Goal: Information Seeking & Learning: Learn about a topic

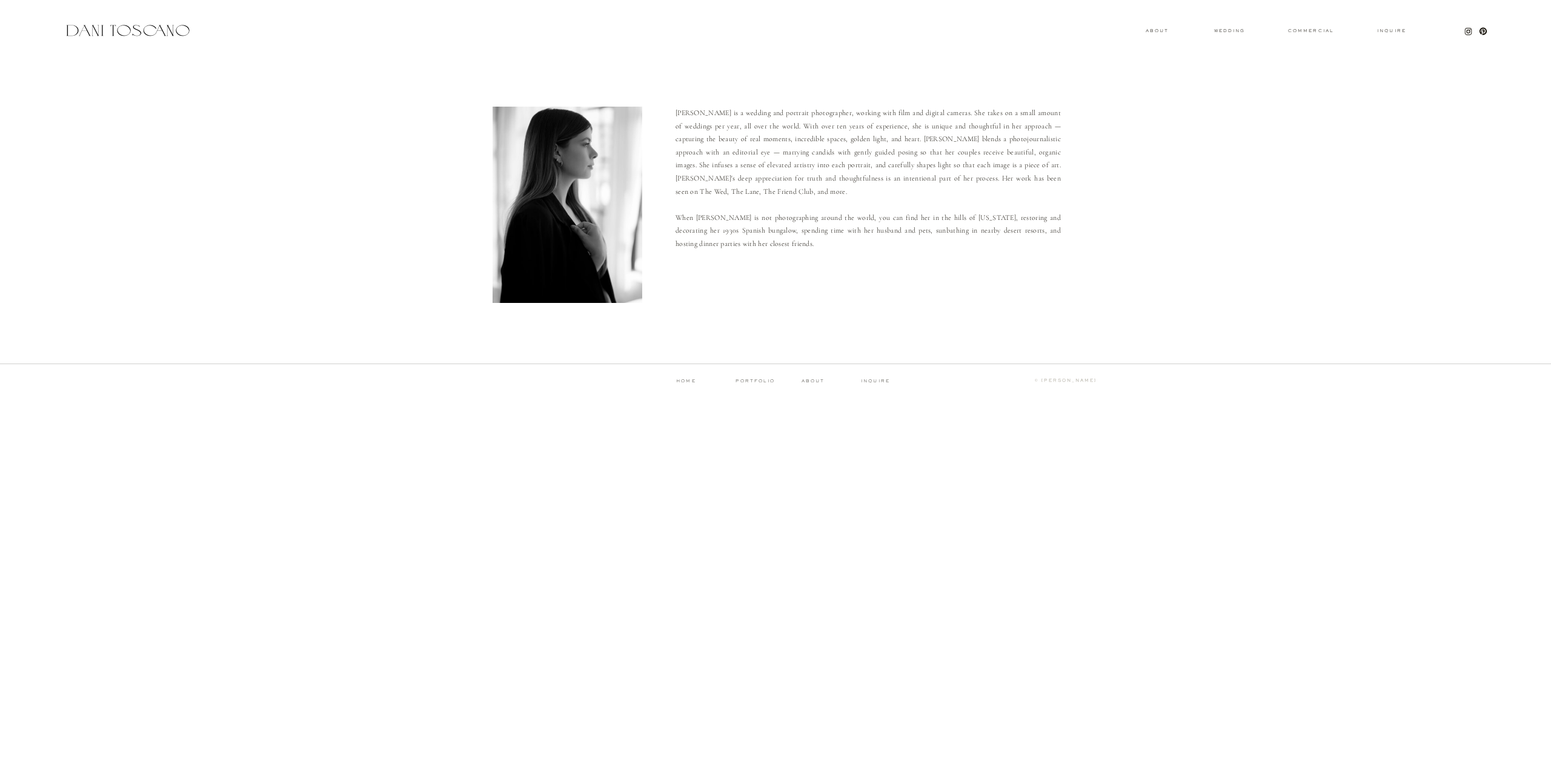
click at [1226, 28] on div "Inquire commercial wedding About Dani is a wedding and portrait photographer, w…" at bounding box center [775, 204] width 1551 height 409
click at [1224, 29] on h3 "wedding" at bounding box center [1229, 31] width 40 height 4
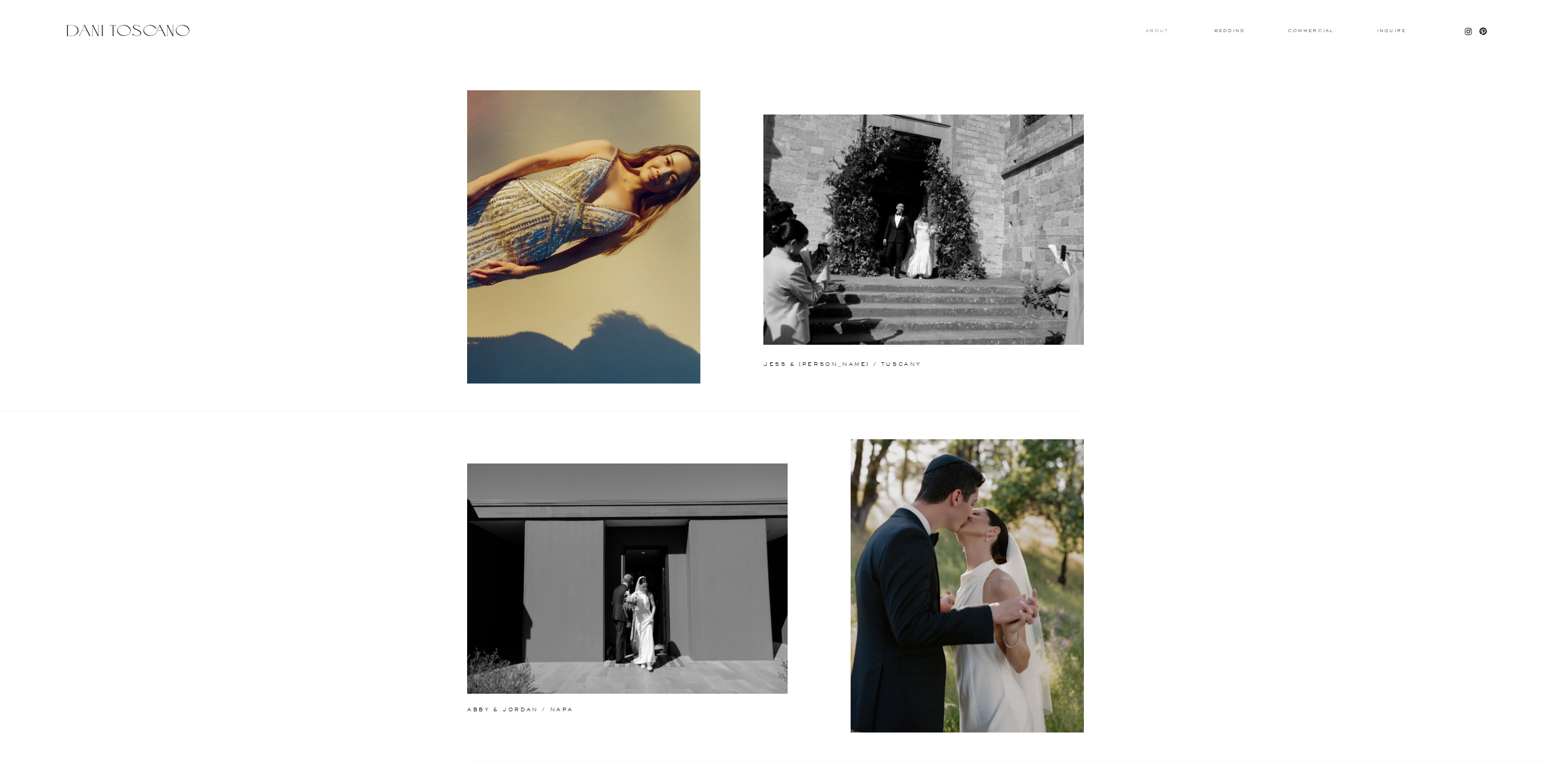
click at [1161, 31] on h3 "About" at bounding box center [1157, 31] width 27 height 4
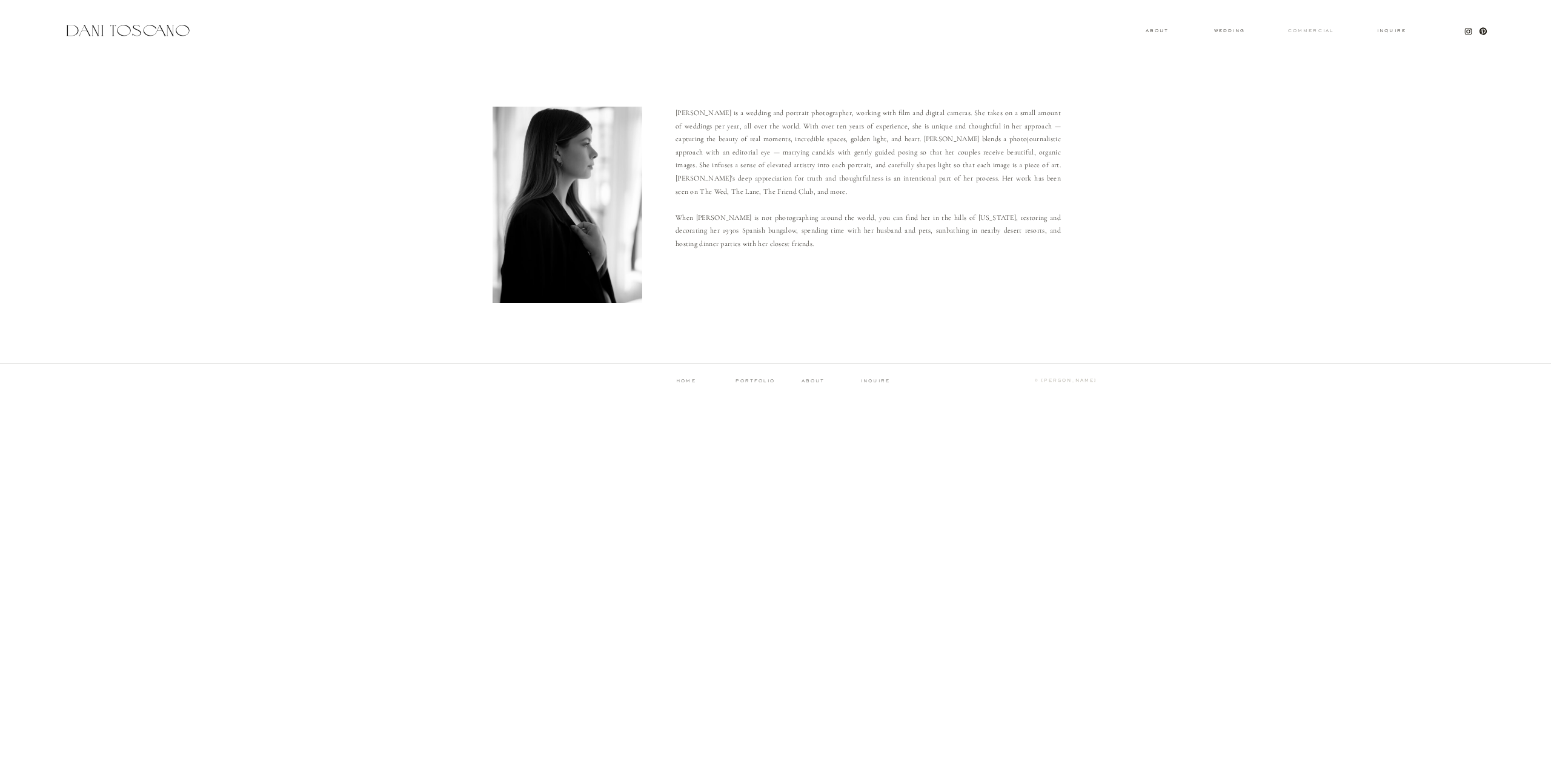
click at [1300, 32] on h3 "commercial" at bounding box center [1311, 31] width 56 height 4
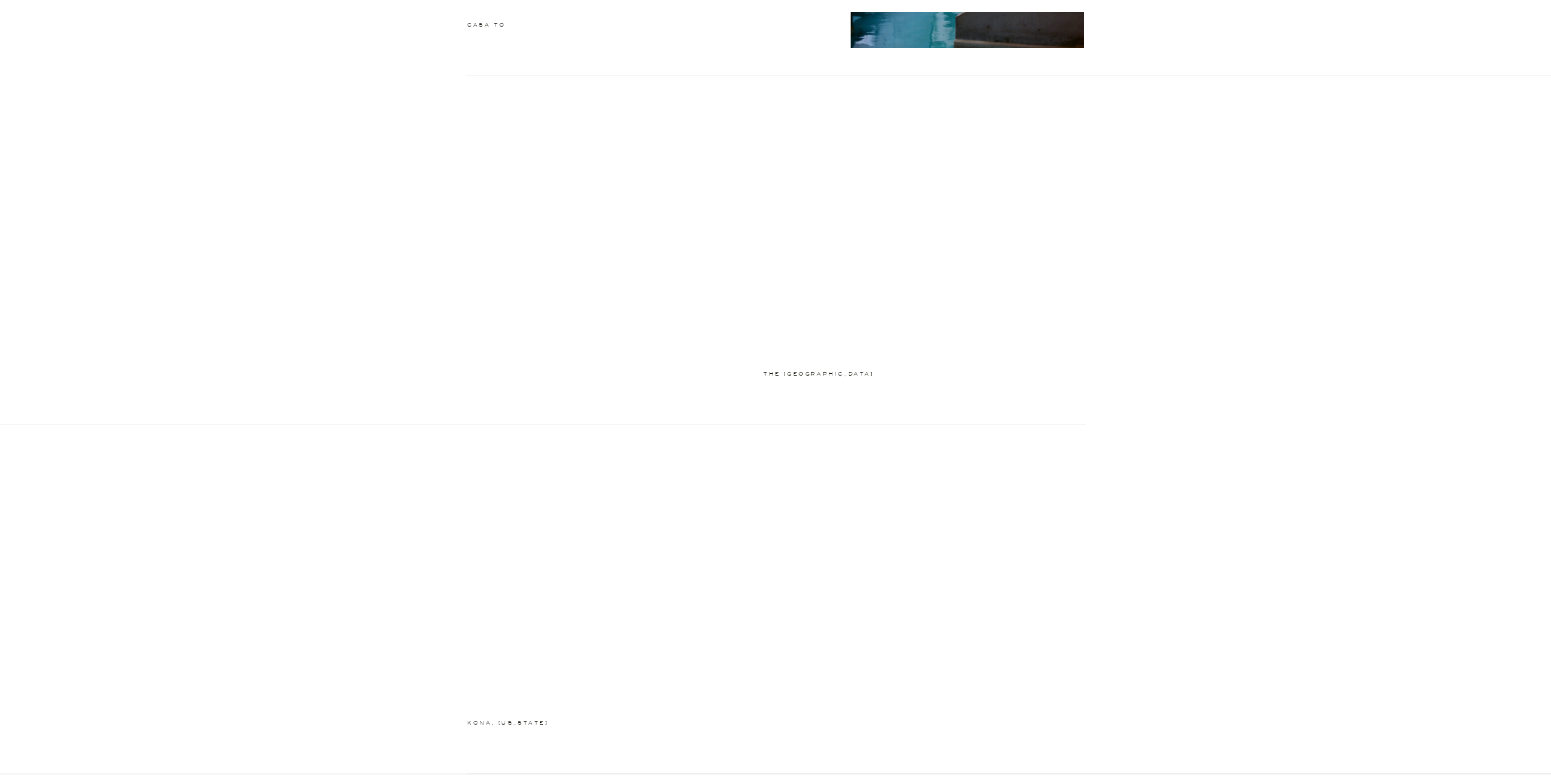
scroll to position [1417, 0]
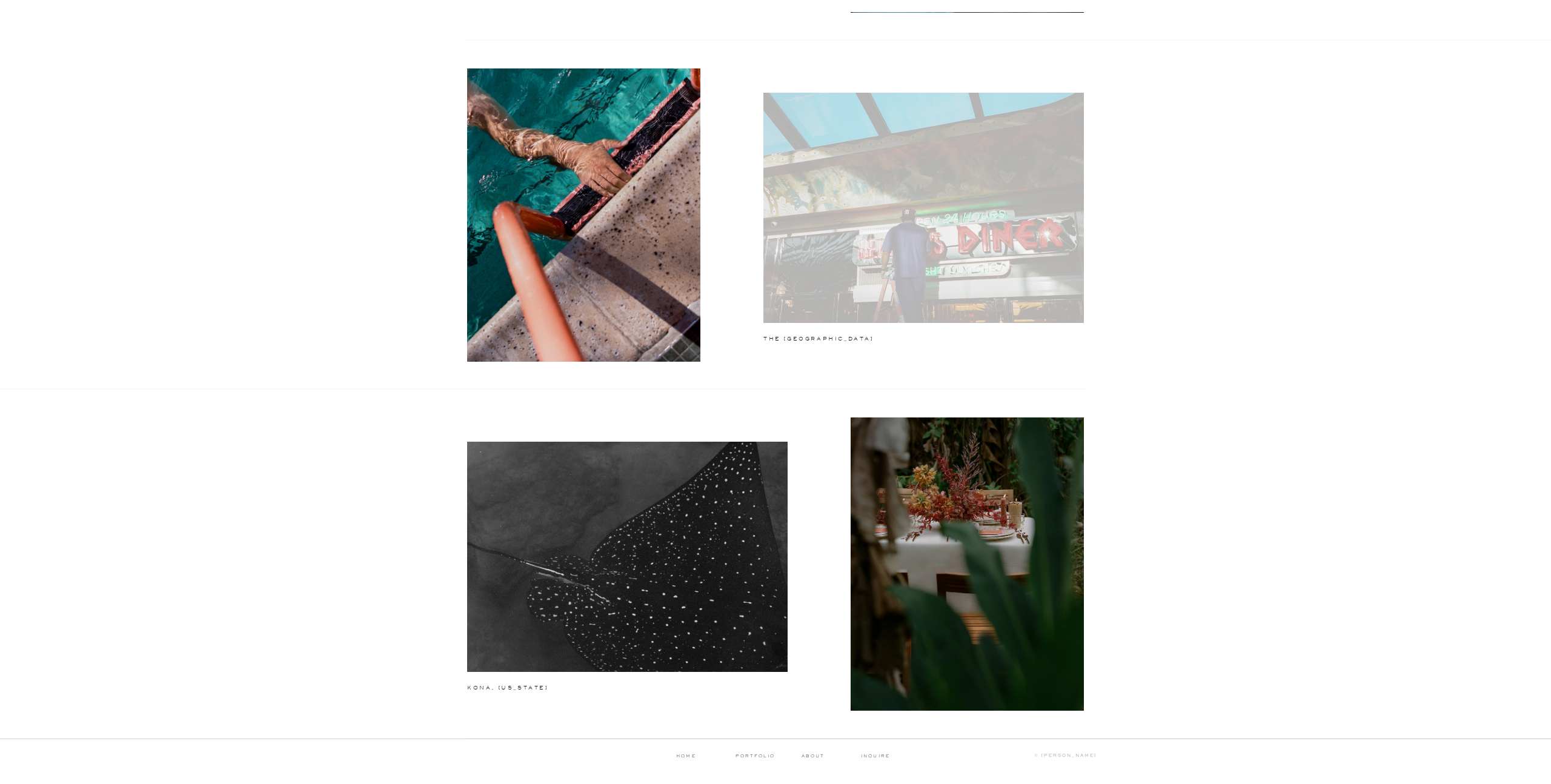
click at [945, 181] on div at bounding box center [924, 207] width 321 height 231
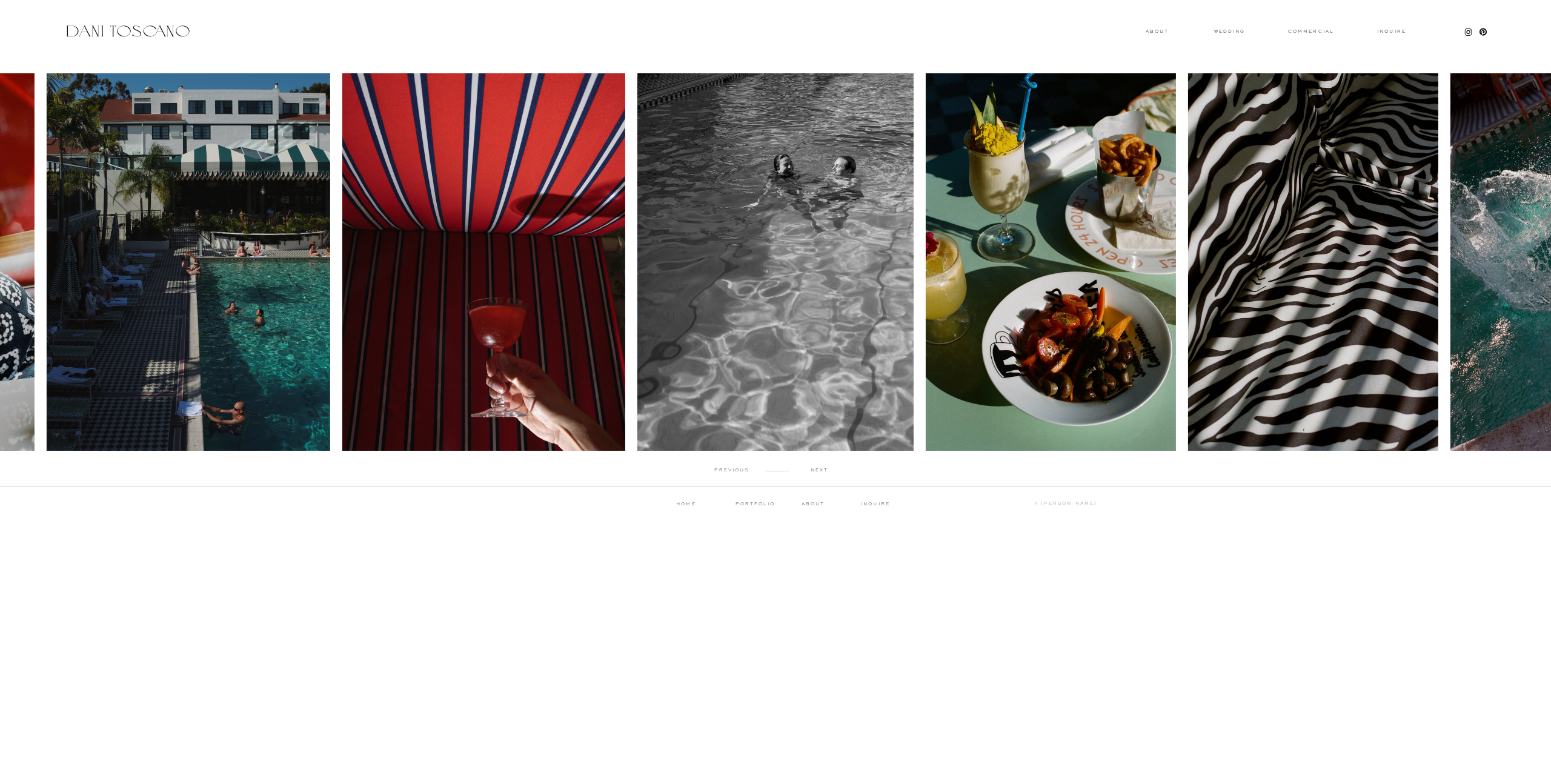
click at [820, 468] on p "next" at bounding box center [819, 470] width 60 height 5
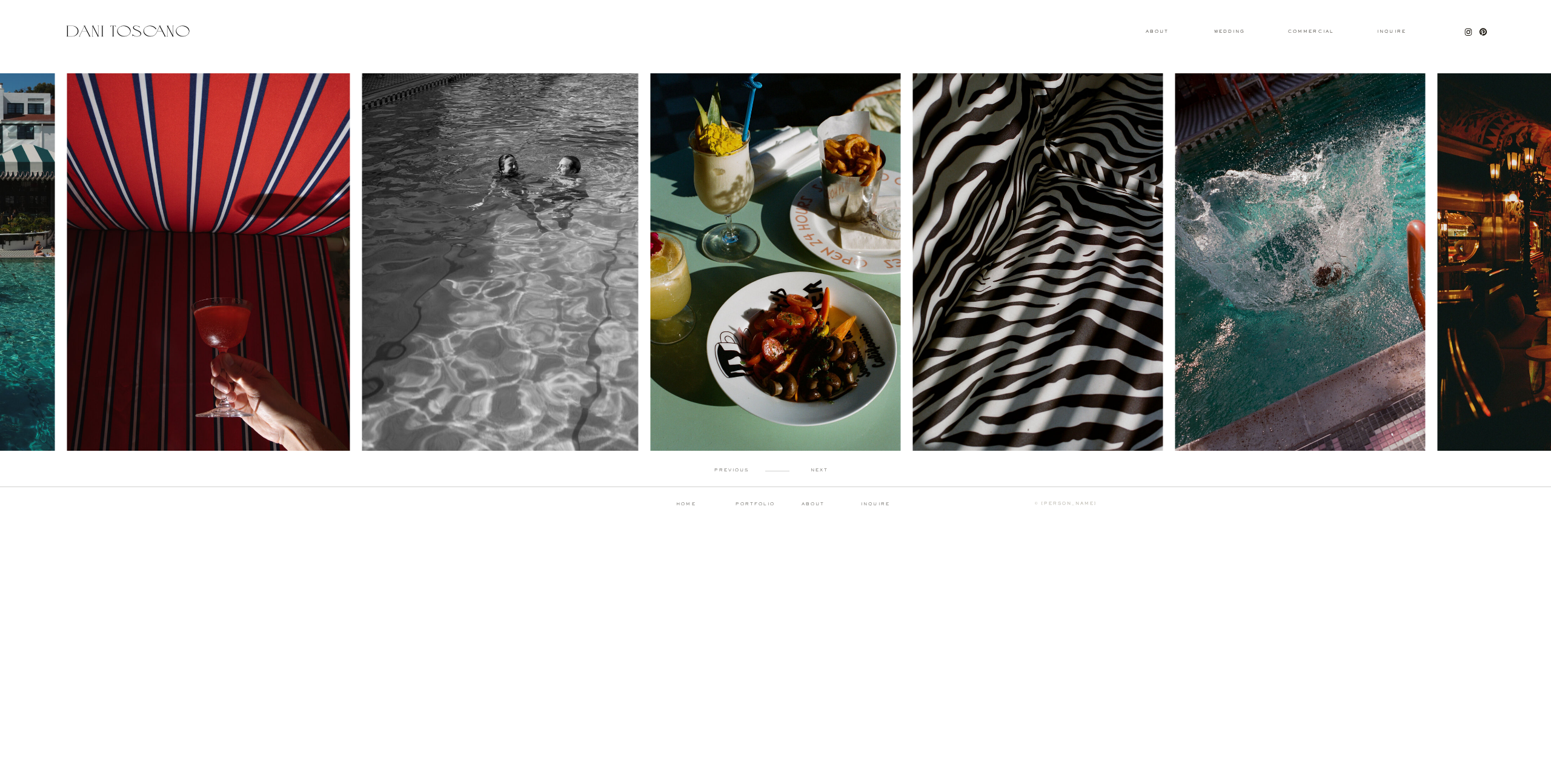
click at [820, 468] on p "next" at bounding box center [819, 470] width 60 height 5
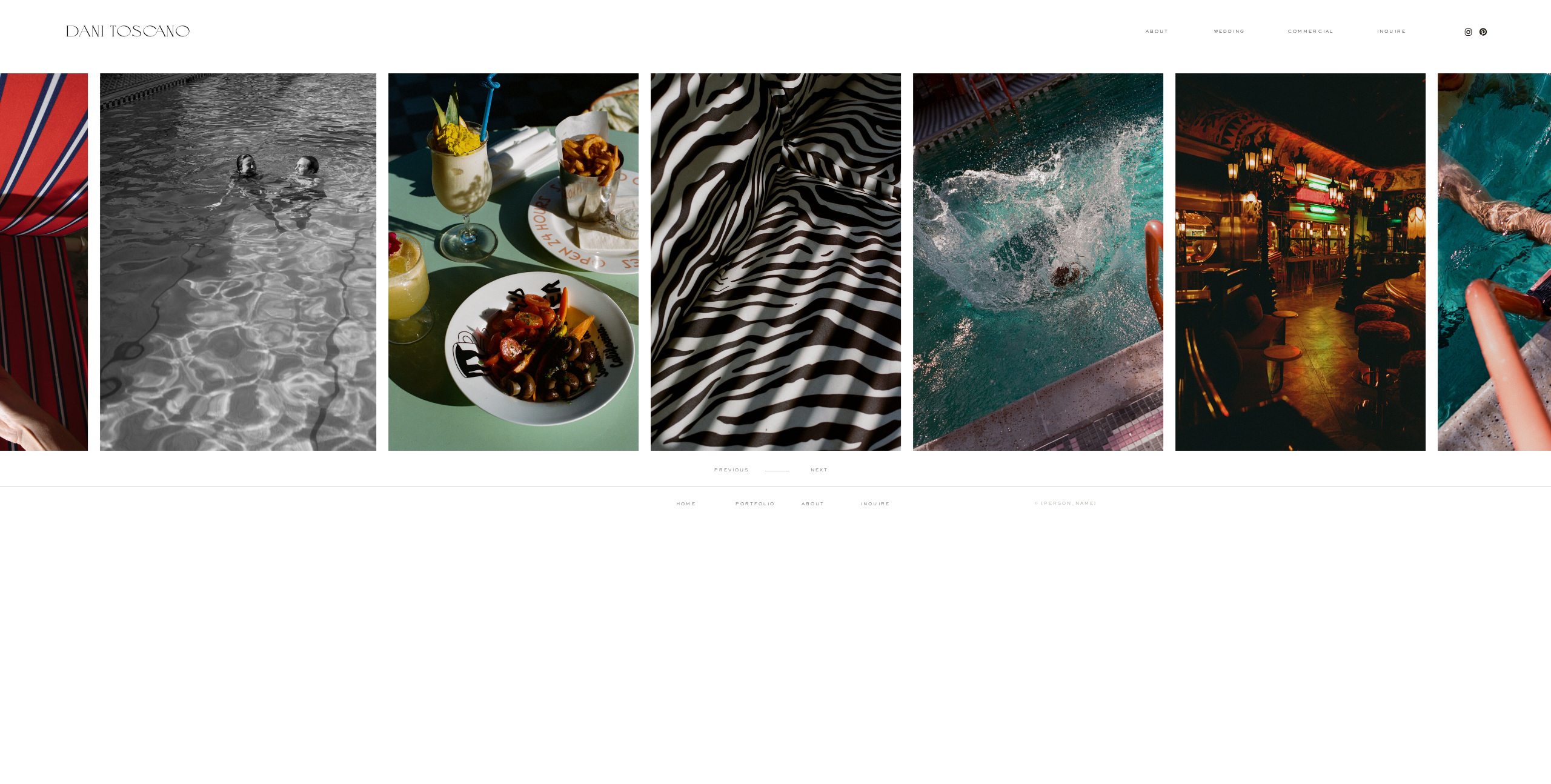
click at [820, 468] on p "next" at bounding box center [819, 470] width 60 height 5
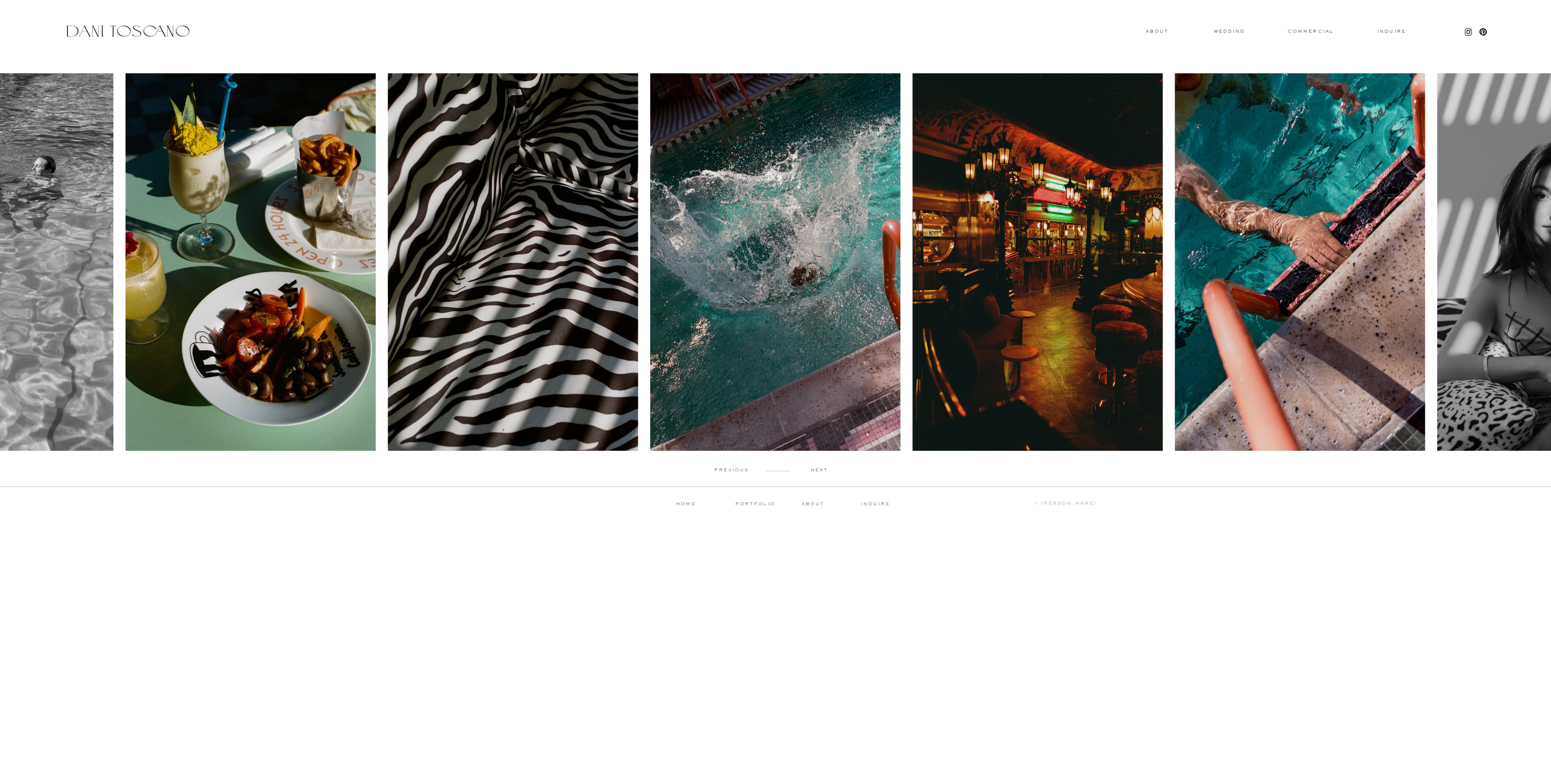
click at [820, 468] on p "next" at bounding box center [819, 470] width 60 height 5
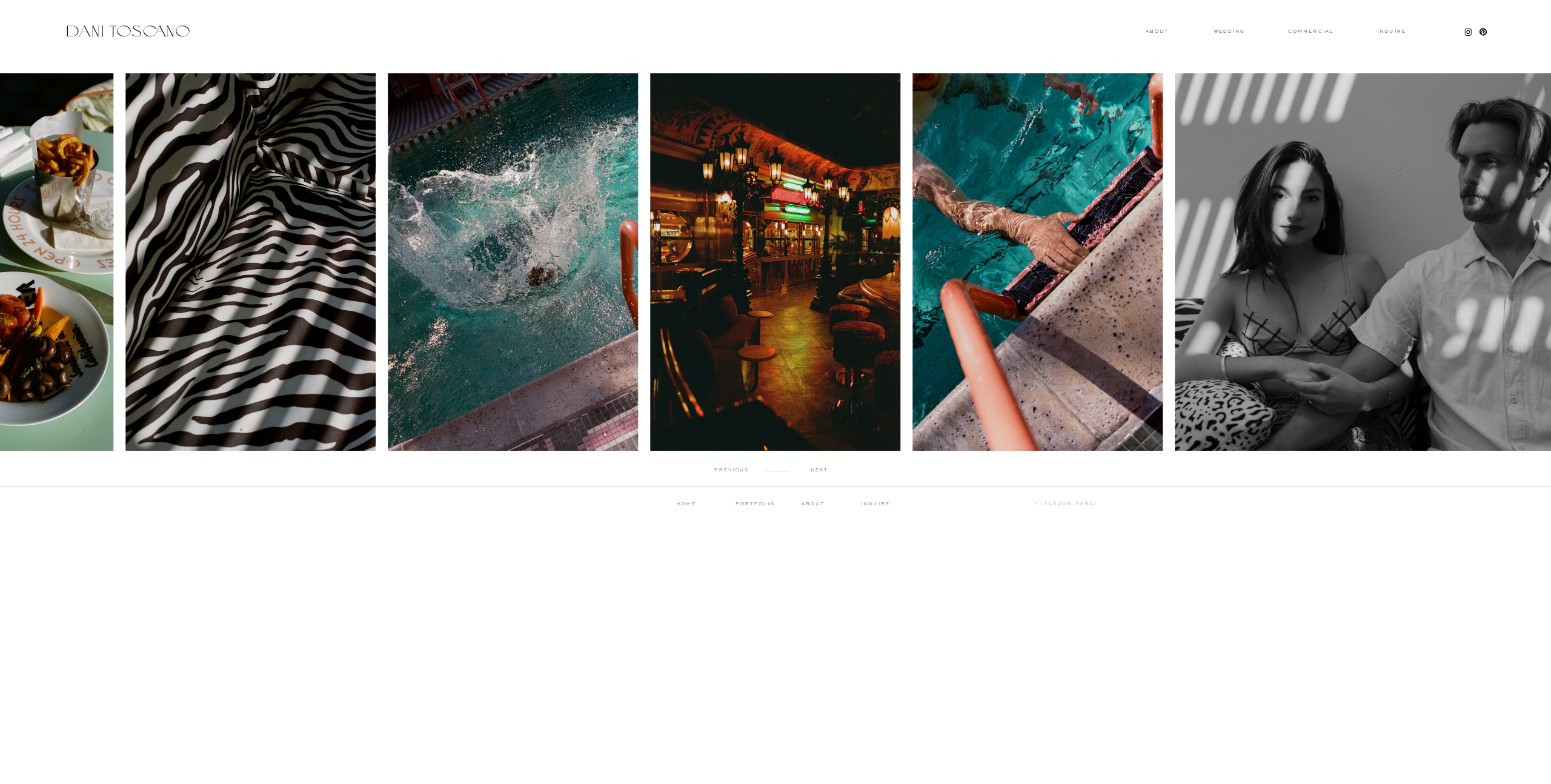
click at [820, 468] on p "next" at bounding box center [819, 470] width 60 height 5
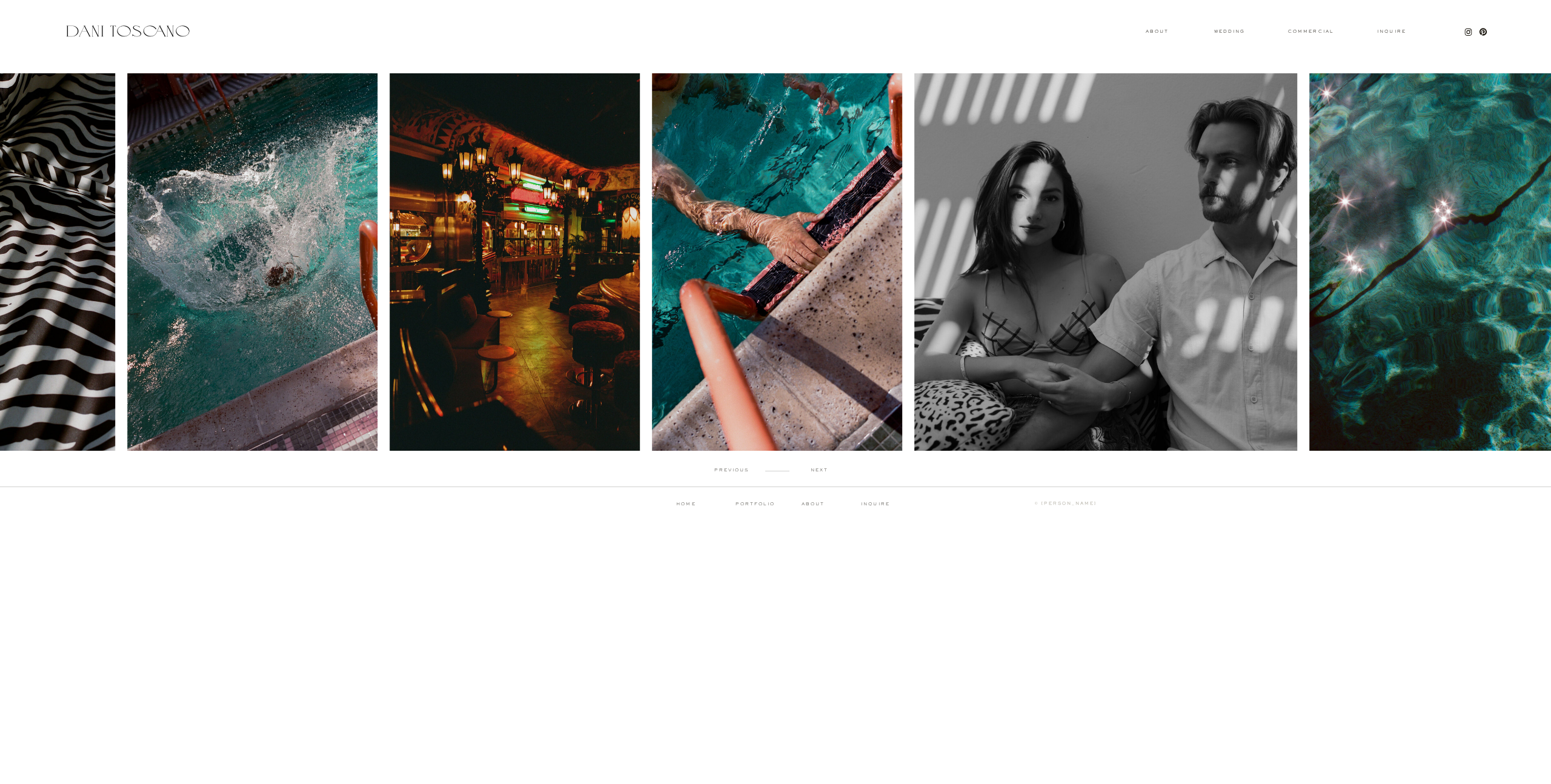
click at [820, 468] on p "next" at bounding box center [819, 470] width 60 height 5
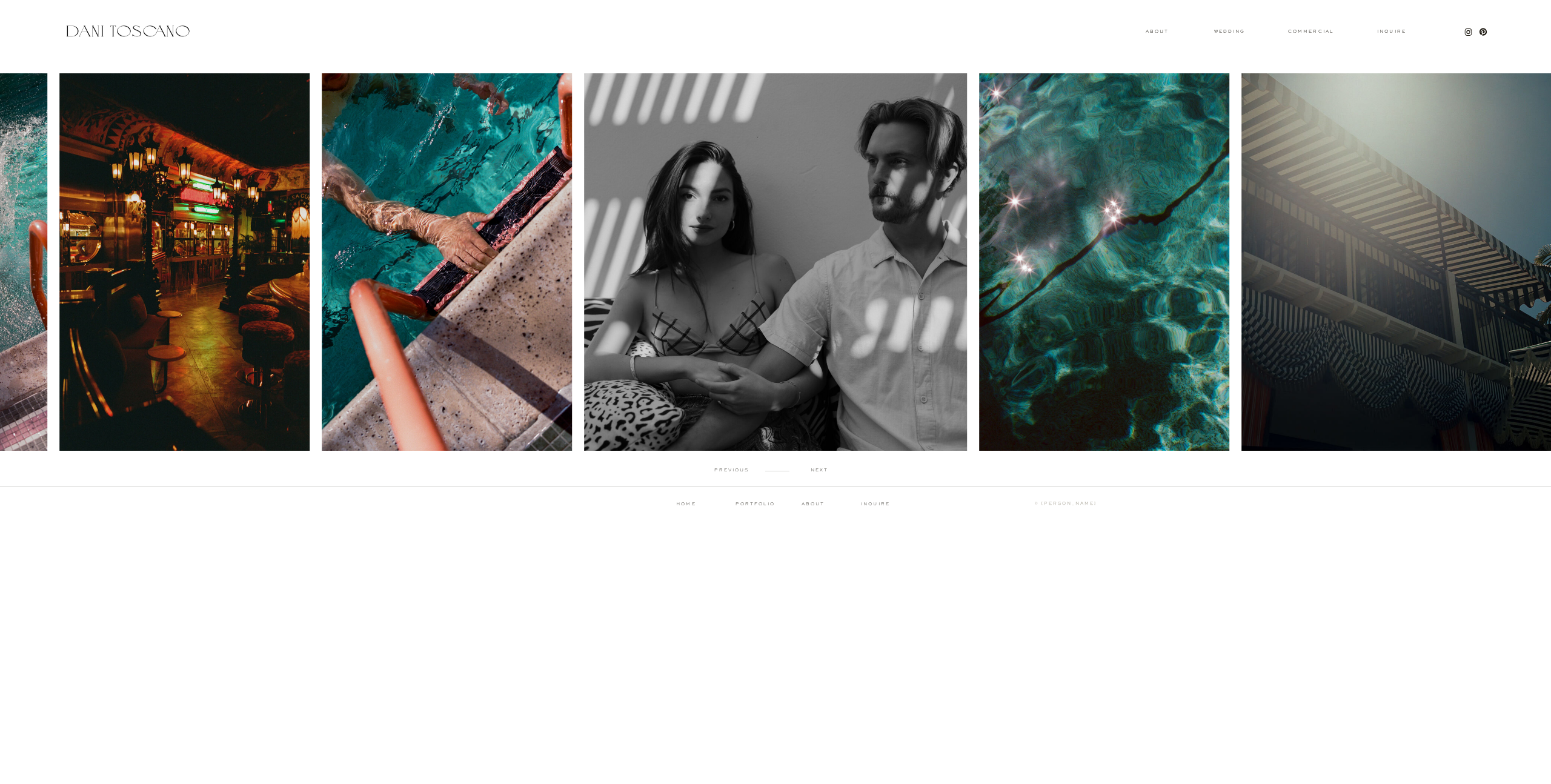
click at [820, 468] on p "next" at bounding box center [819, 470] width 60 height 5
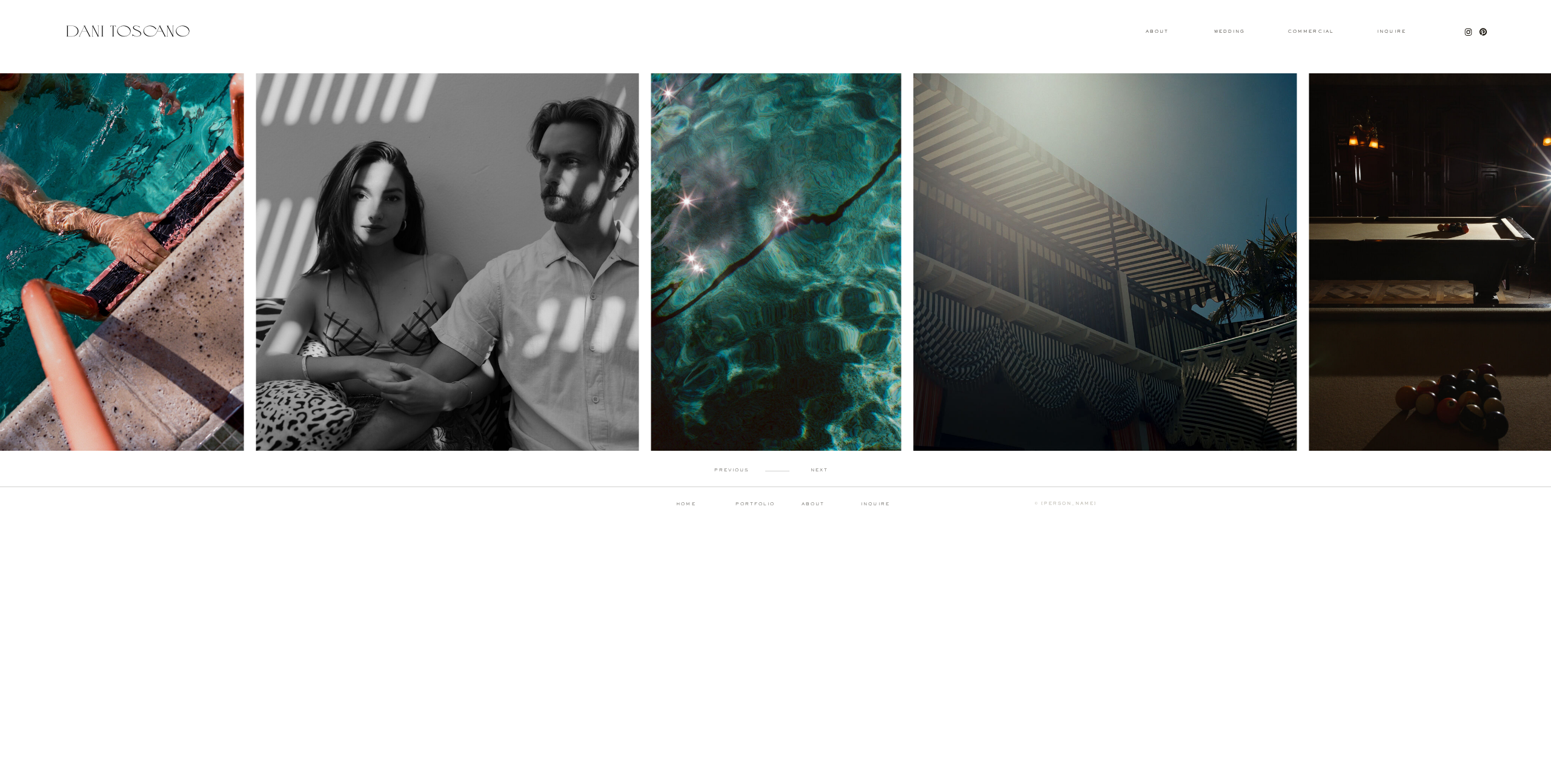
click at [820, 468] on p "next" at bounding box center [819, 470] width 60 height 5
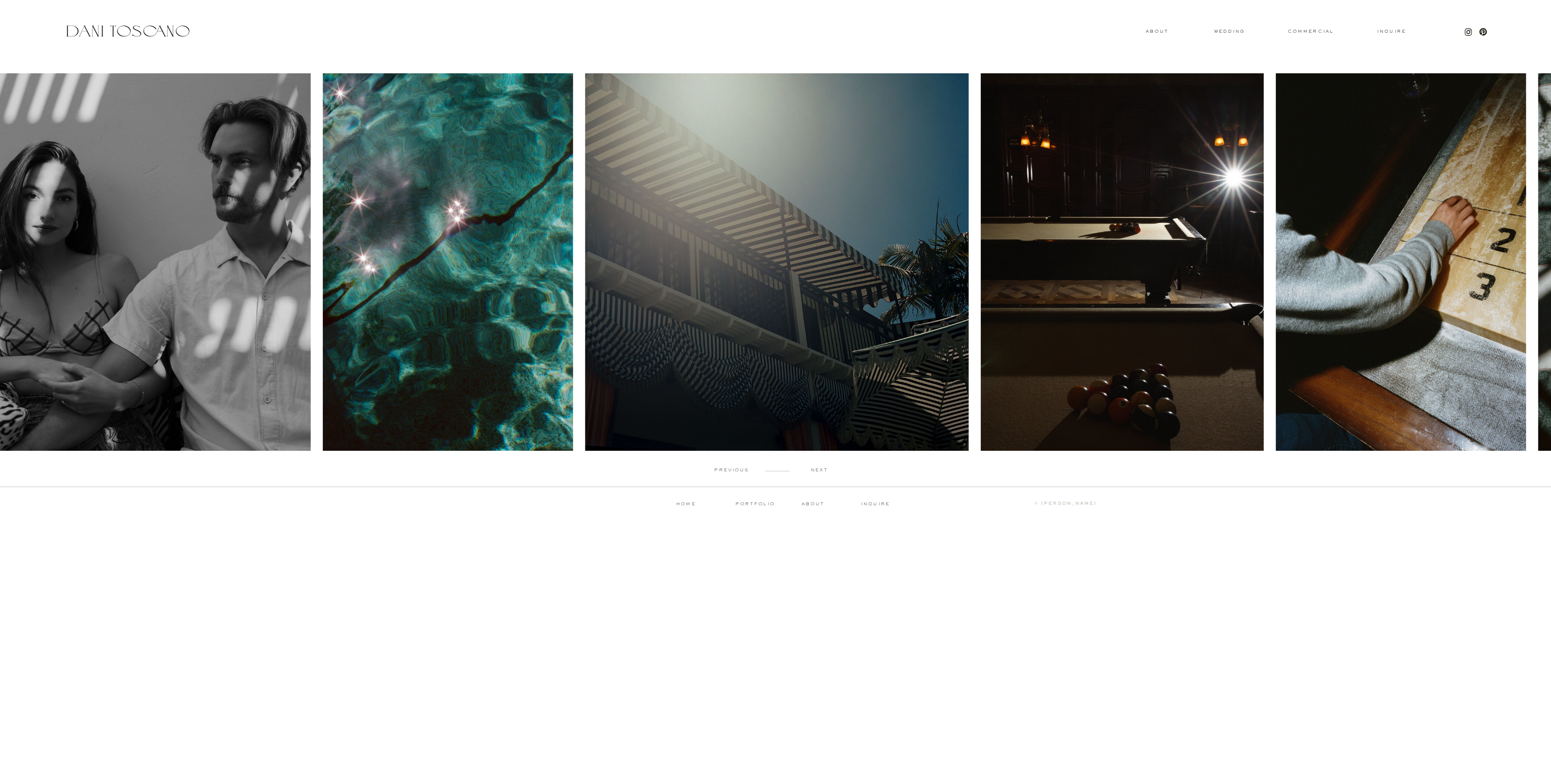
click at [820, 468] on p "next" at bounding box center [819, 470] width 60 height 5
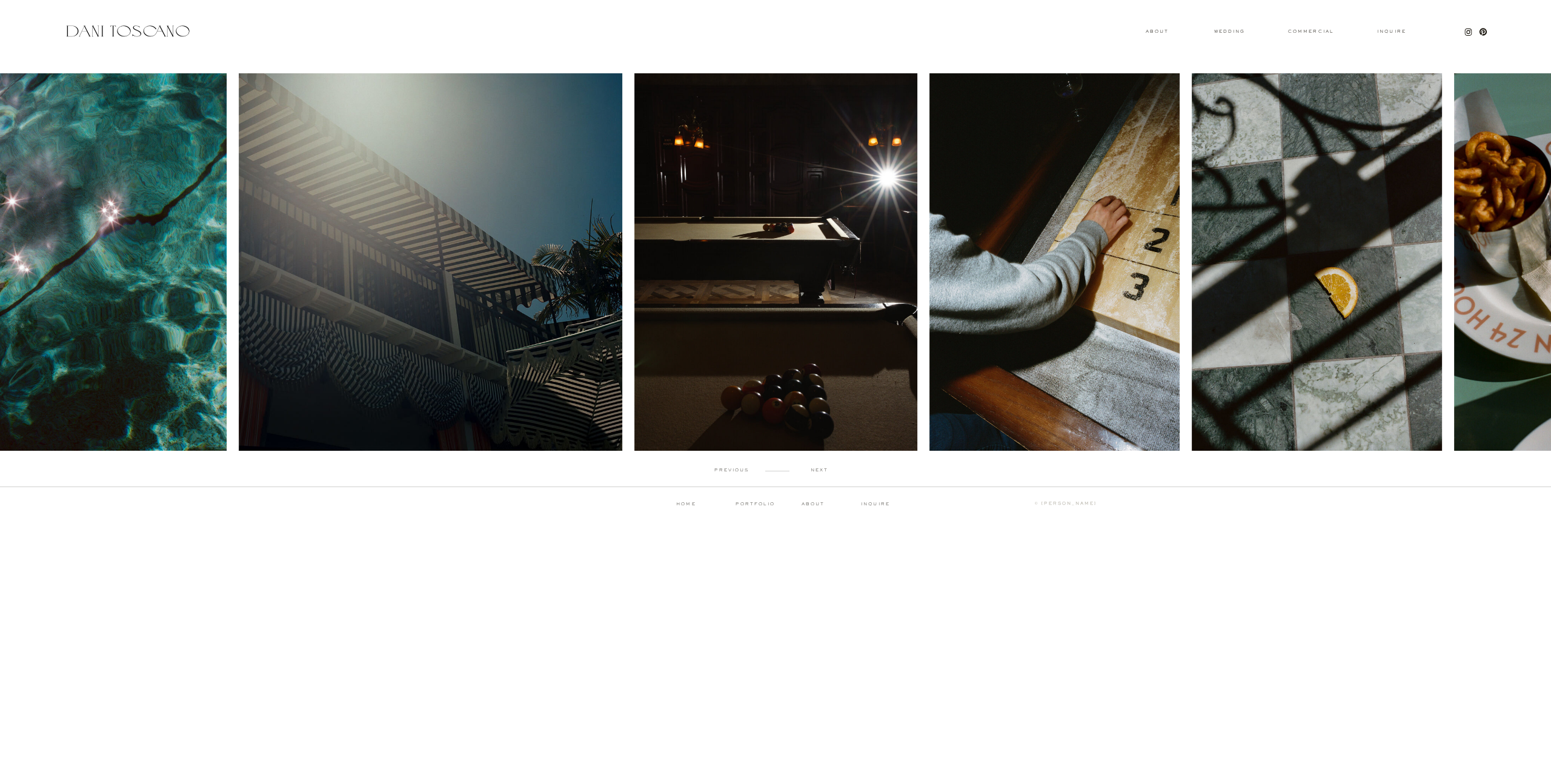
click at [820, 468] on p "next" at bounding box center [819, 470] width 60 height 5
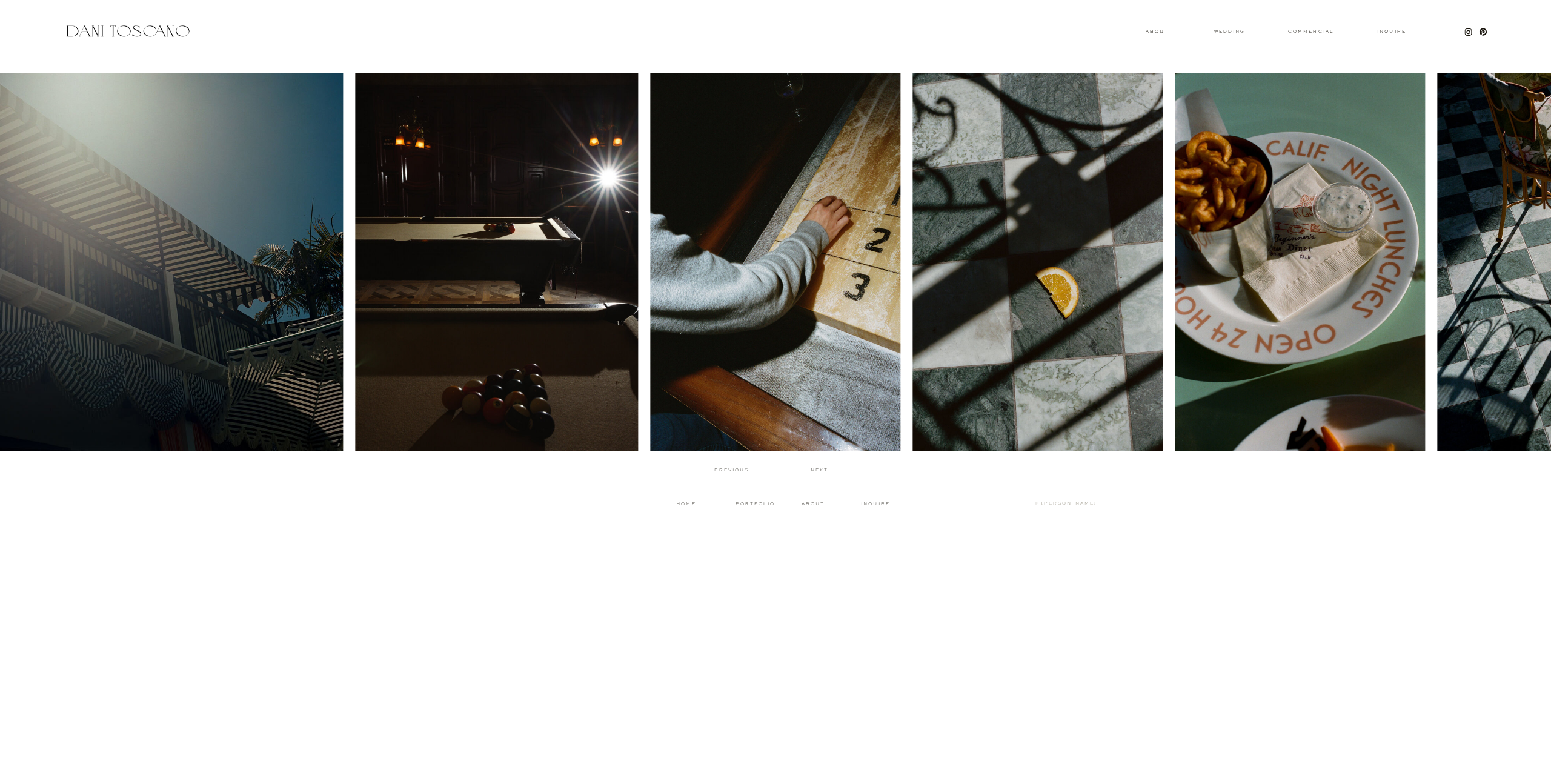
click at [820, 468] on p "next" at bounding box center [819, 470] width 60 height 5
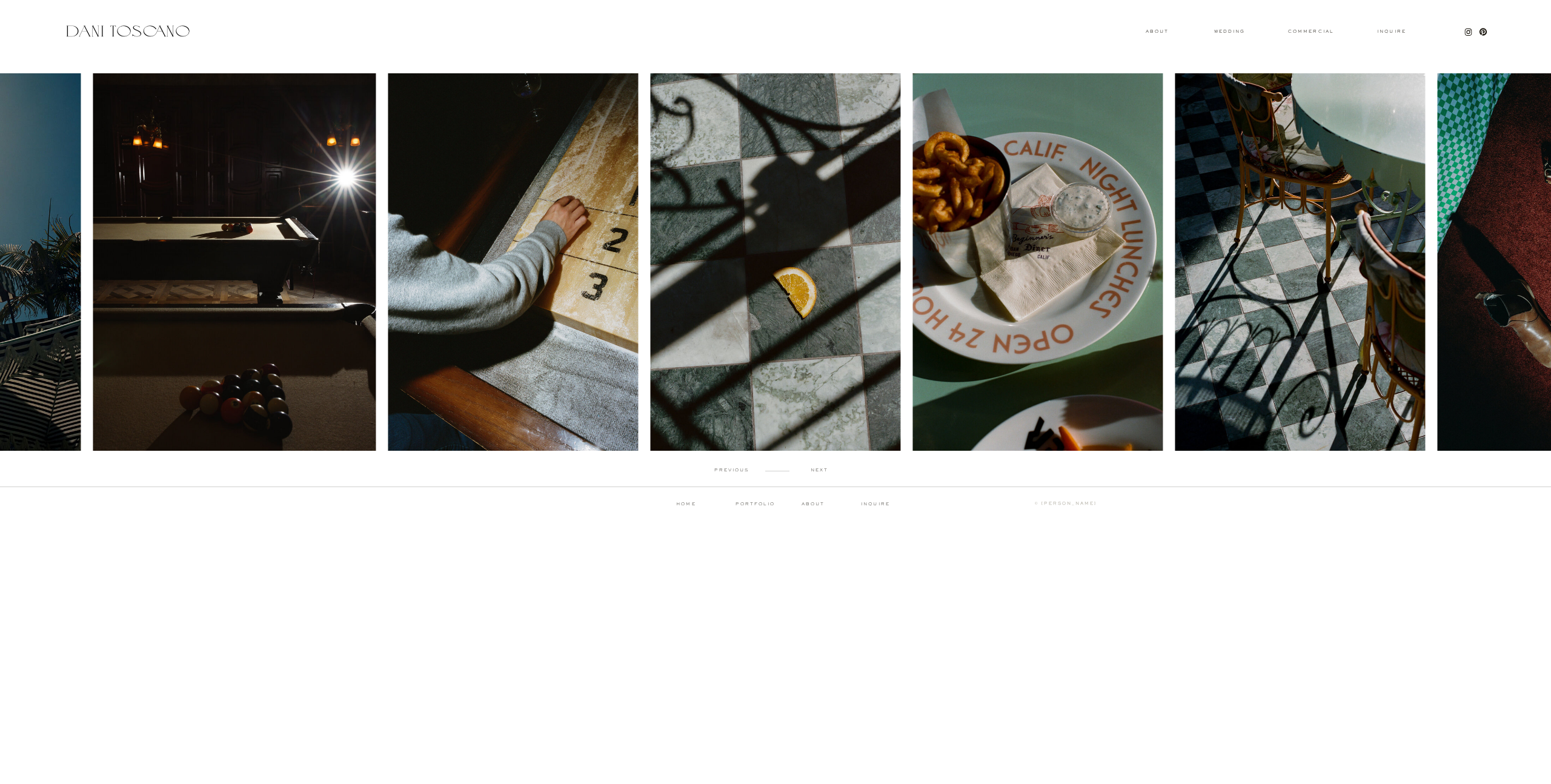
click at [820, 468] on p "next" at bounding box center [819, 470] width 60 height 5
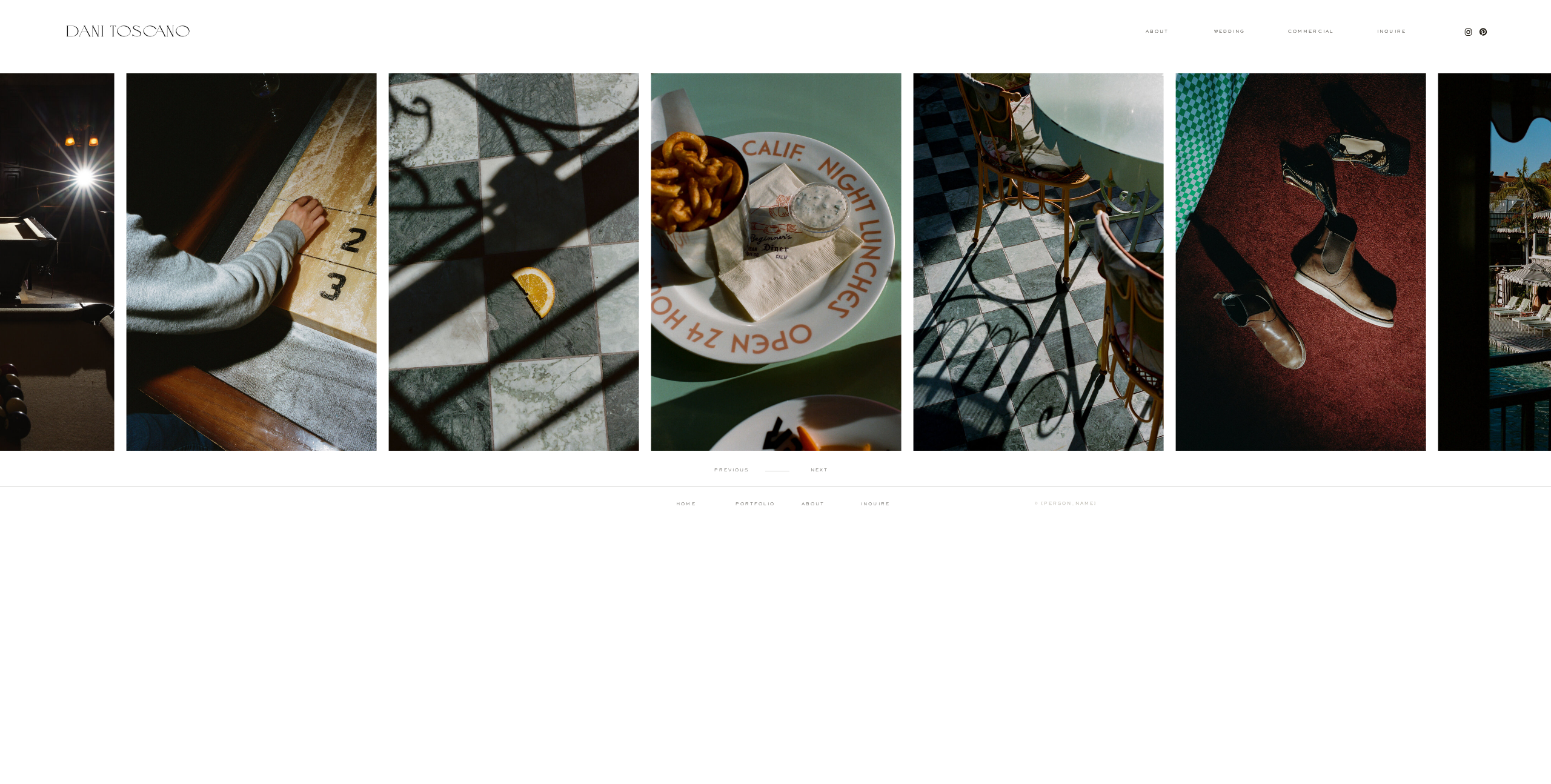
click at [820, 468] on p "next" at bounding box center [819, 470] width 60 height 5
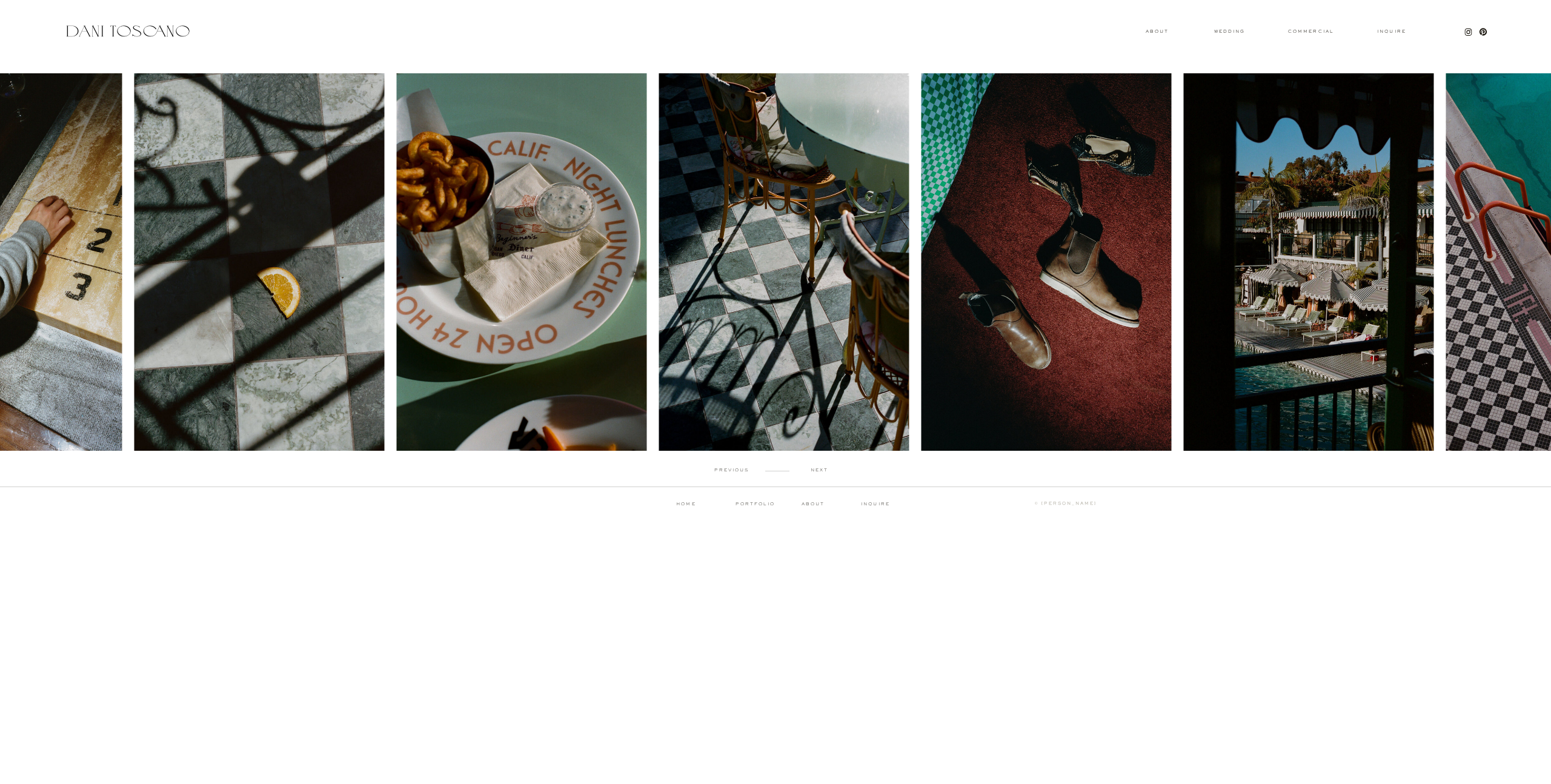
click at [820, 468] on p "next" at bounding box center [819, 470] width 60 height 5
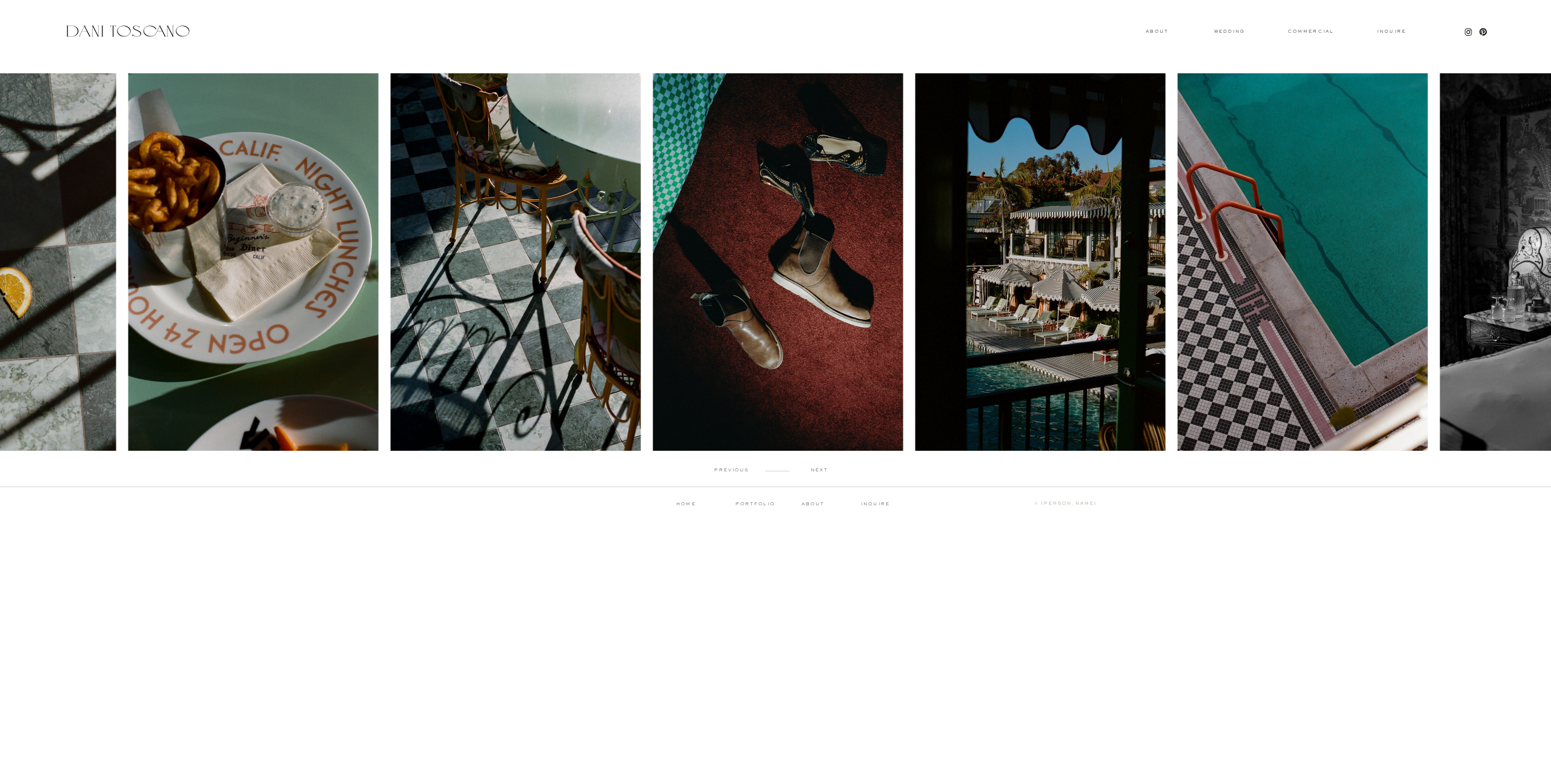
click at [820, 468] on p "next" at bounding box center [819, 470] width 60 height 5
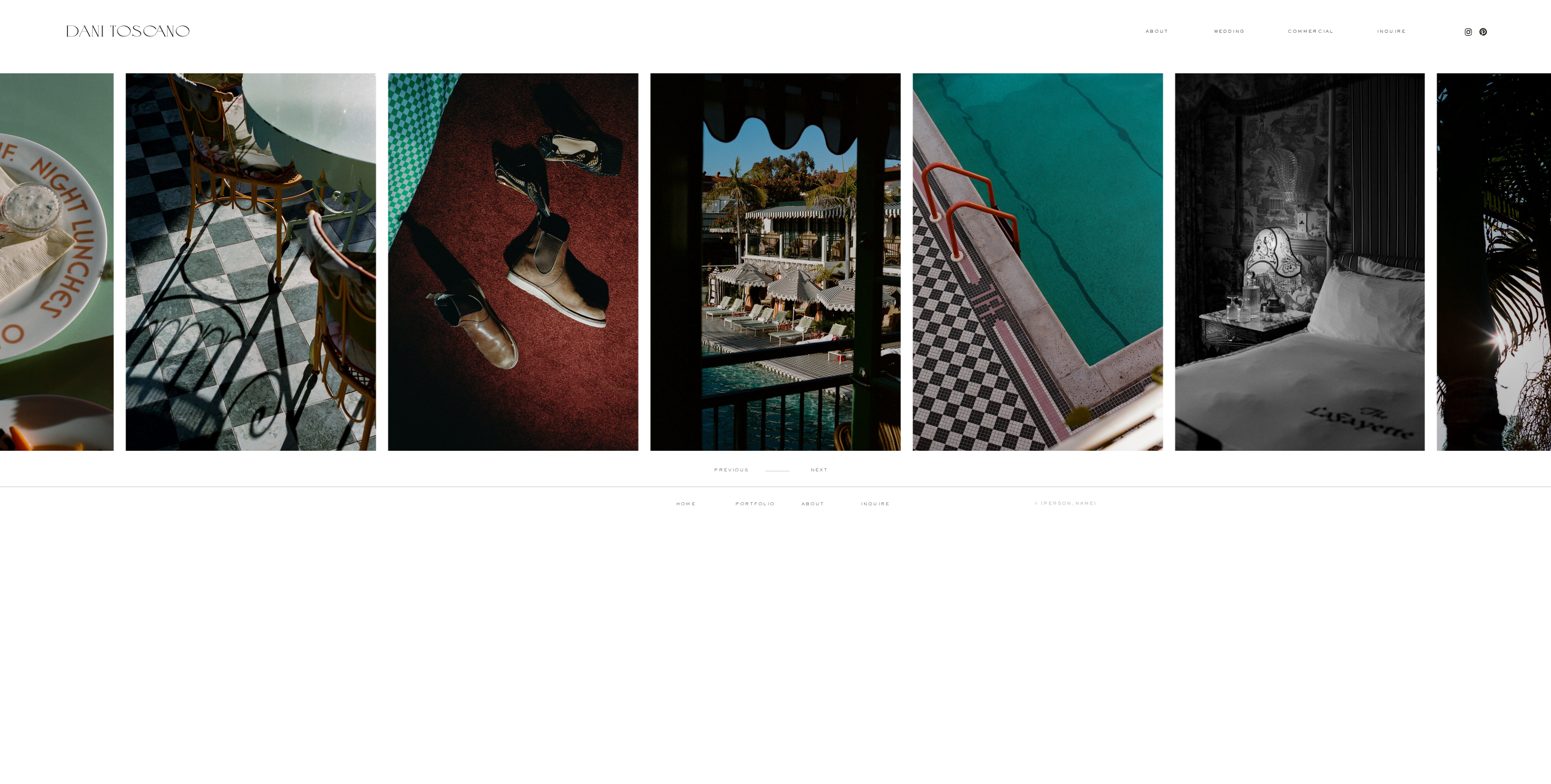
click at [820, 468] on p "next" at bounding box center [819, 470] width 60 height 5
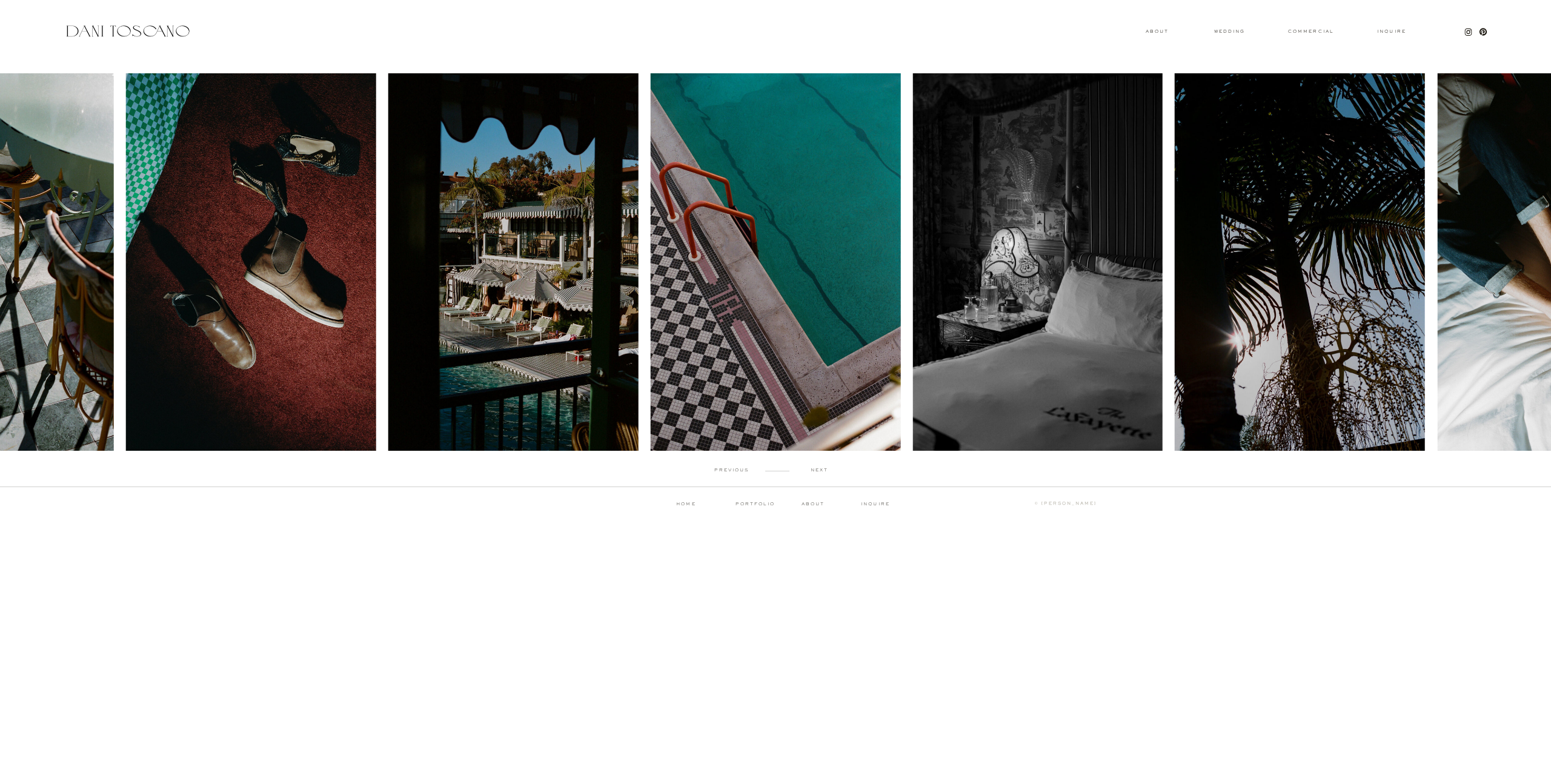
click at [820, 468] on p "next" at bounding box center [819, 470] width 60 height 5
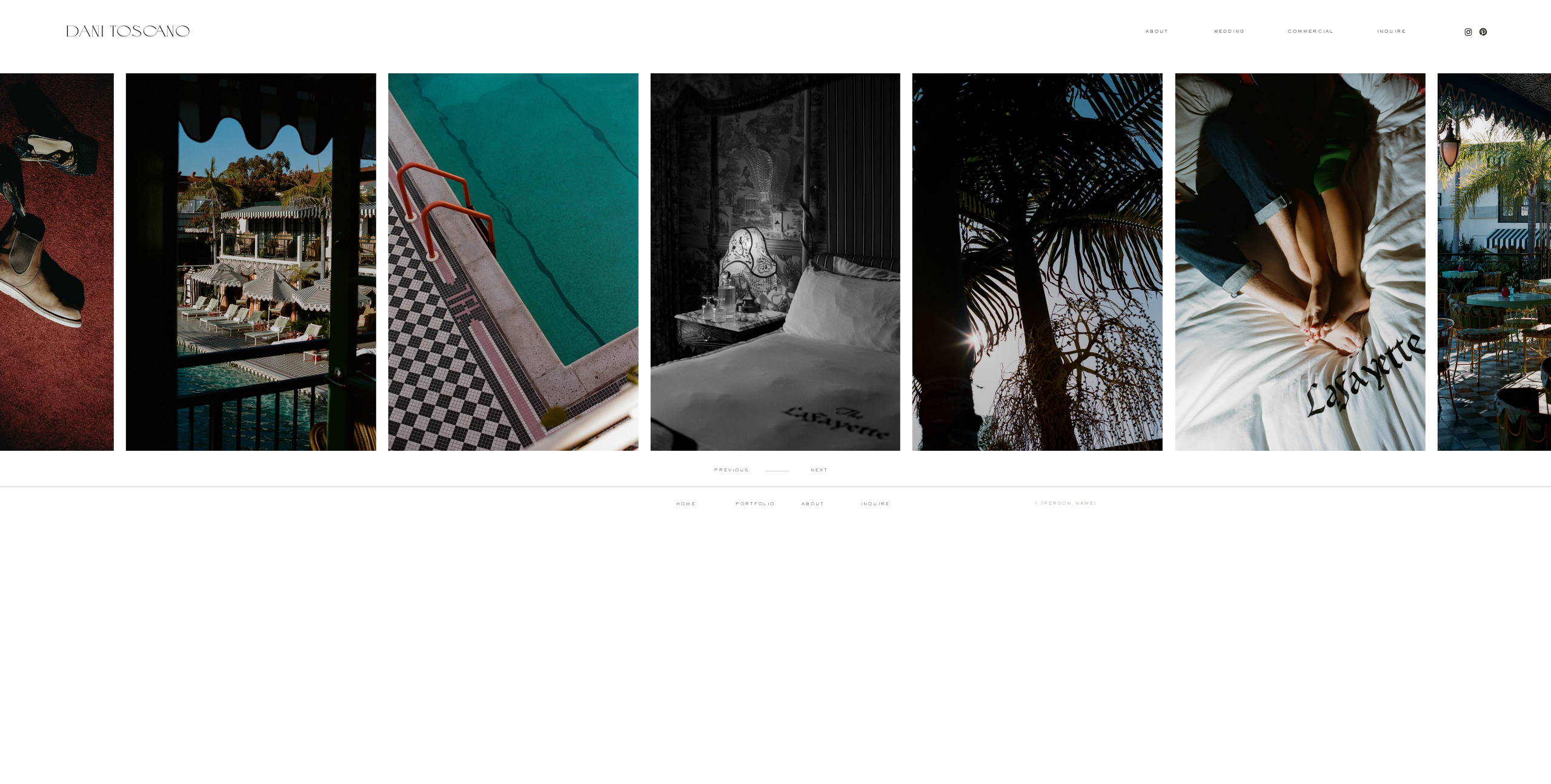
click at [817, 471] on p "next" at bounding box center [819, 470] width 60 height 5
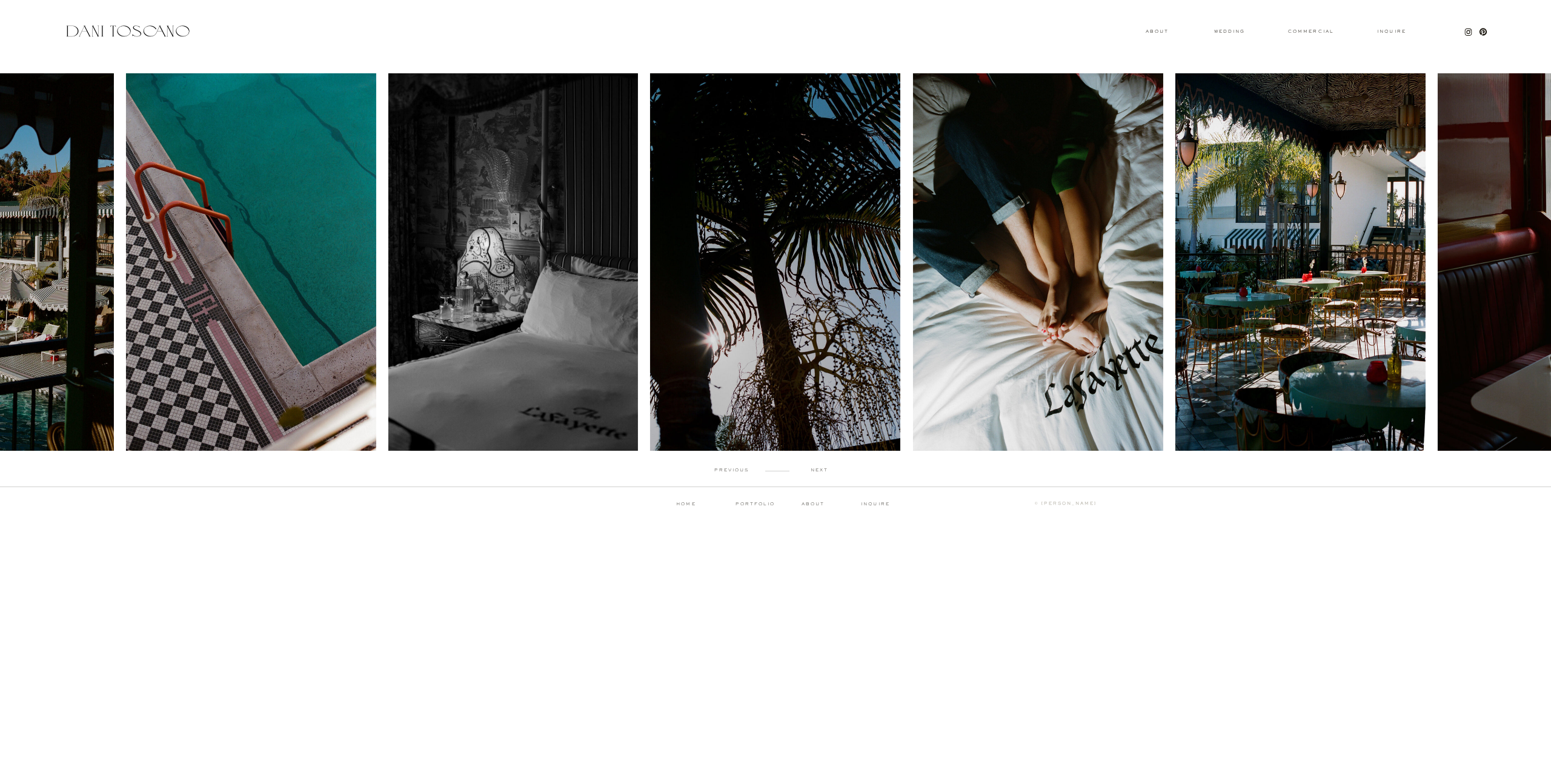
click at [817, 471] on p "next" at bounding box center [819, 470] width 60 height 5
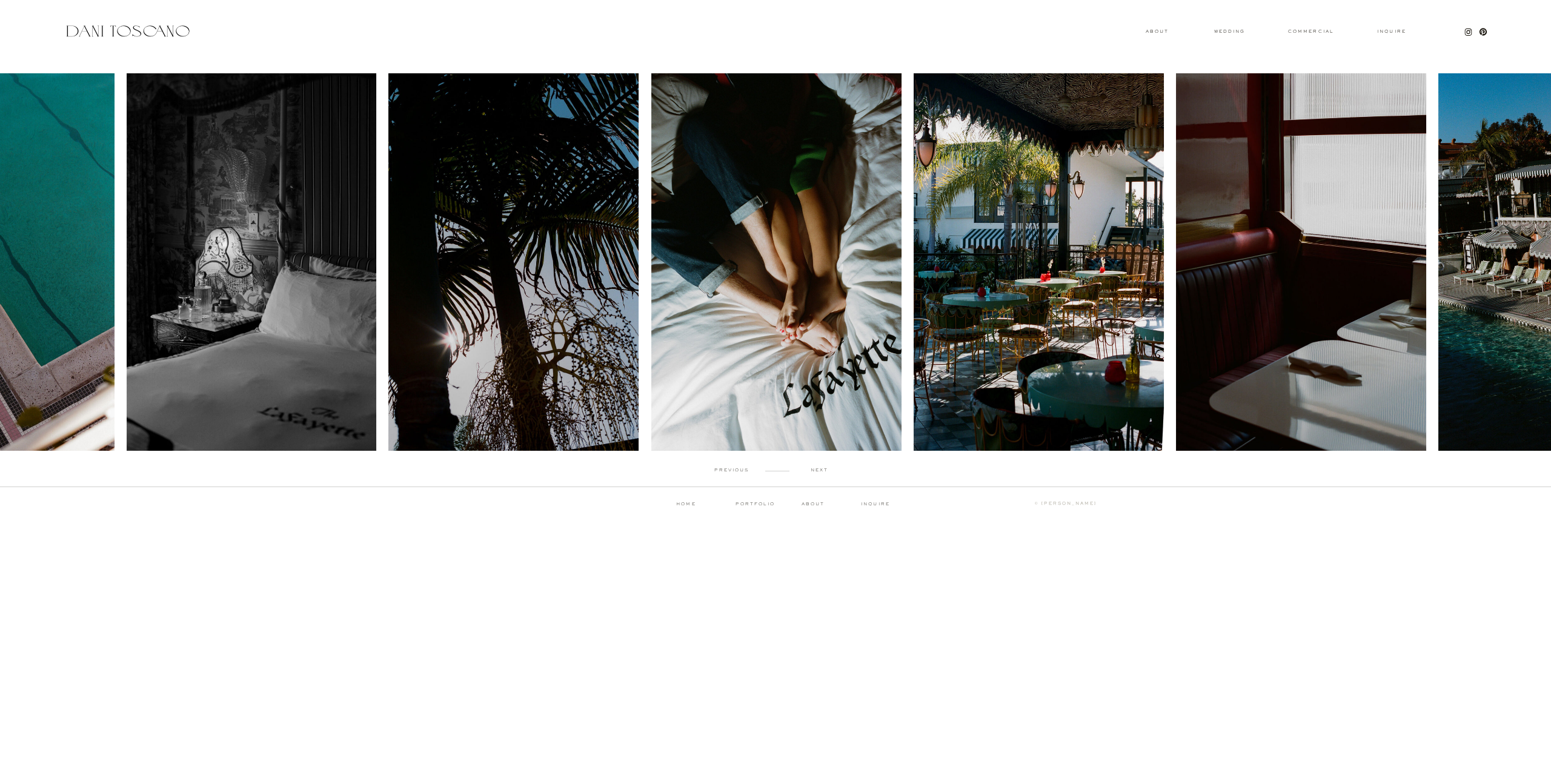
click at [817, 471] on p "next" at bounding box center [819, 470] width 60 height 5
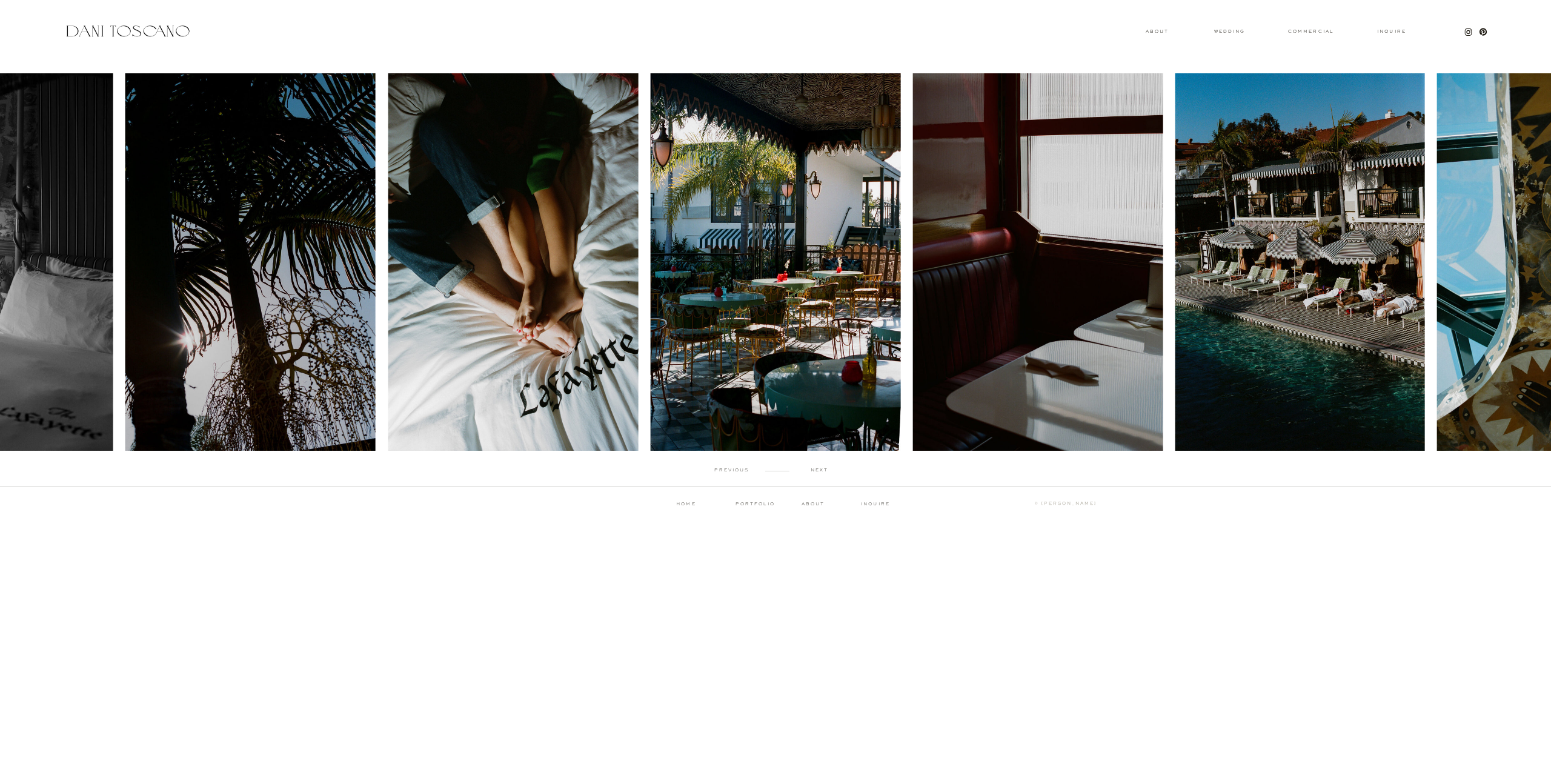
click at [820, 470] on p "next" at bounding box center [819, 470] width 60 height 5
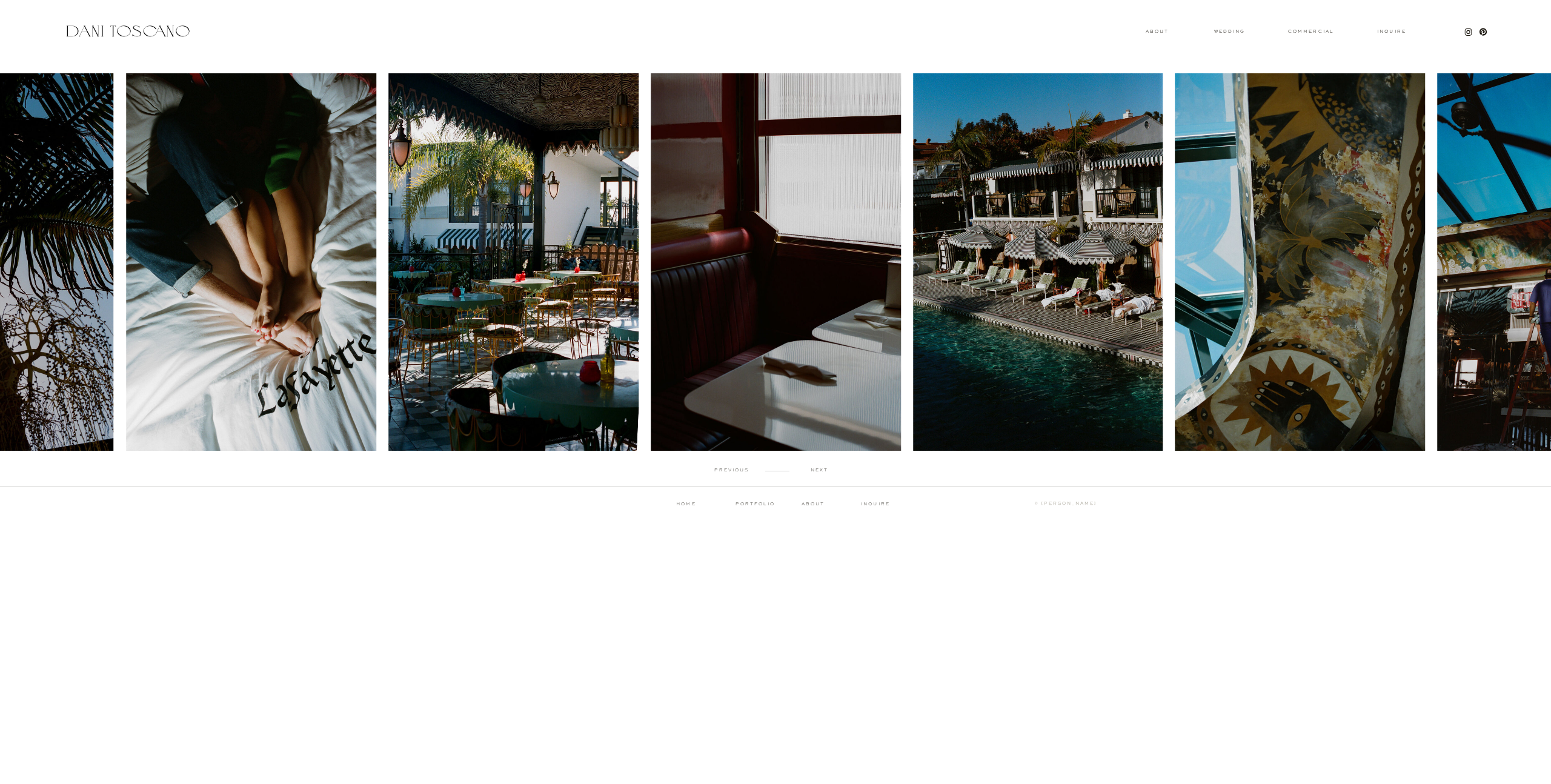
click at [820, 470] on p "next" at bounding box center [819, 470] width 60 height 5
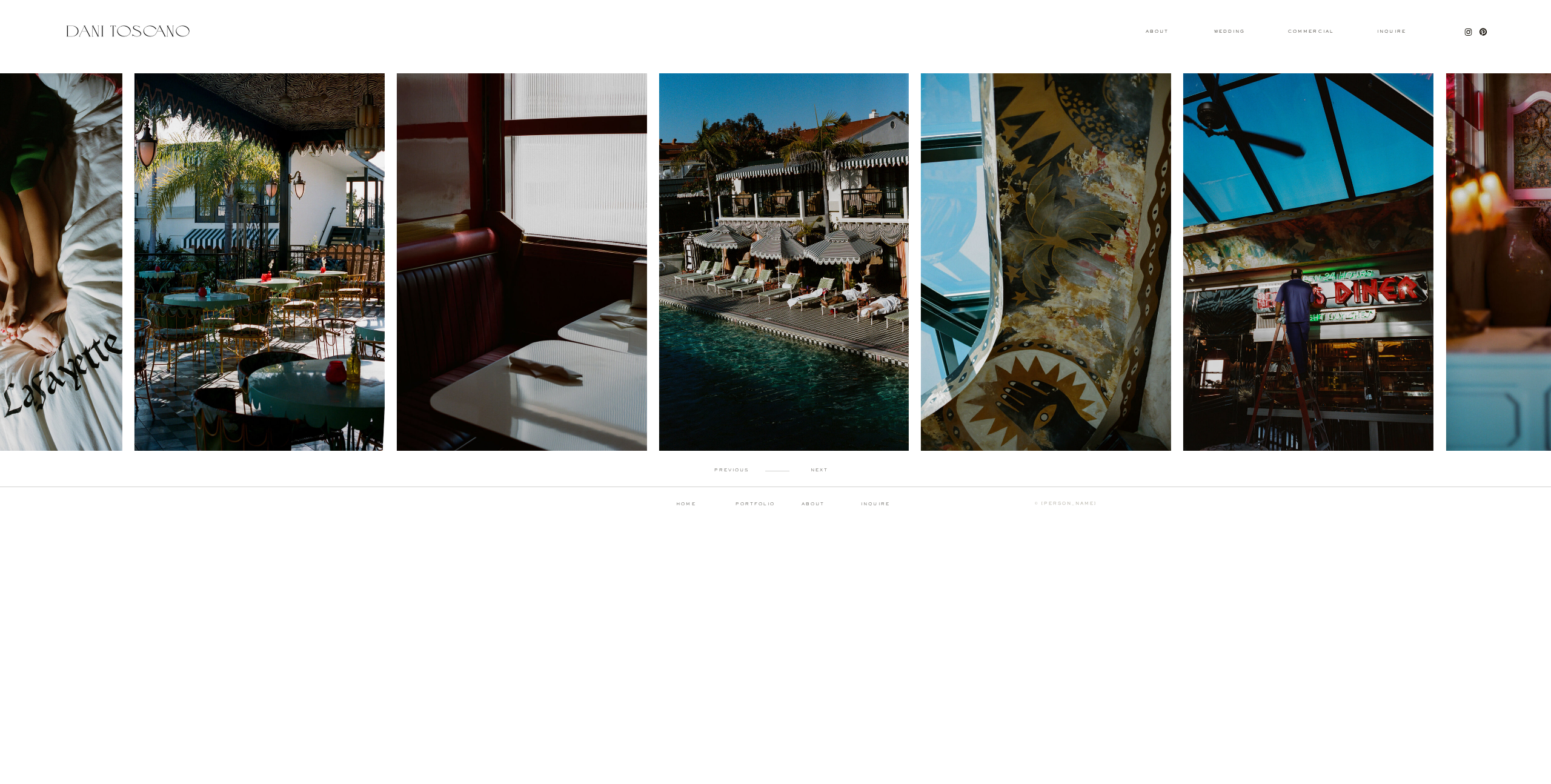
click at [820, 470] on p "next" at bounding box center [819, 470] width 60 height 5
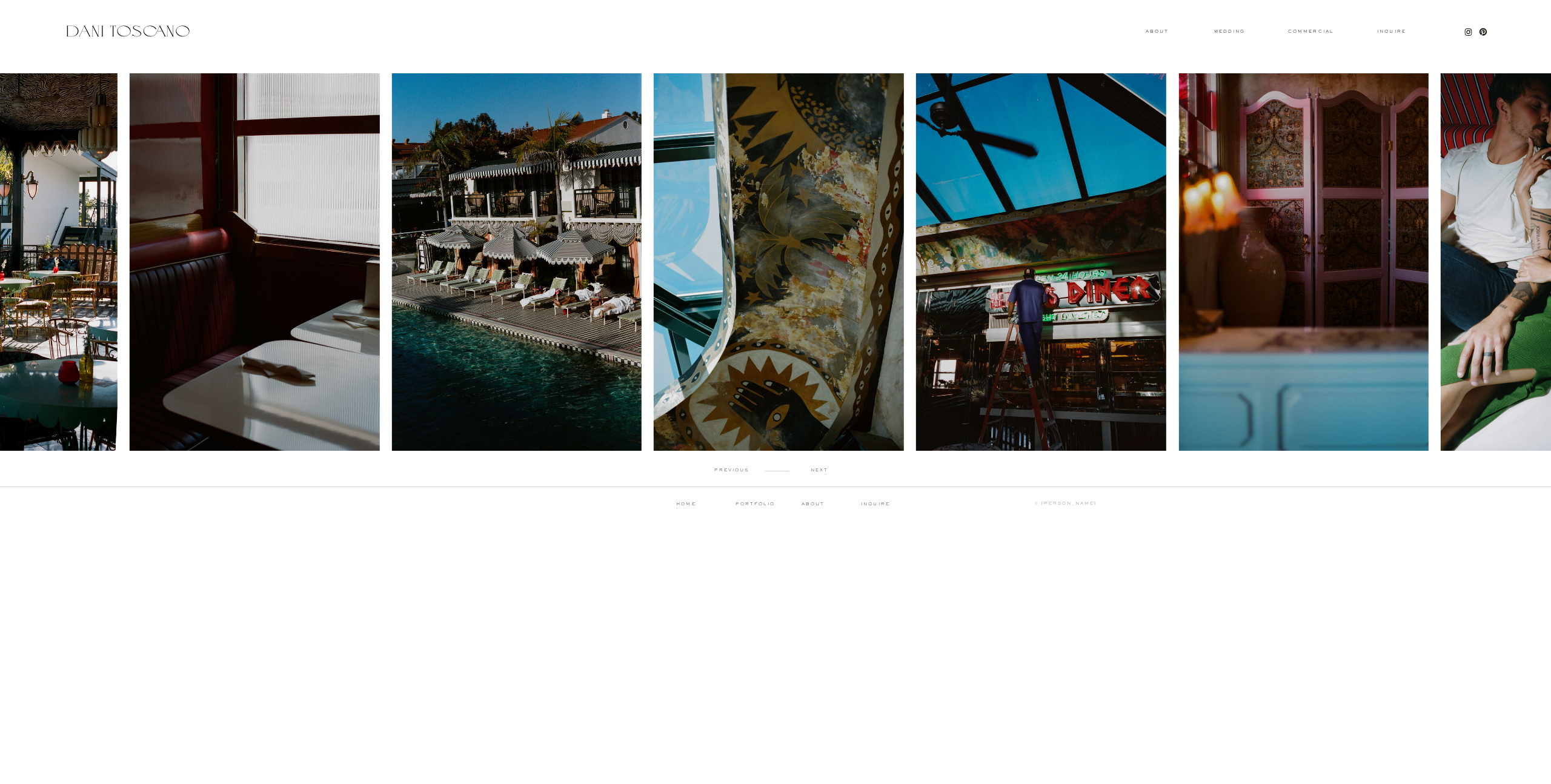
click at [820, 470] on p "next" at bounding box center [819, 470] width 60 height 5
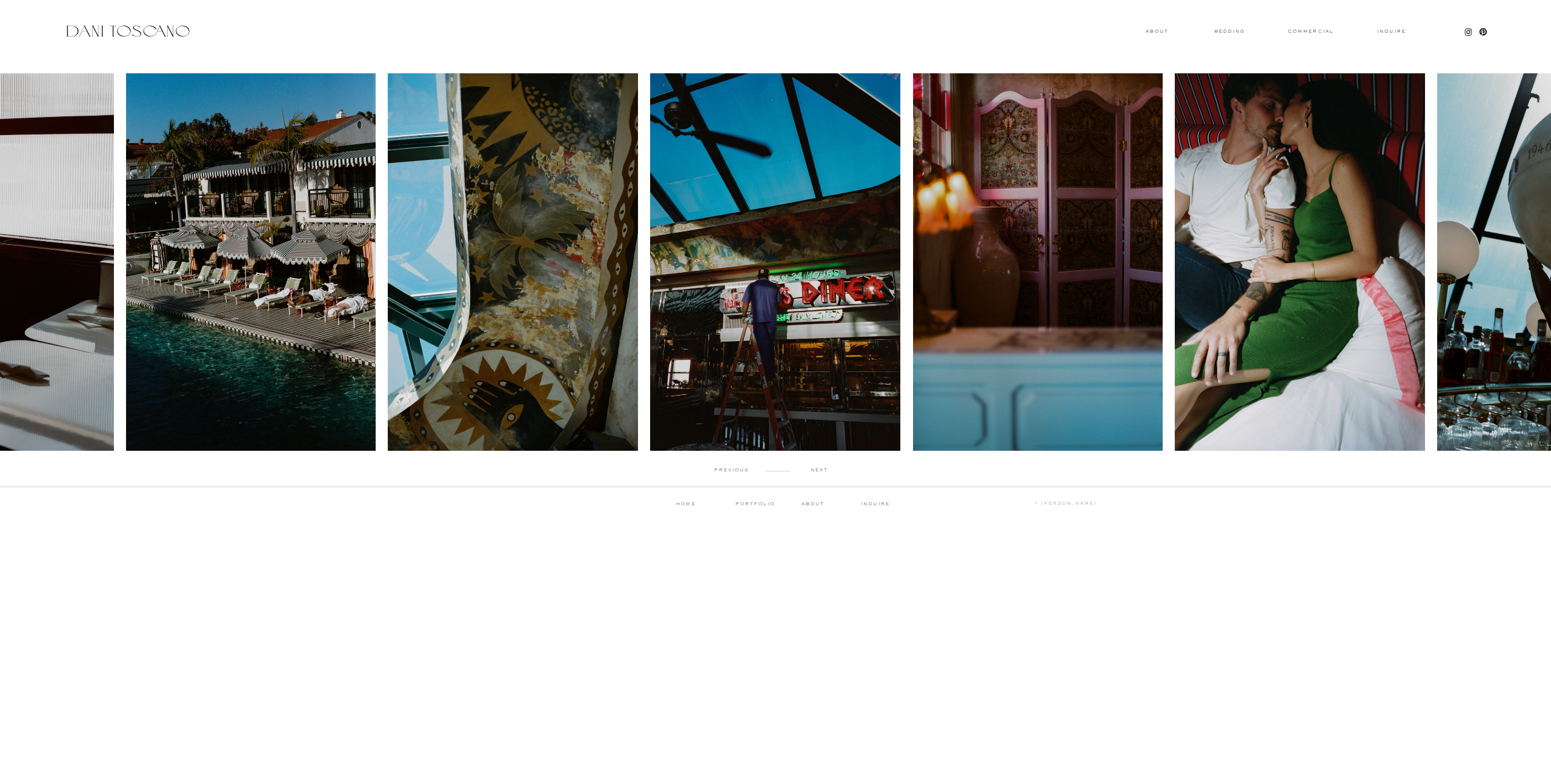
click at [820, 470] on p "next" at bounding box center [819, 470] width 60 height 5
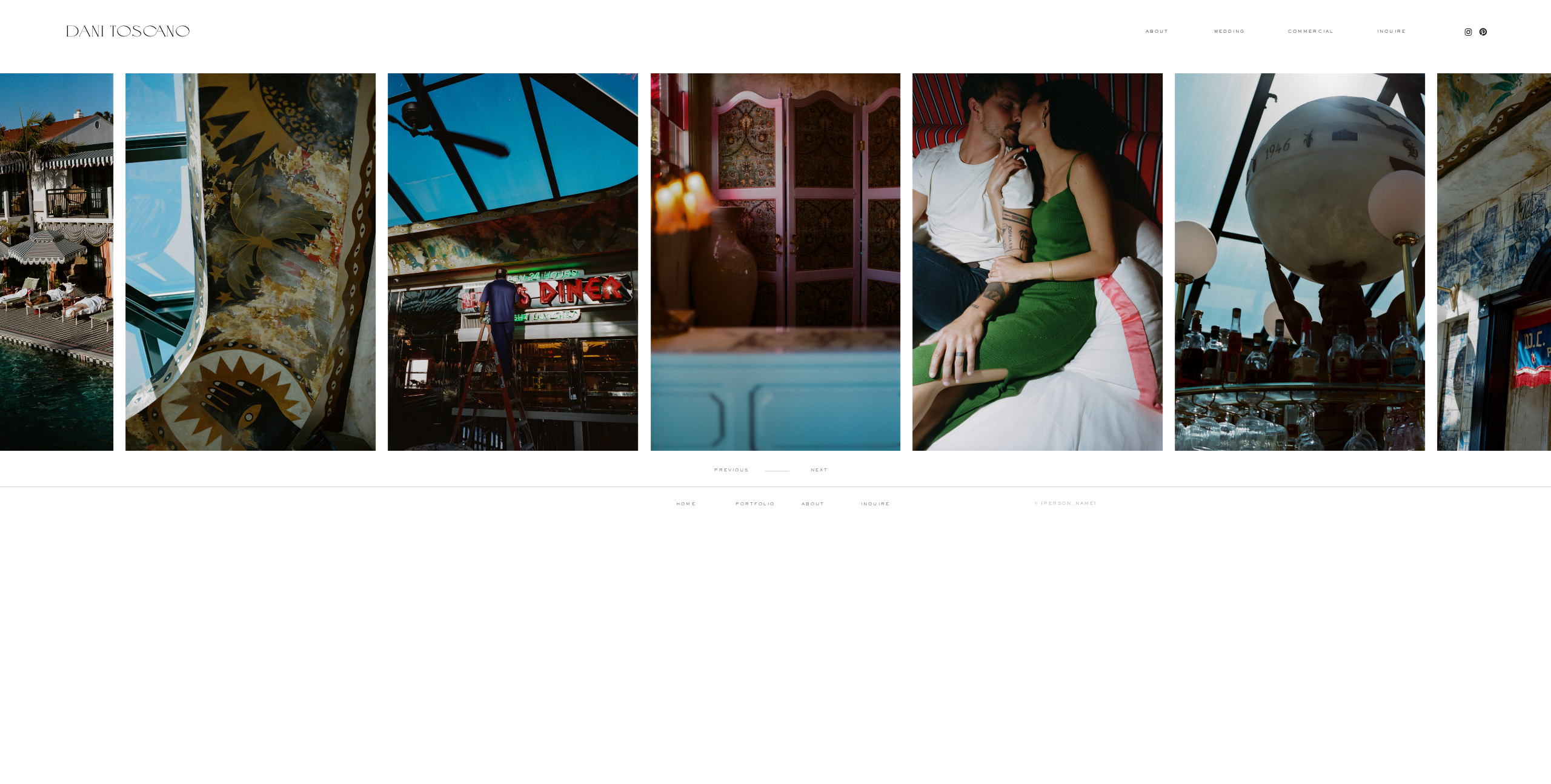
click at [820, 470] on p "next" at bounding box center [819, 470] width 60 height 5
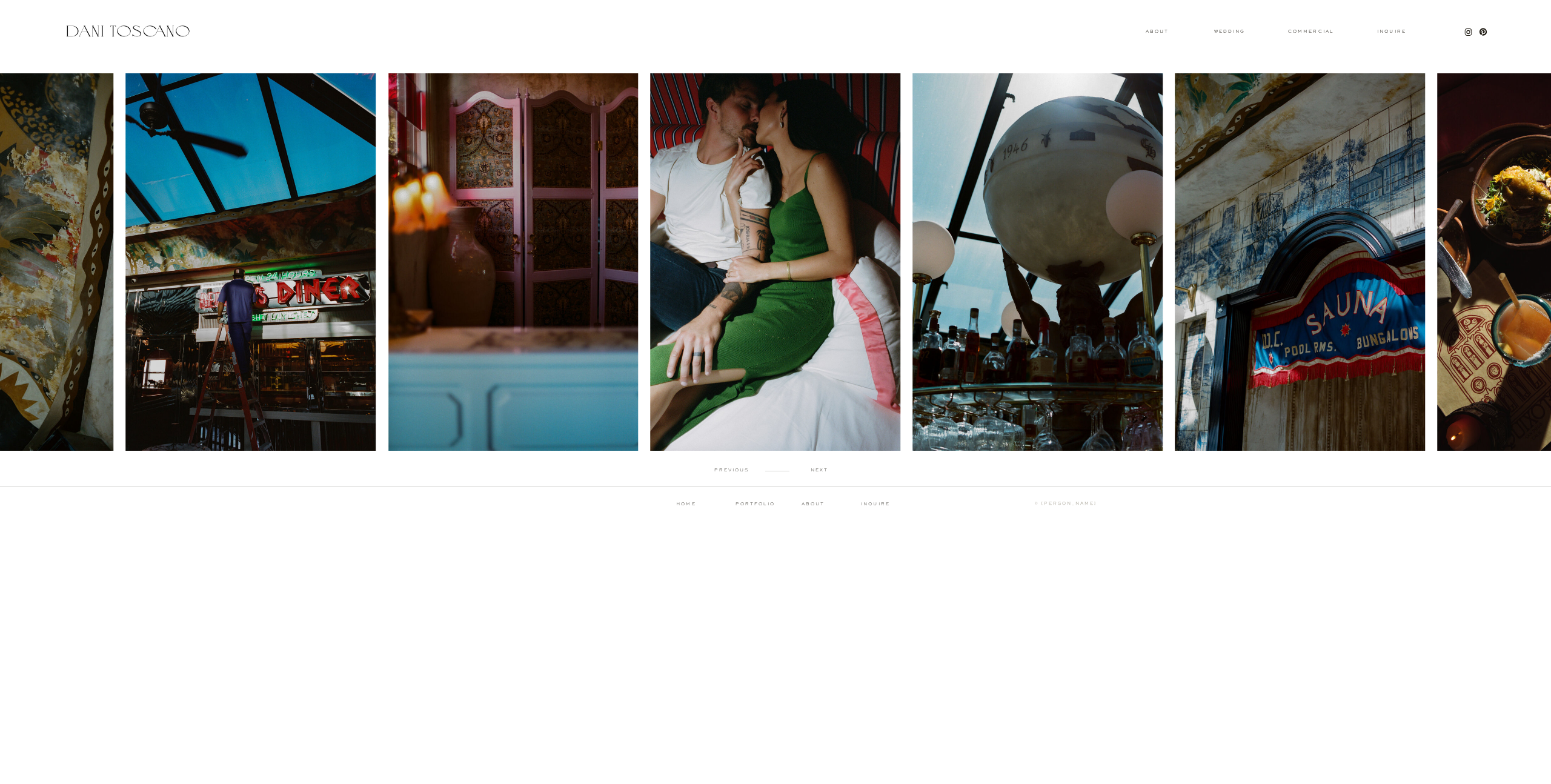
click at [820, 470] on p "next" at bounding box center [819, 470] width 60 height 5
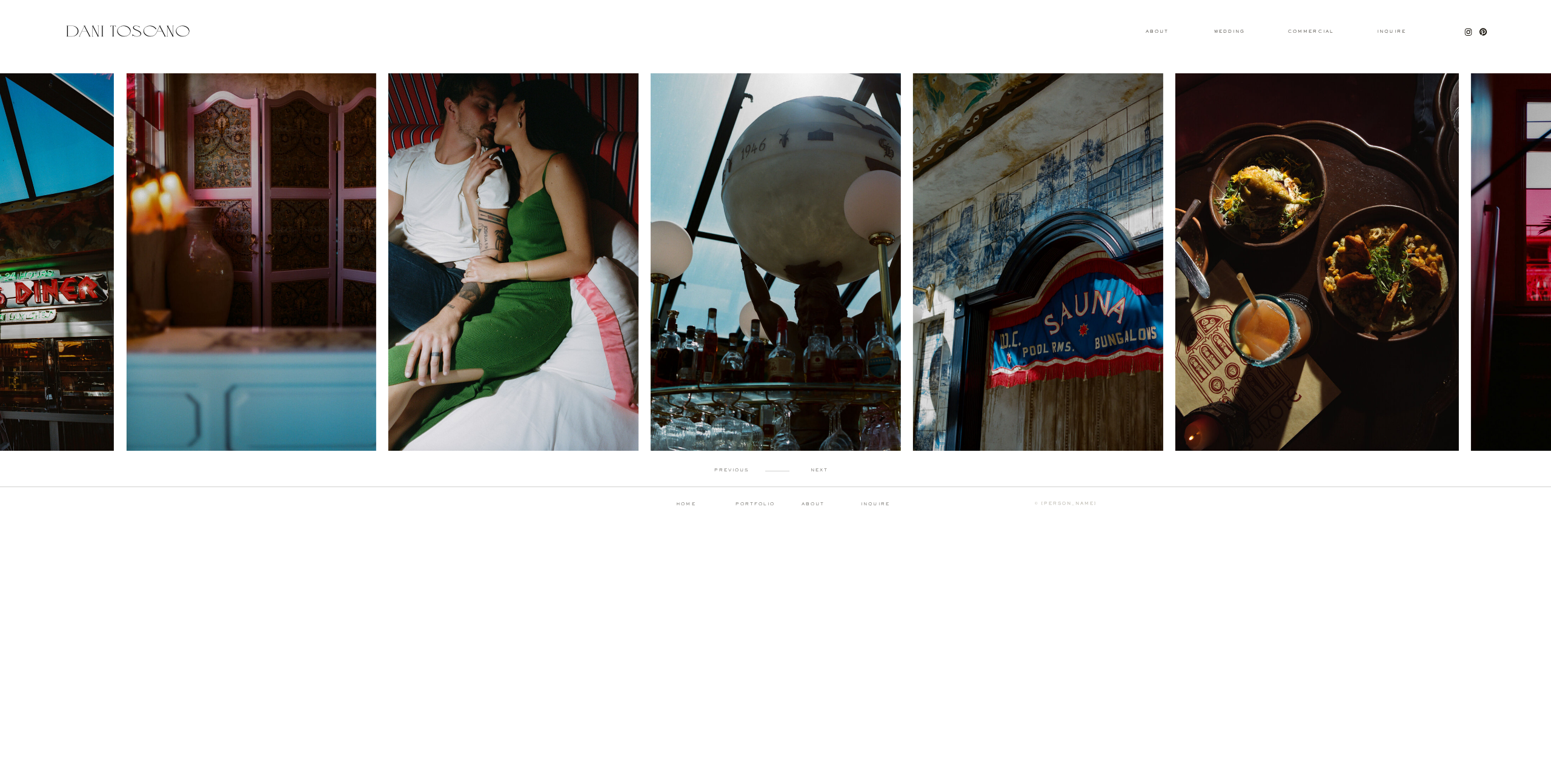
click at [820, 470] on p "next" at bounding box center [819, 470] width 60 height 5
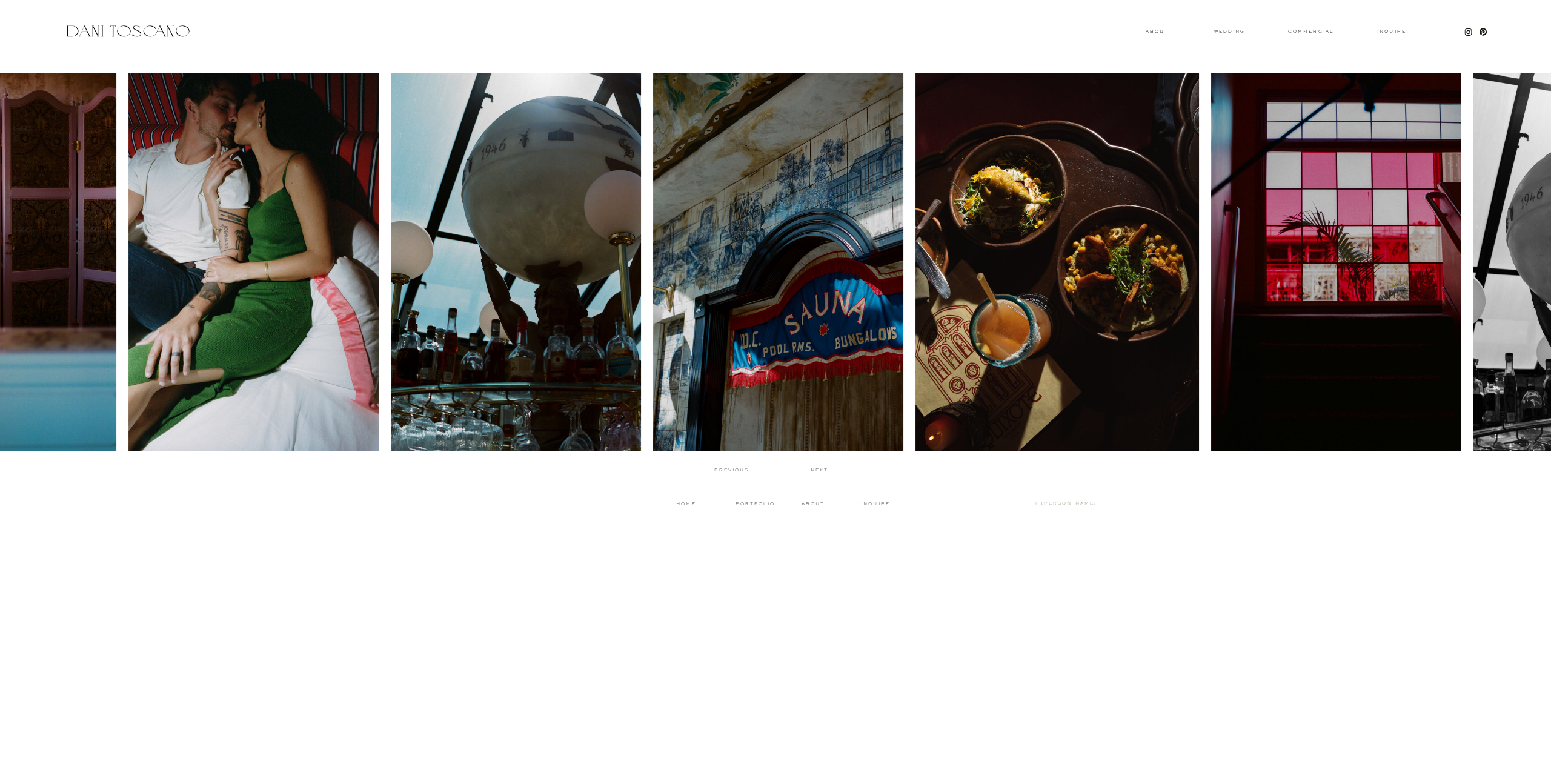
click at [820, 470] on p "next" at bounding box center [819, 470] width 60 height 5
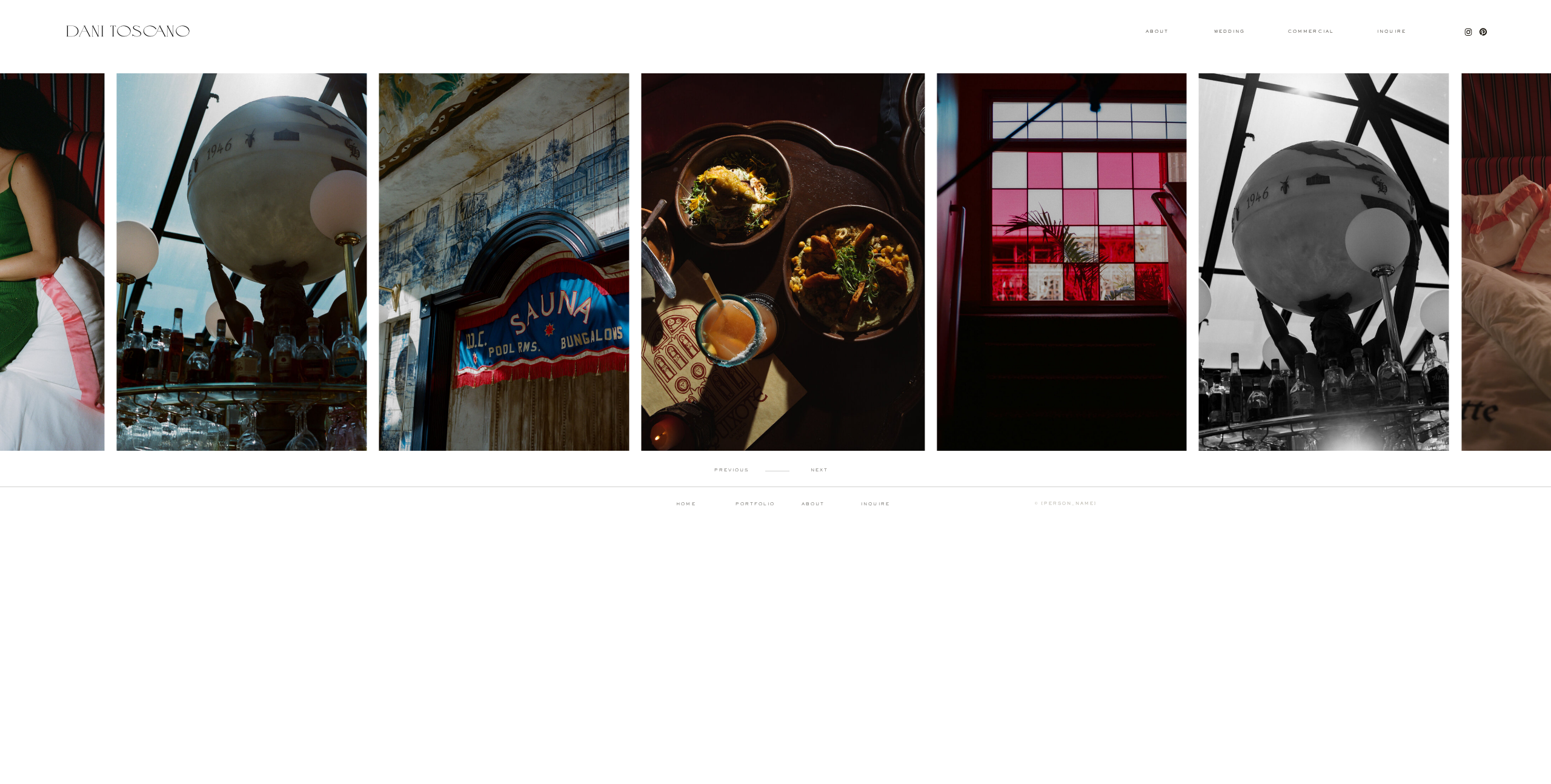
click at [820, 470] on p "next" at bounding box center [819, 470] width 60 height 5
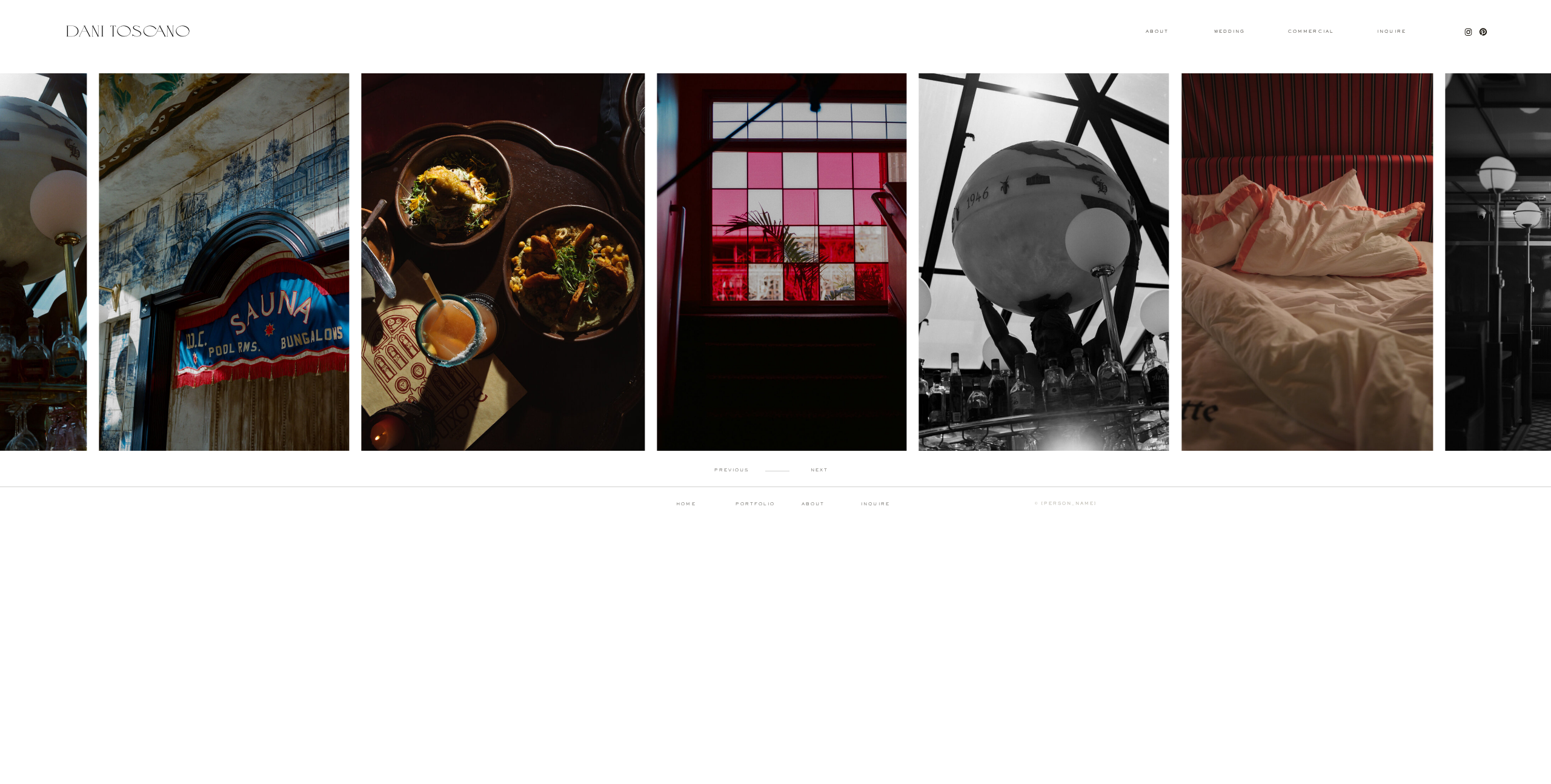
click at [820, 470] on p "next" at bounding box center [819, 470] width 60 height 5
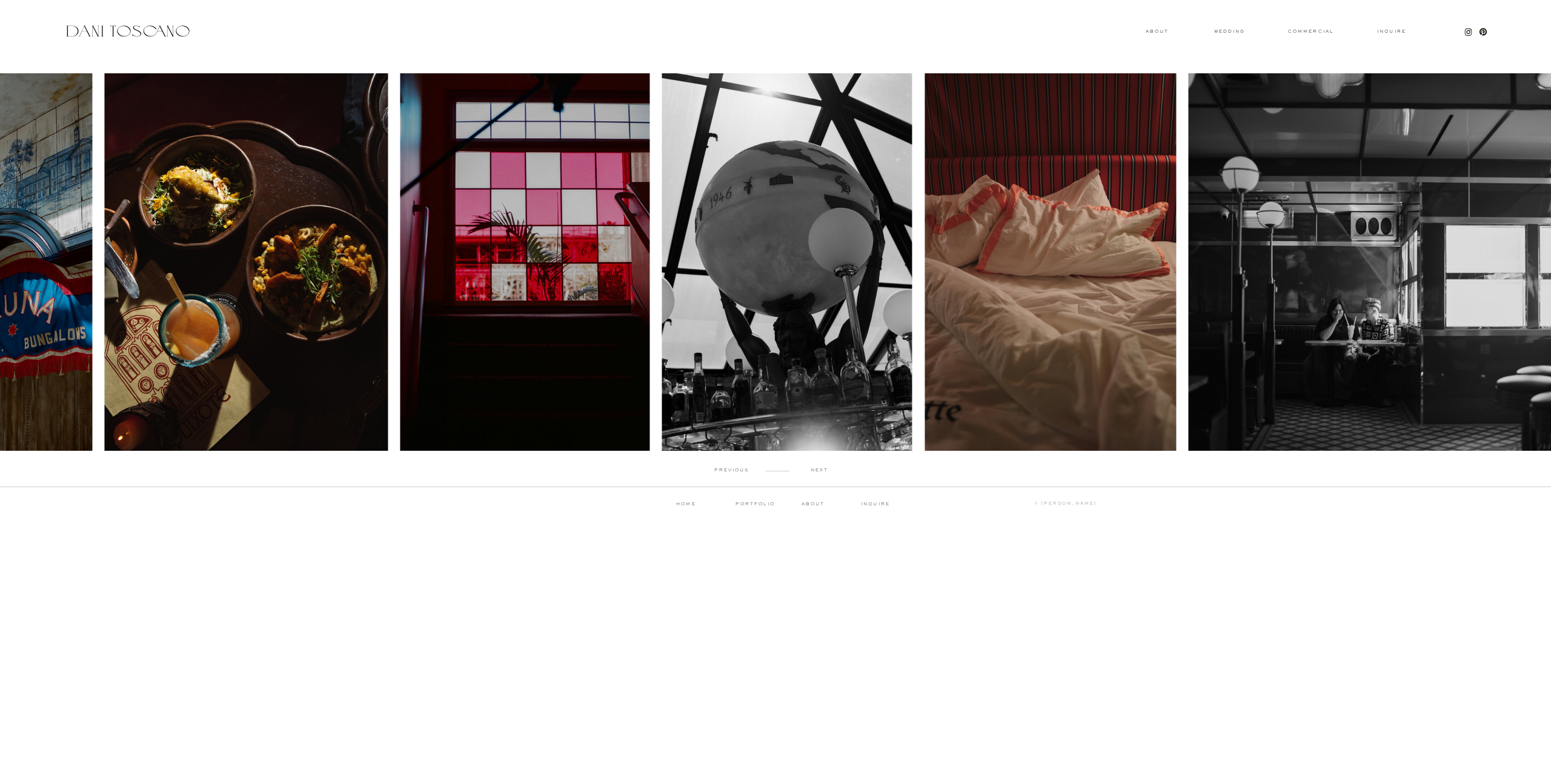
click at [820, 470] on p "next" at bounding box center [819, 470] width 60 height 5
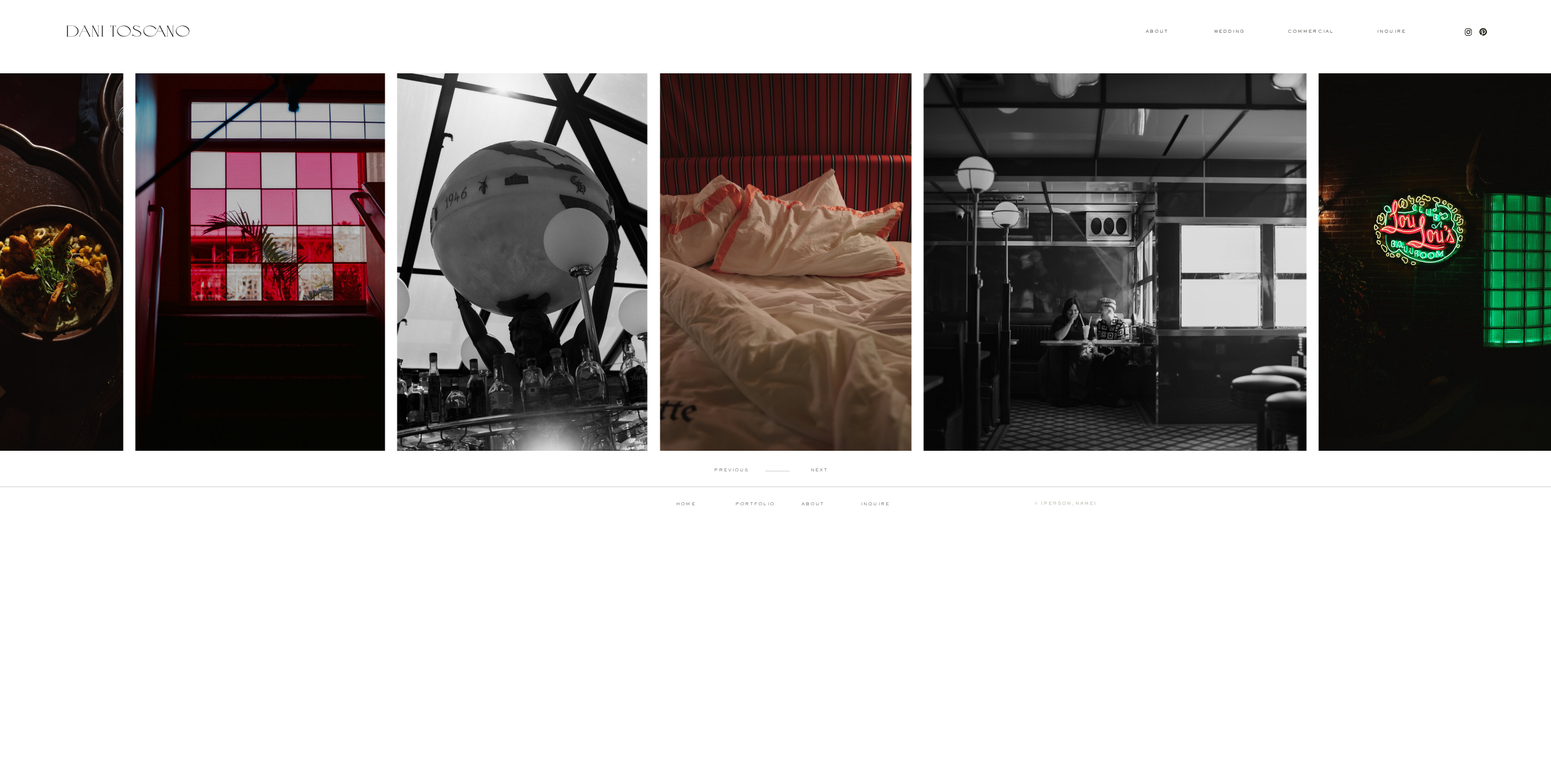
click at [820, 470] on p "next" at bounding box center [819, 470] width 60 height 5
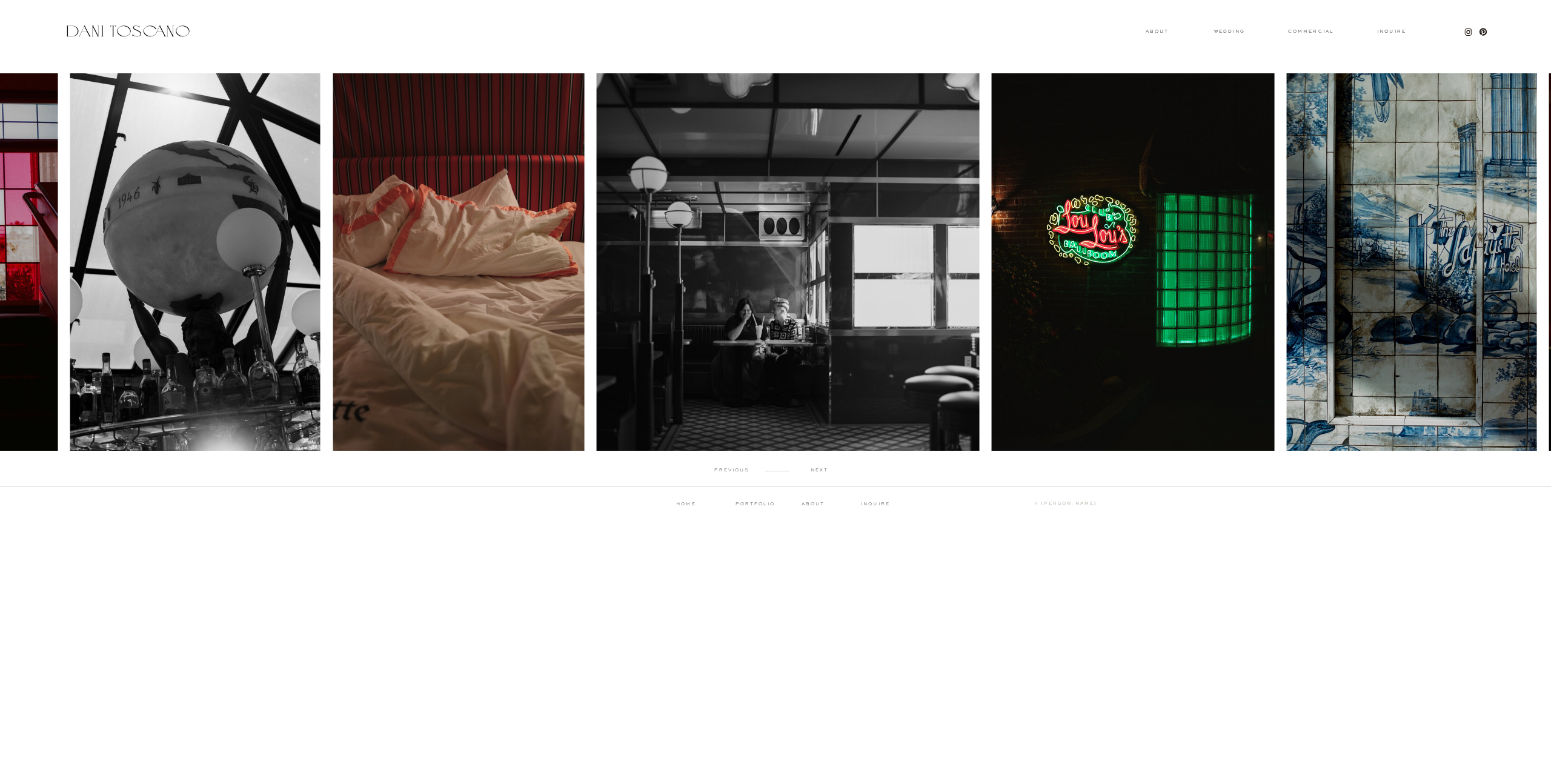
click at [820, 470] on p "next" at bounding box center [819, 470] width 60 height 5
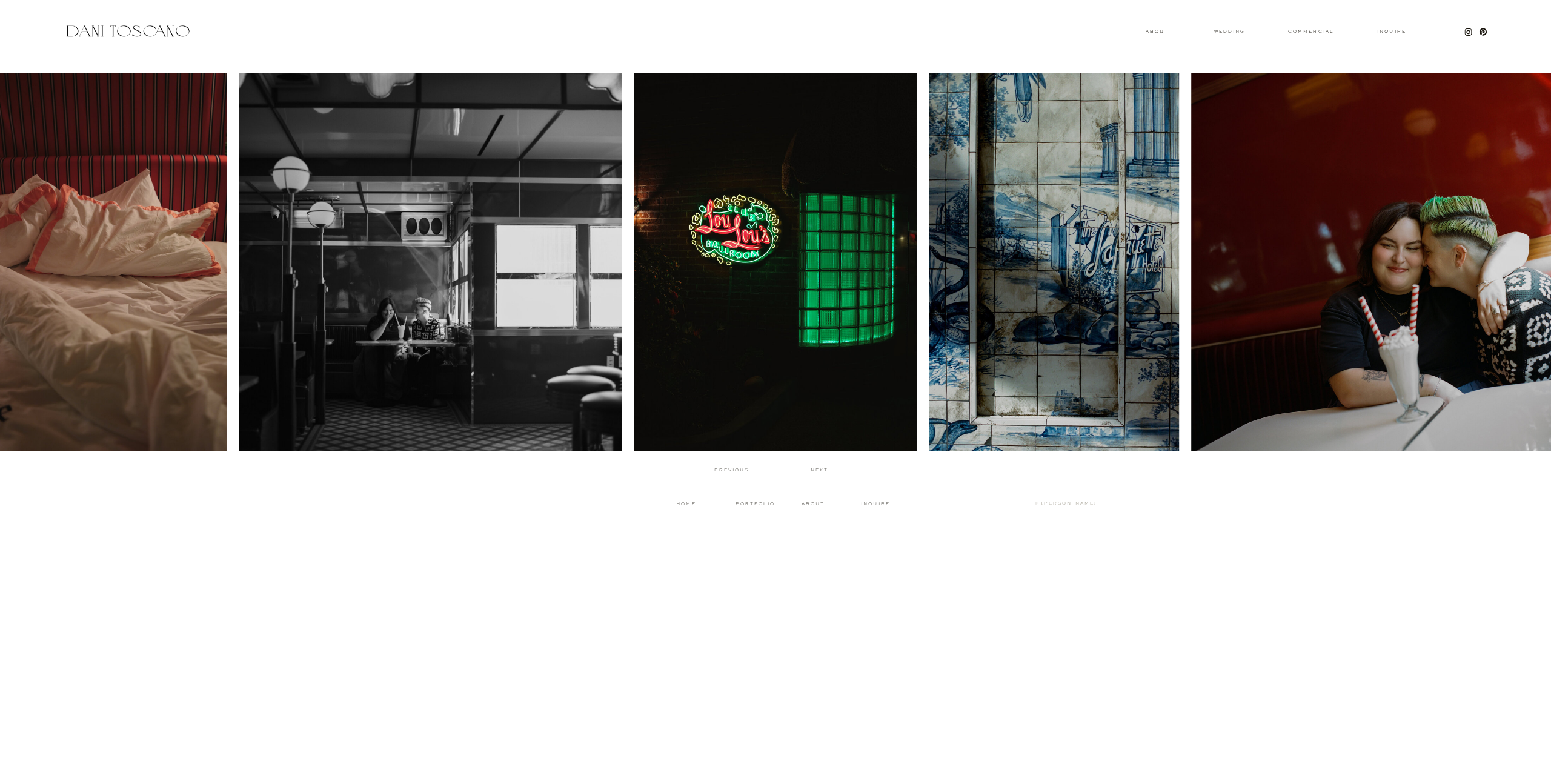
click at [820, 470] on p "next" at bounding box center [819, 470] width 60 height 5
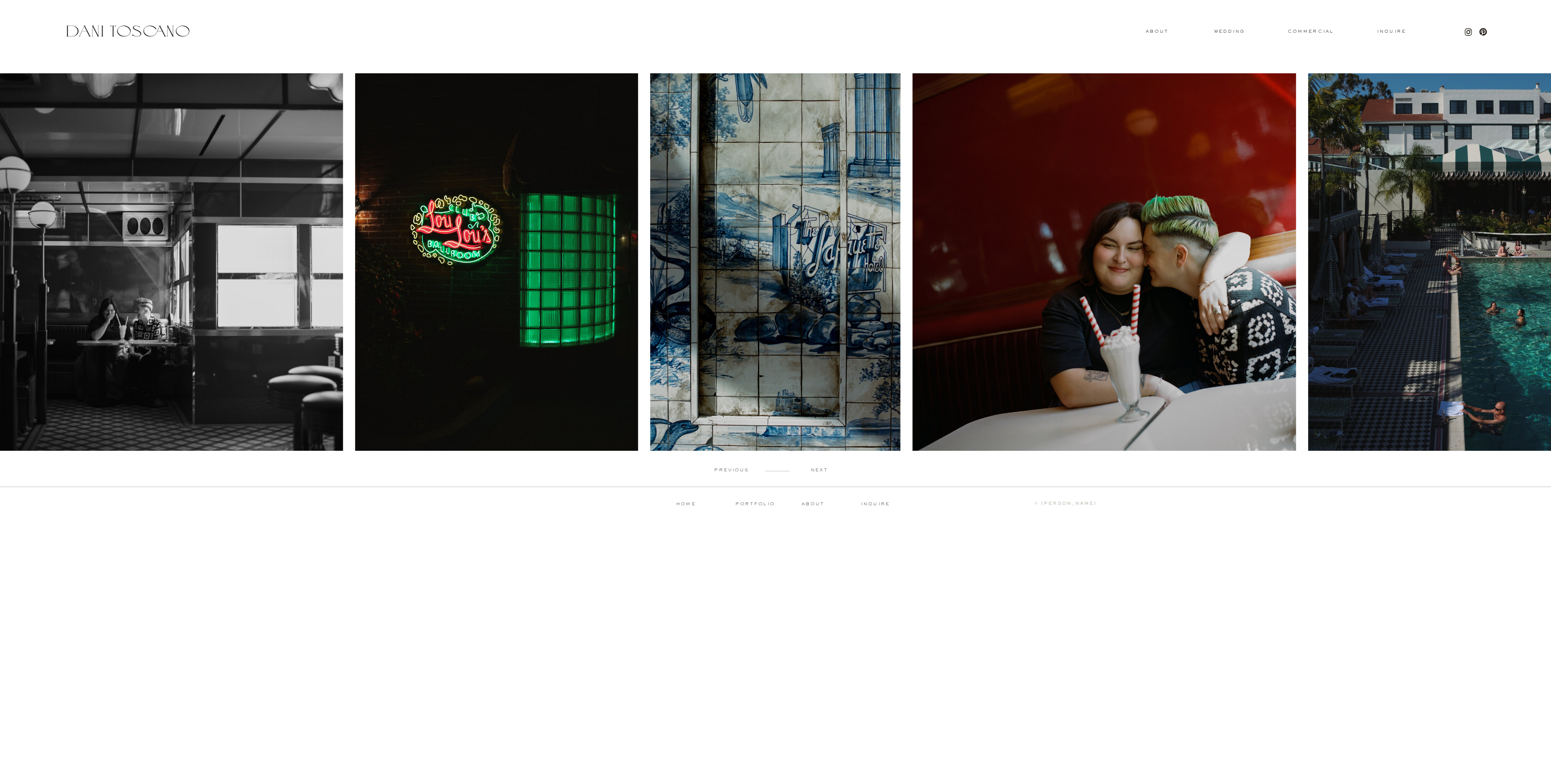
click at [820, 470] on p "next" at bounding box center [819, 470] width 60 height 5
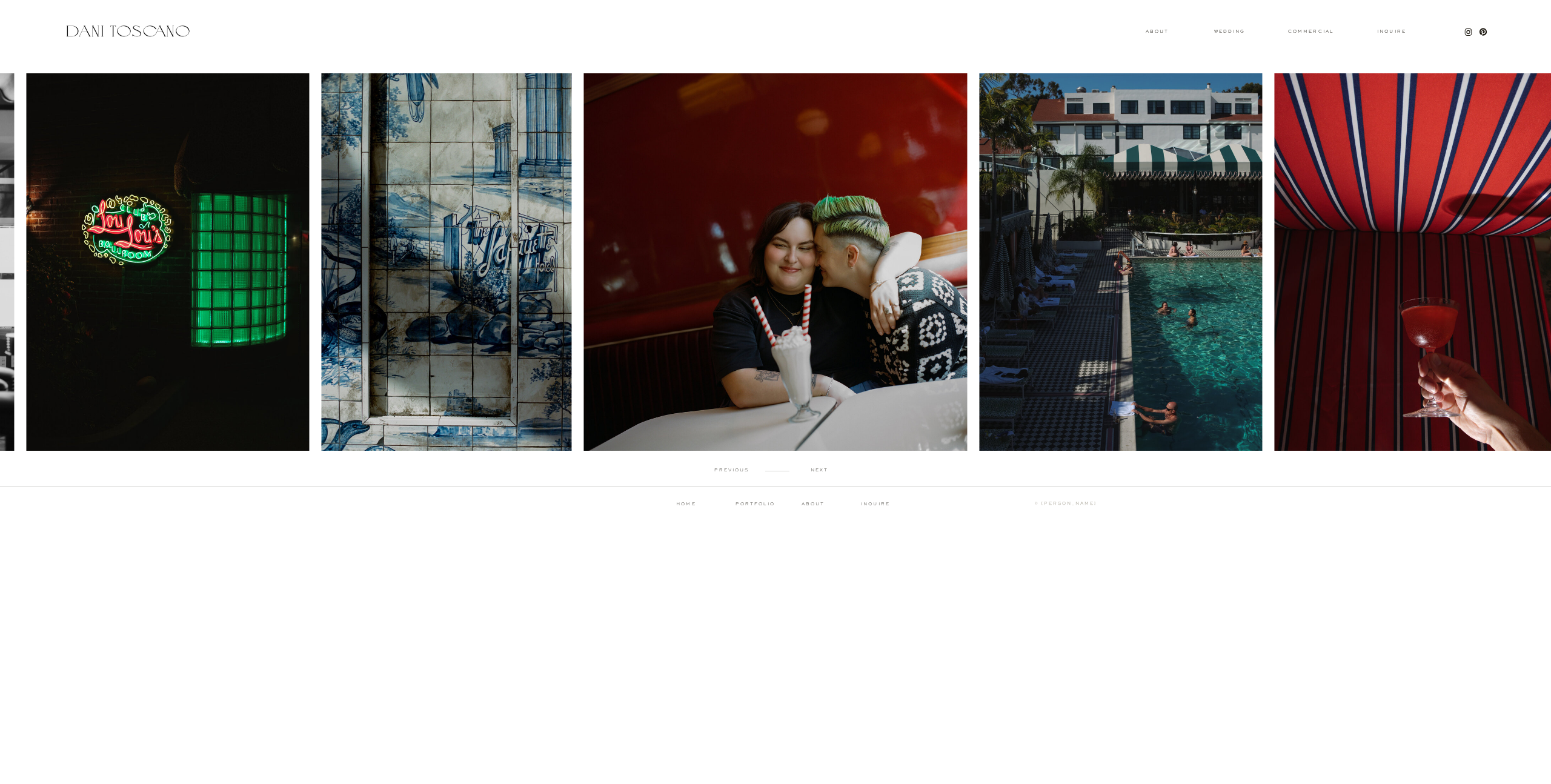
click at [820, 470] on p "next" at bounding box center [819, 470] width 60 height 5
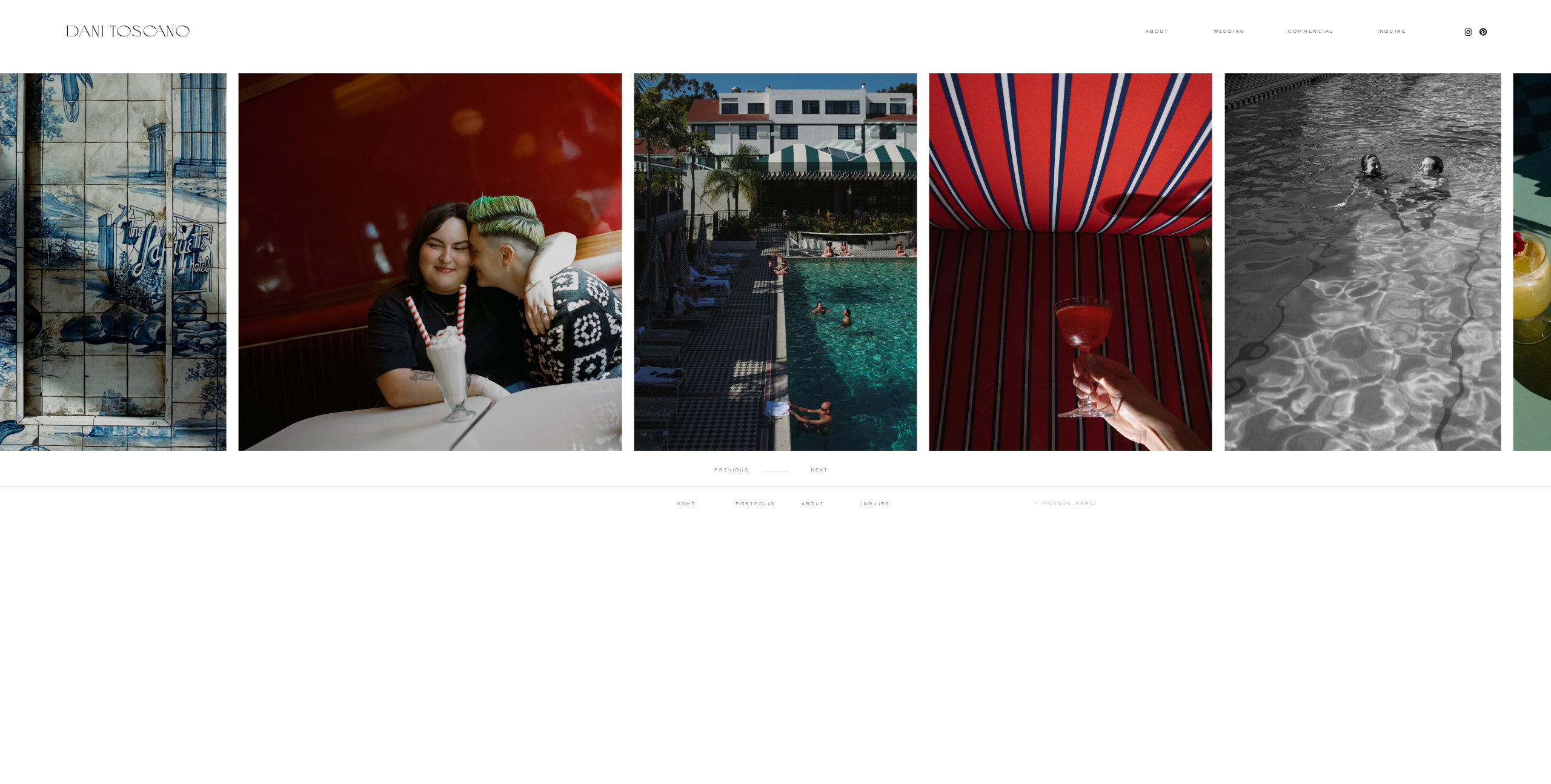
click at [820, 470] on p "next" at bounding box center [819, 470] width 60 height 5
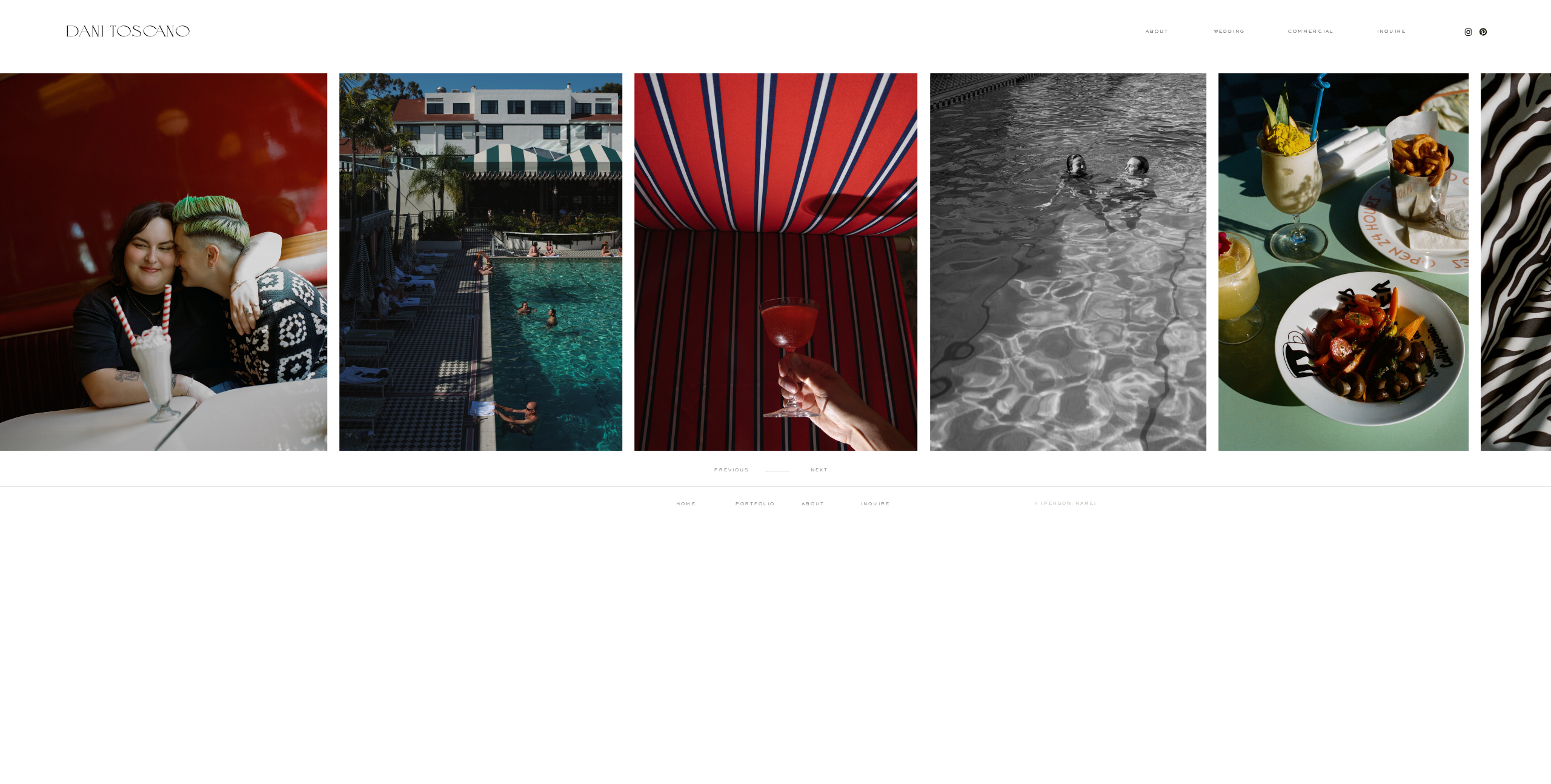
click at [820, 470] on p "next" at bounding box center [819, 470] width 60 height 5
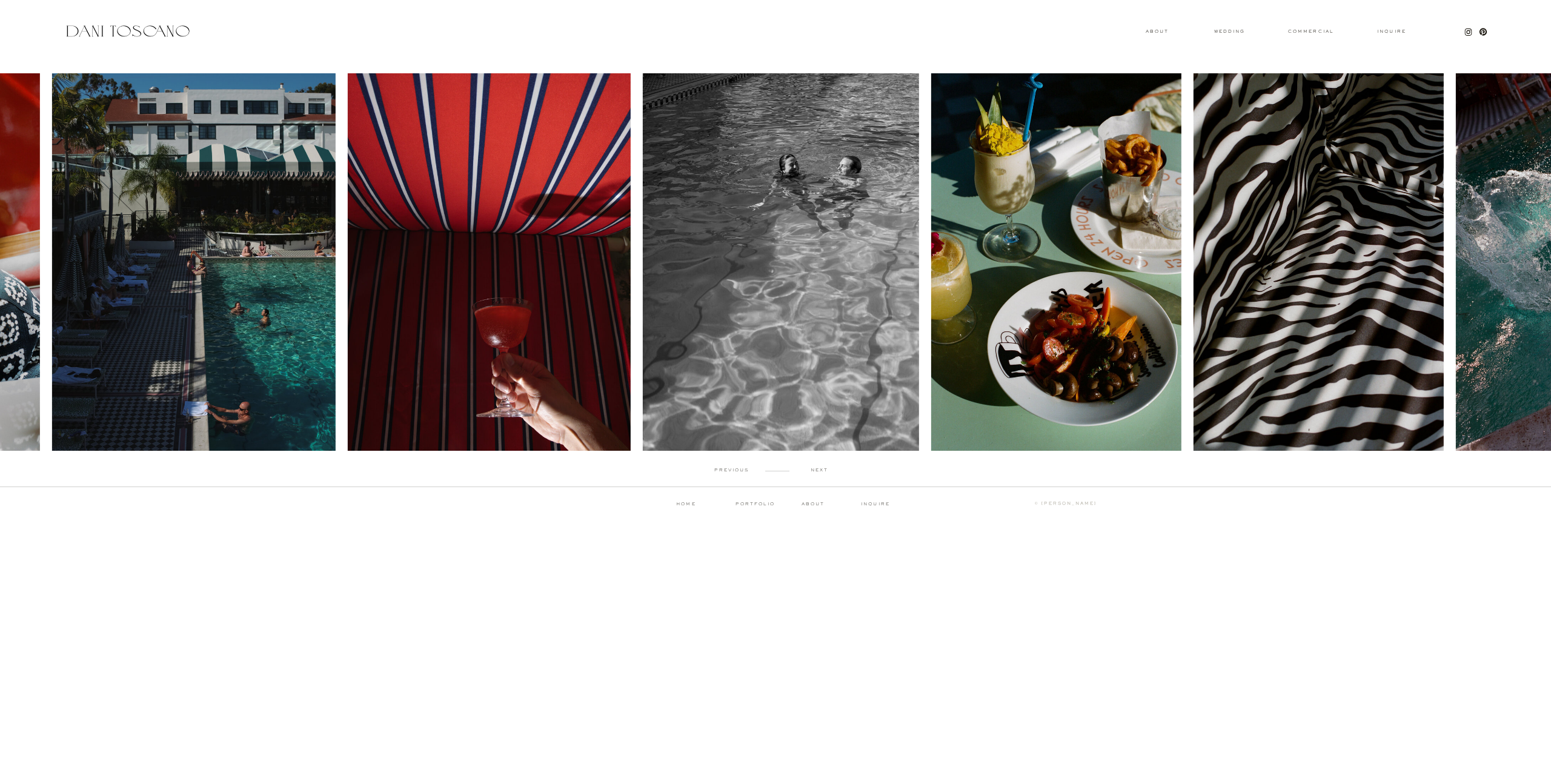
click at [820, 470] on p "next" at bounding box center [819, 470] width 60 height 5
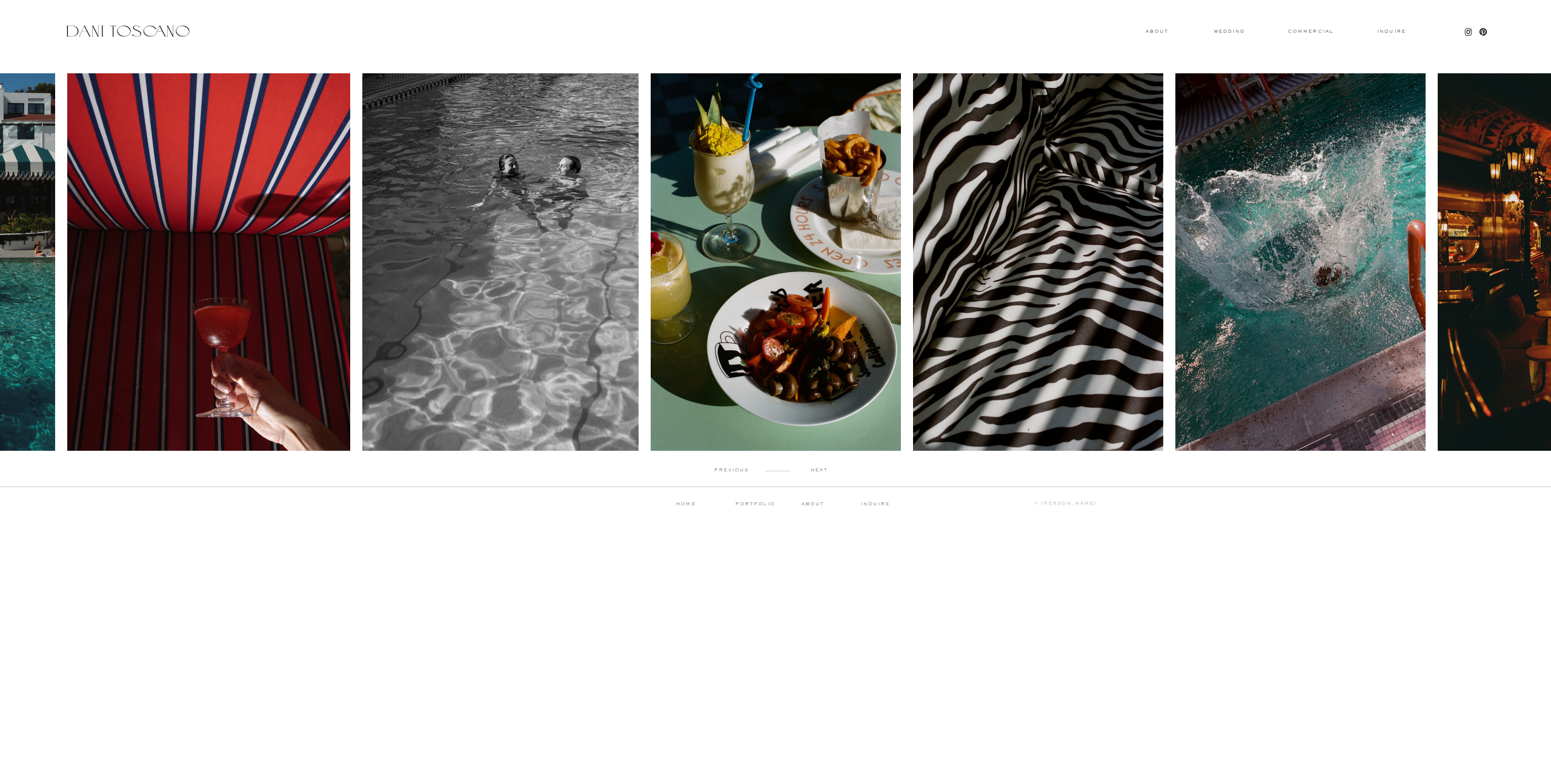
click at [820, 470] on p "next" at bounding box center [819, 470] width 60 height 5
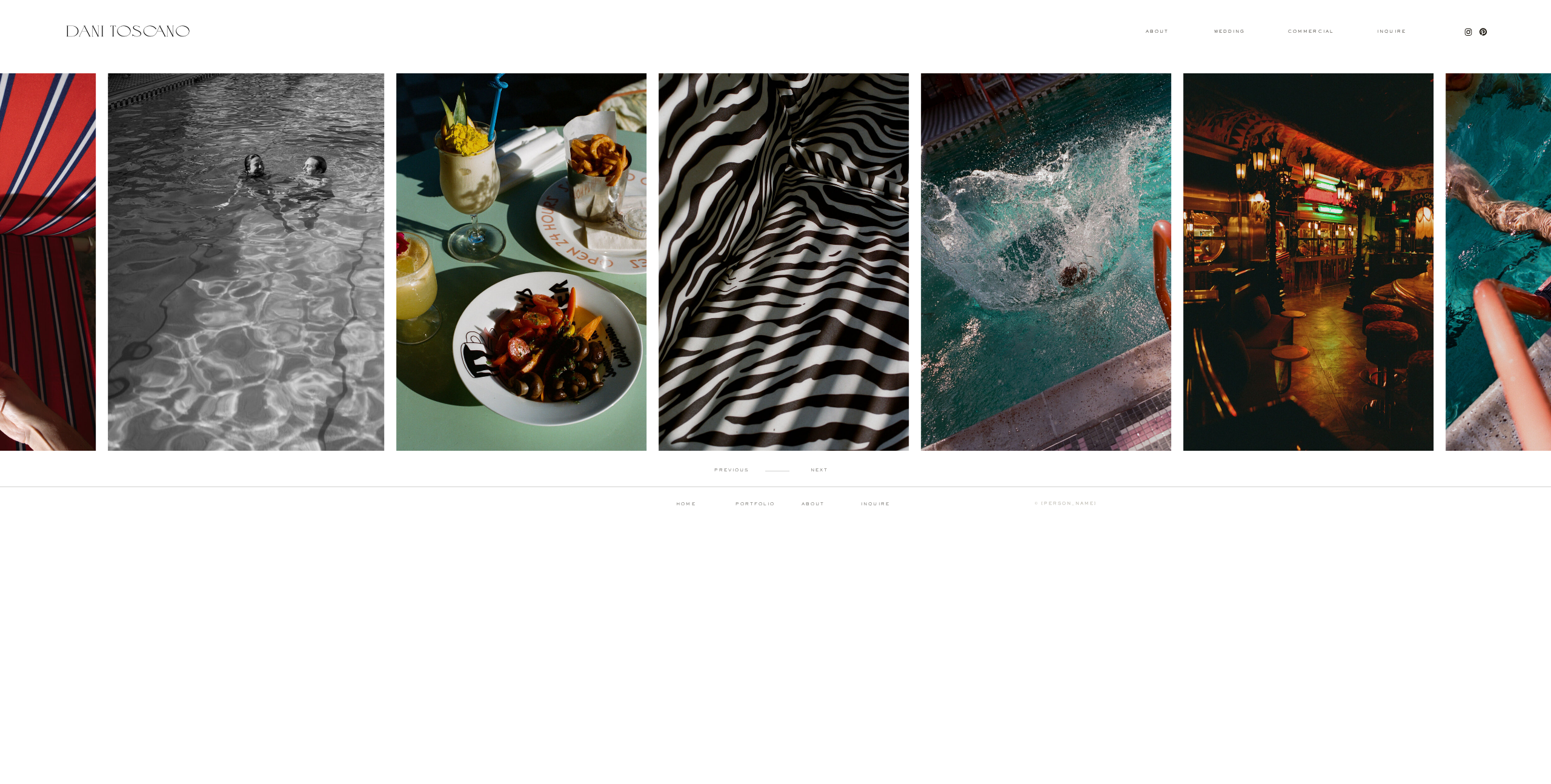
click at [820, 470] on p "next" at bounding box center [819, 470] width 60 height 5
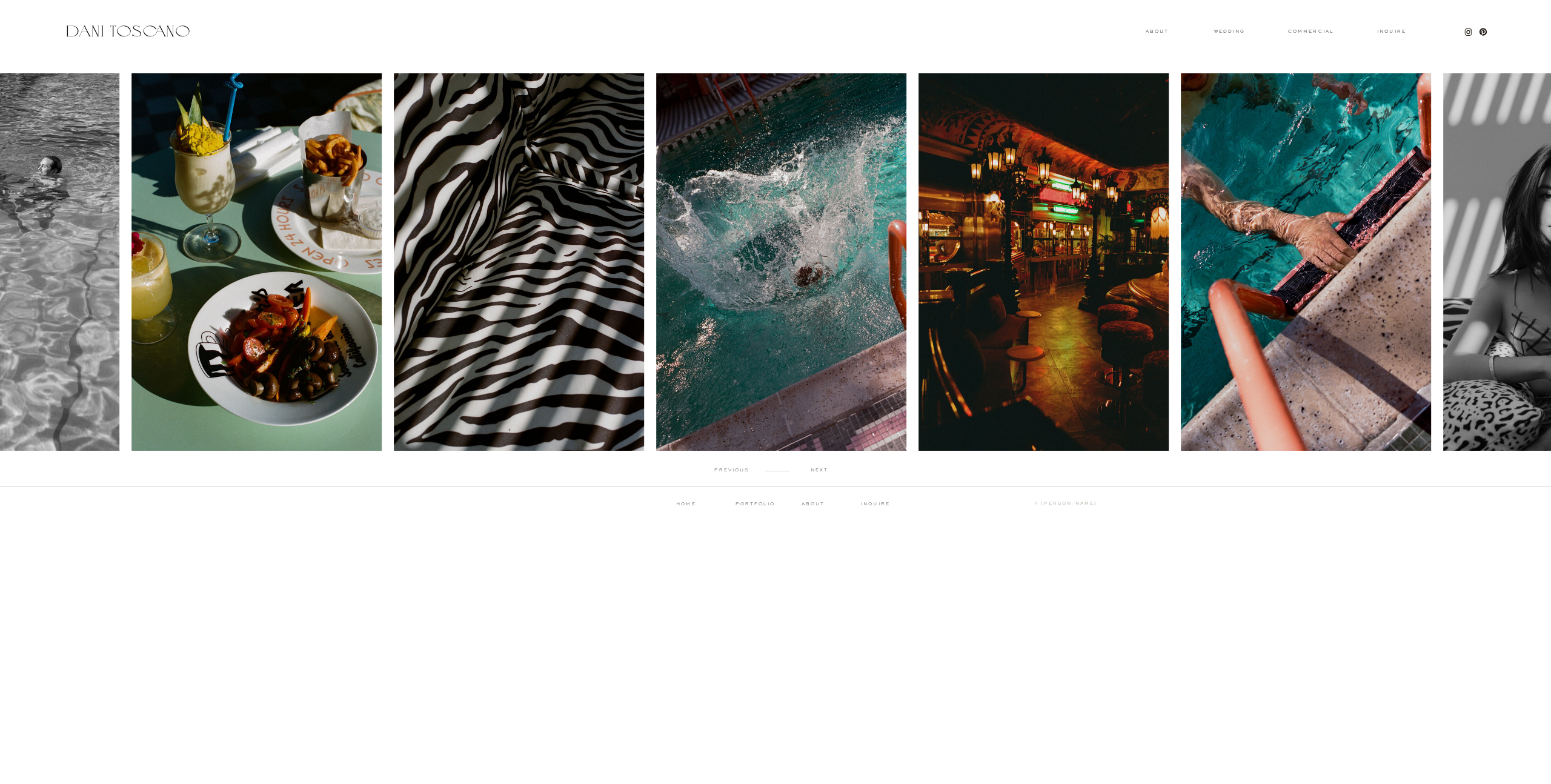
click at [820, 470] on p "next" at bounding box center [819, 470] width 60 height 5
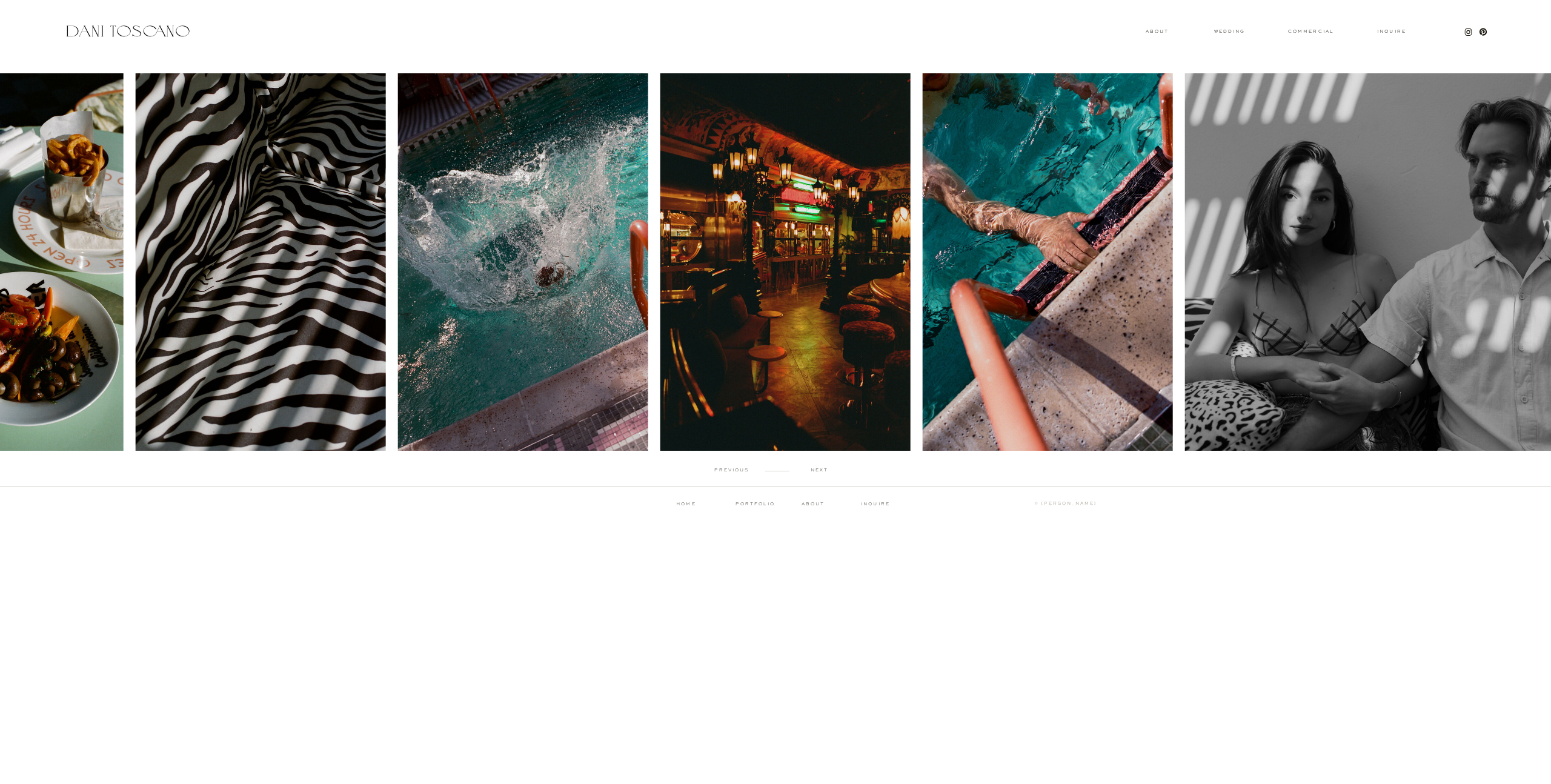
click at [820, 470] on p "next" at bounding box center [819, 470] width 60 height 5
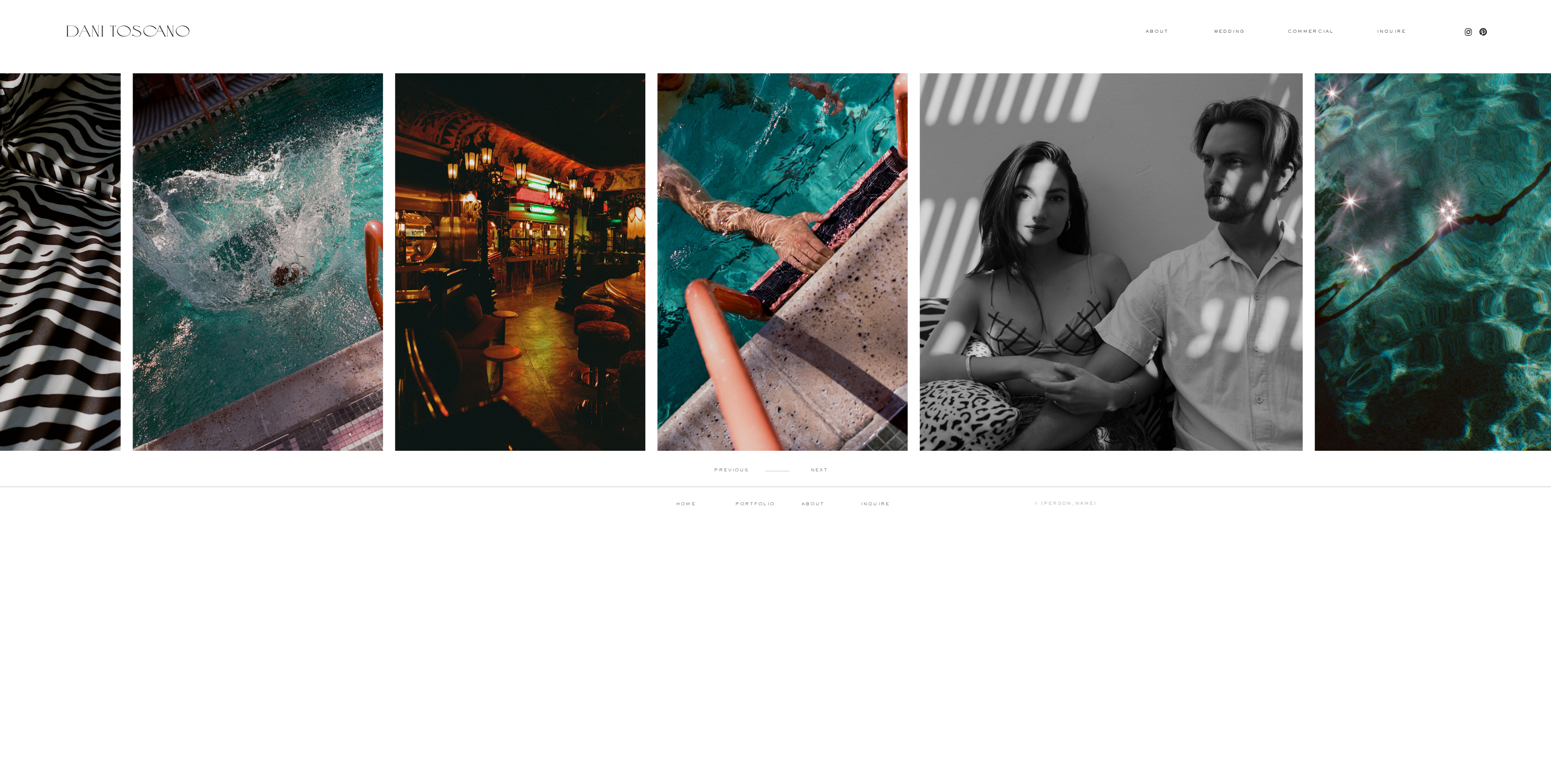
click at [820, 470] on p "next" at bounding box center [819, 470] width 60 height 5
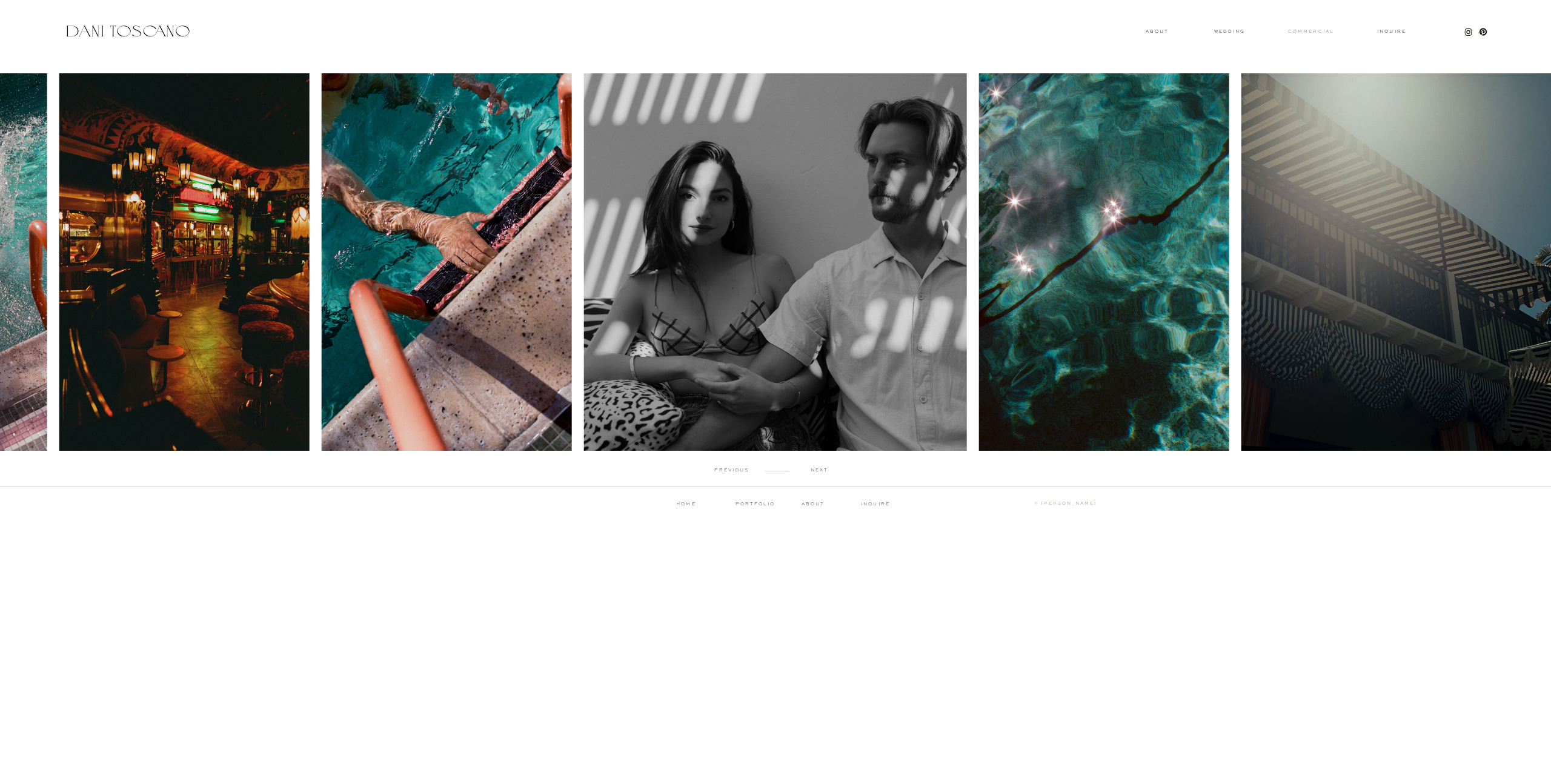
click at [1317, 30] on h3 "commercial" at bounding box center [1311, 31] width 56 height 4
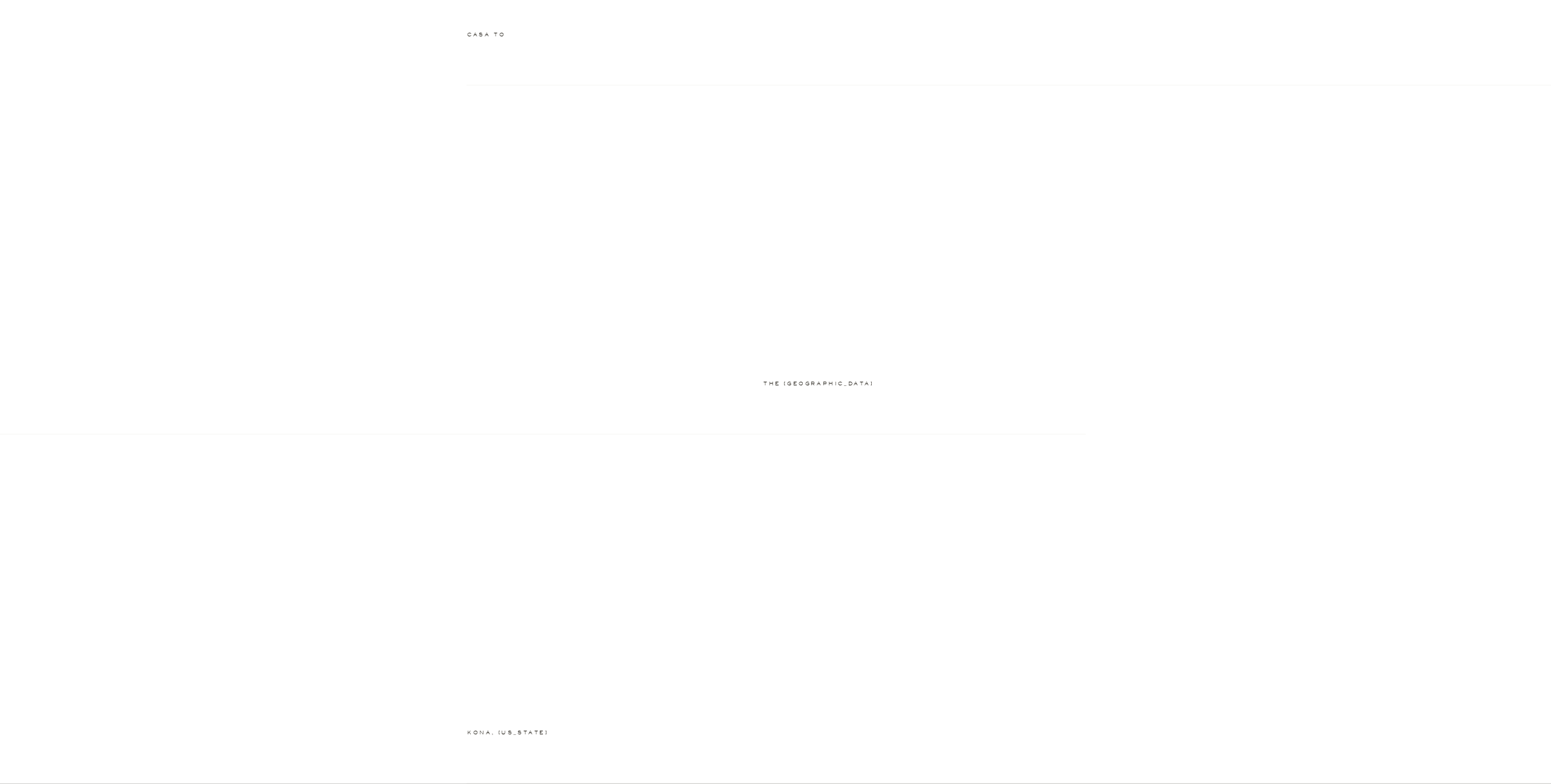
scroll to position [1417, 0]
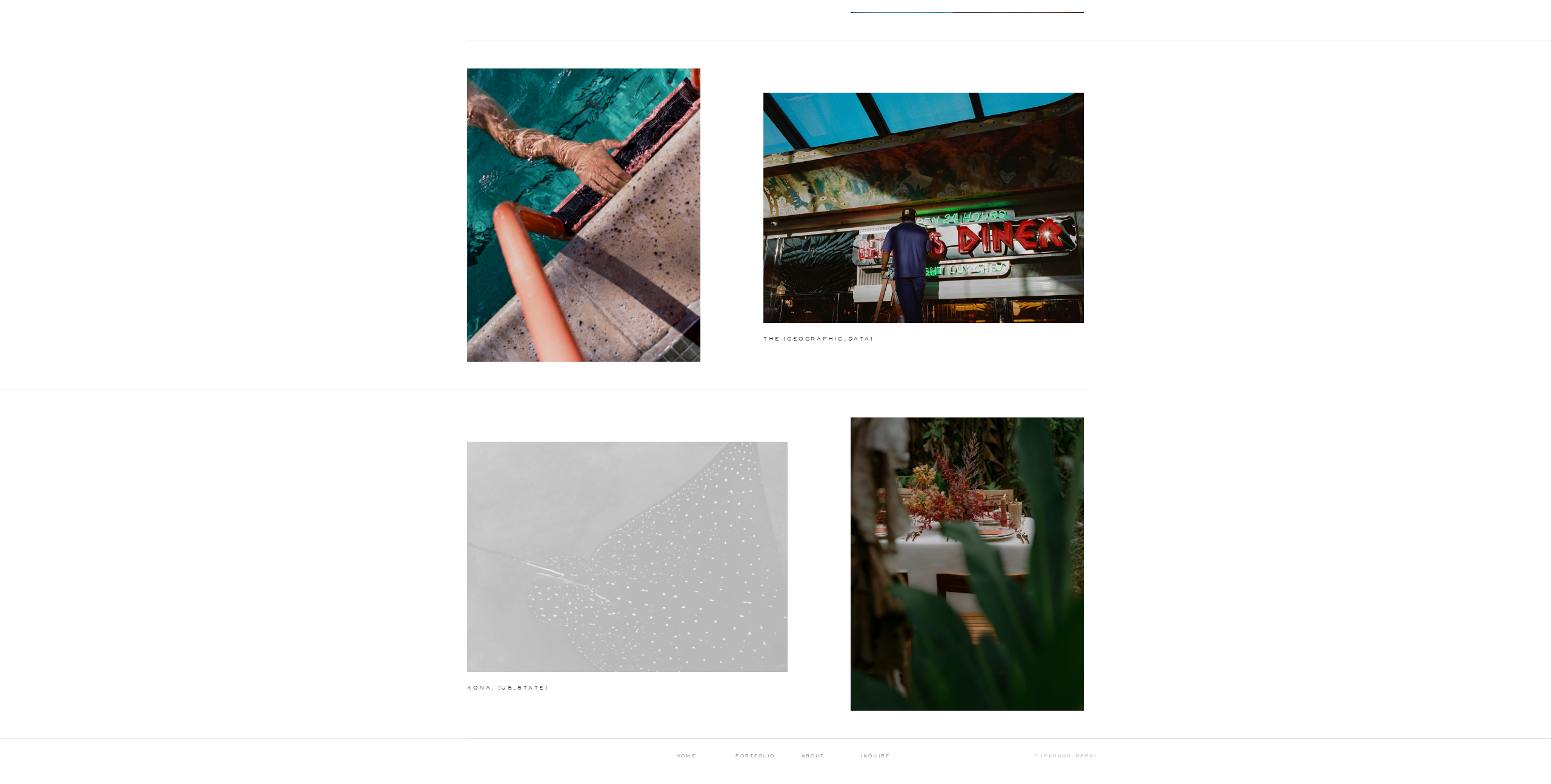
click at [599, 598] on div at bounding box center [627, 556] width 321 height 231
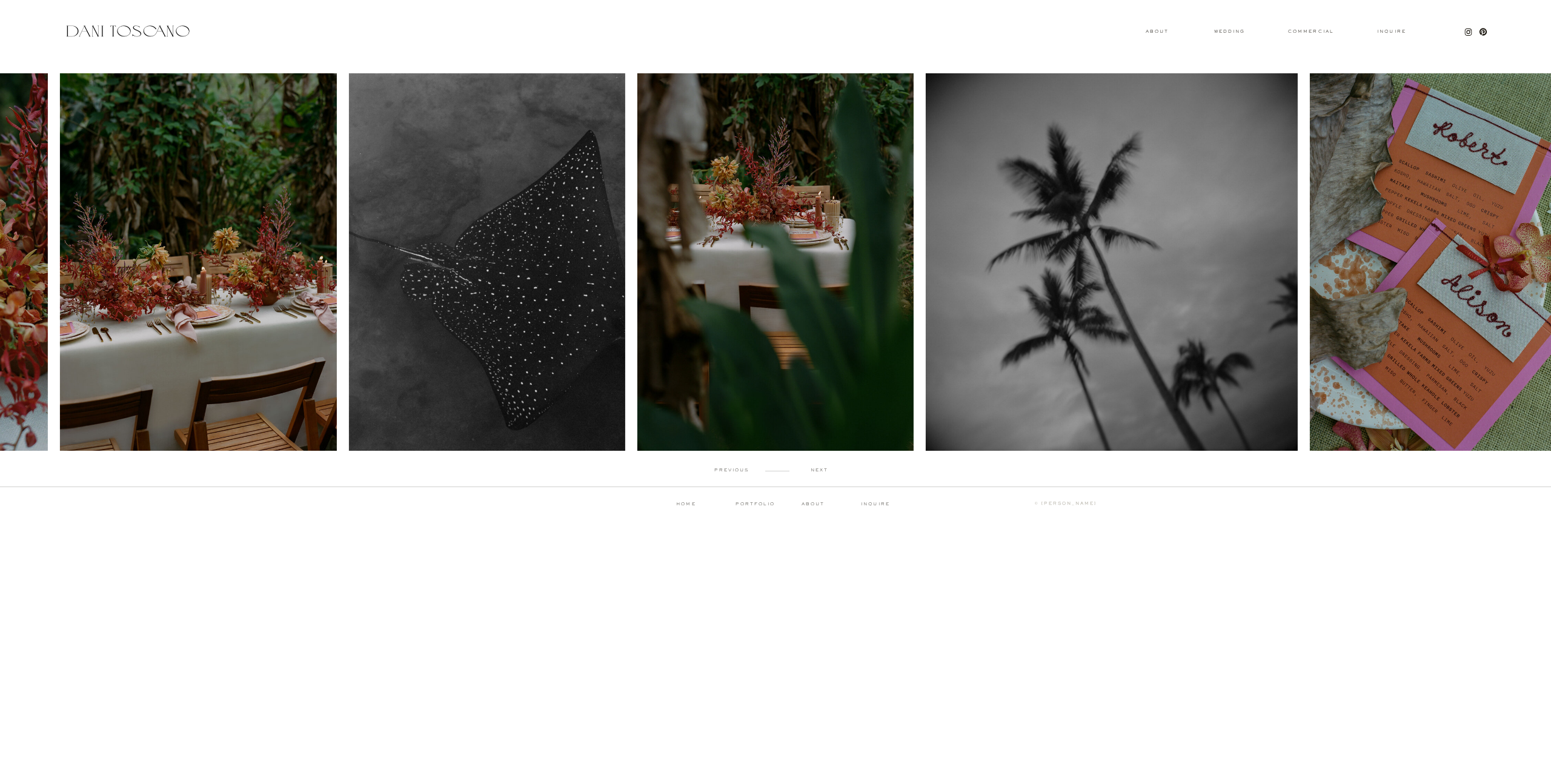
click at [821, 471] on p "next" at bounding box center [819, 470] width 60 height 5
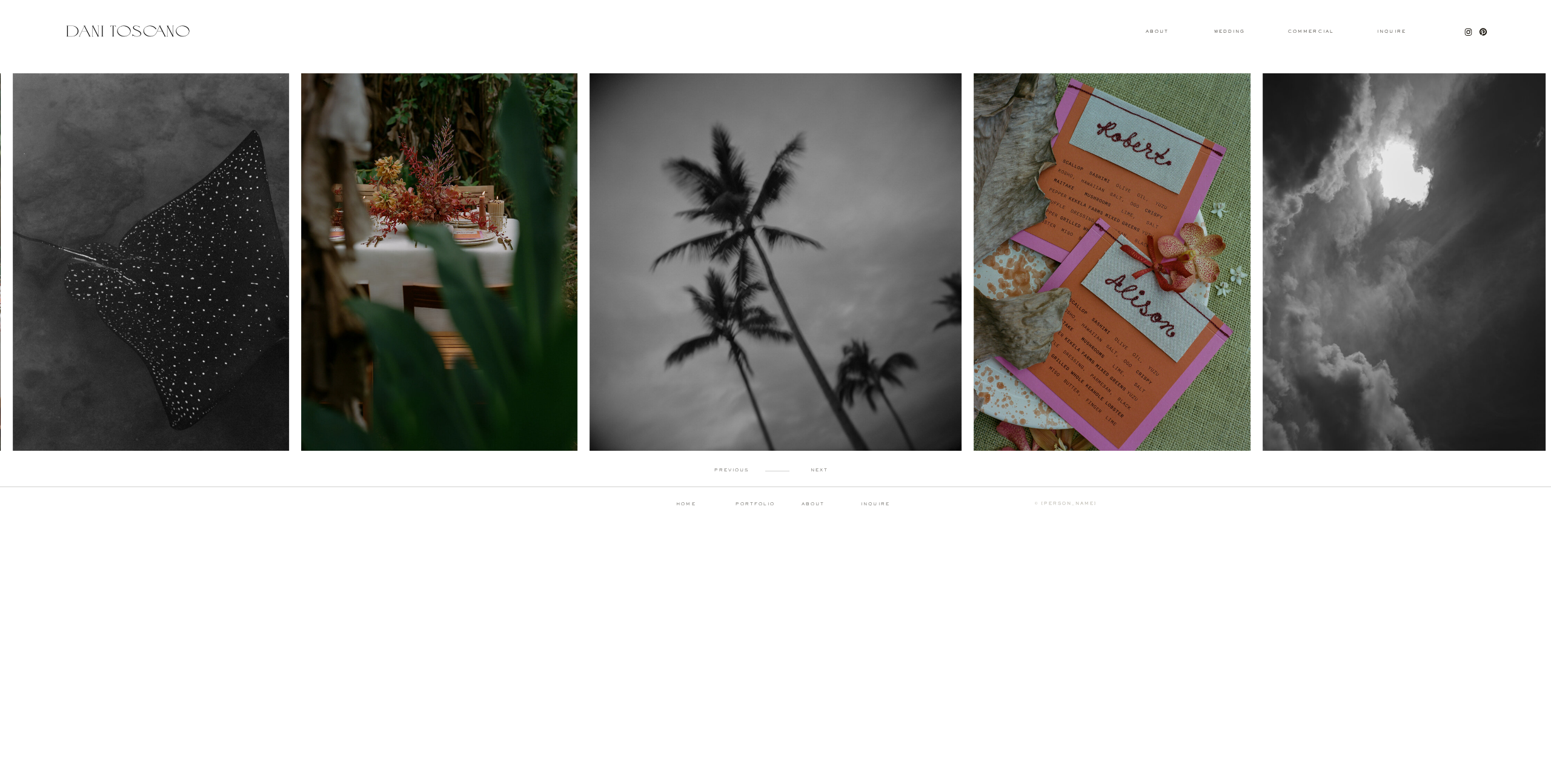
click at [821, 471] on p "next" at bounding box center [819, 470] width 60 height 5
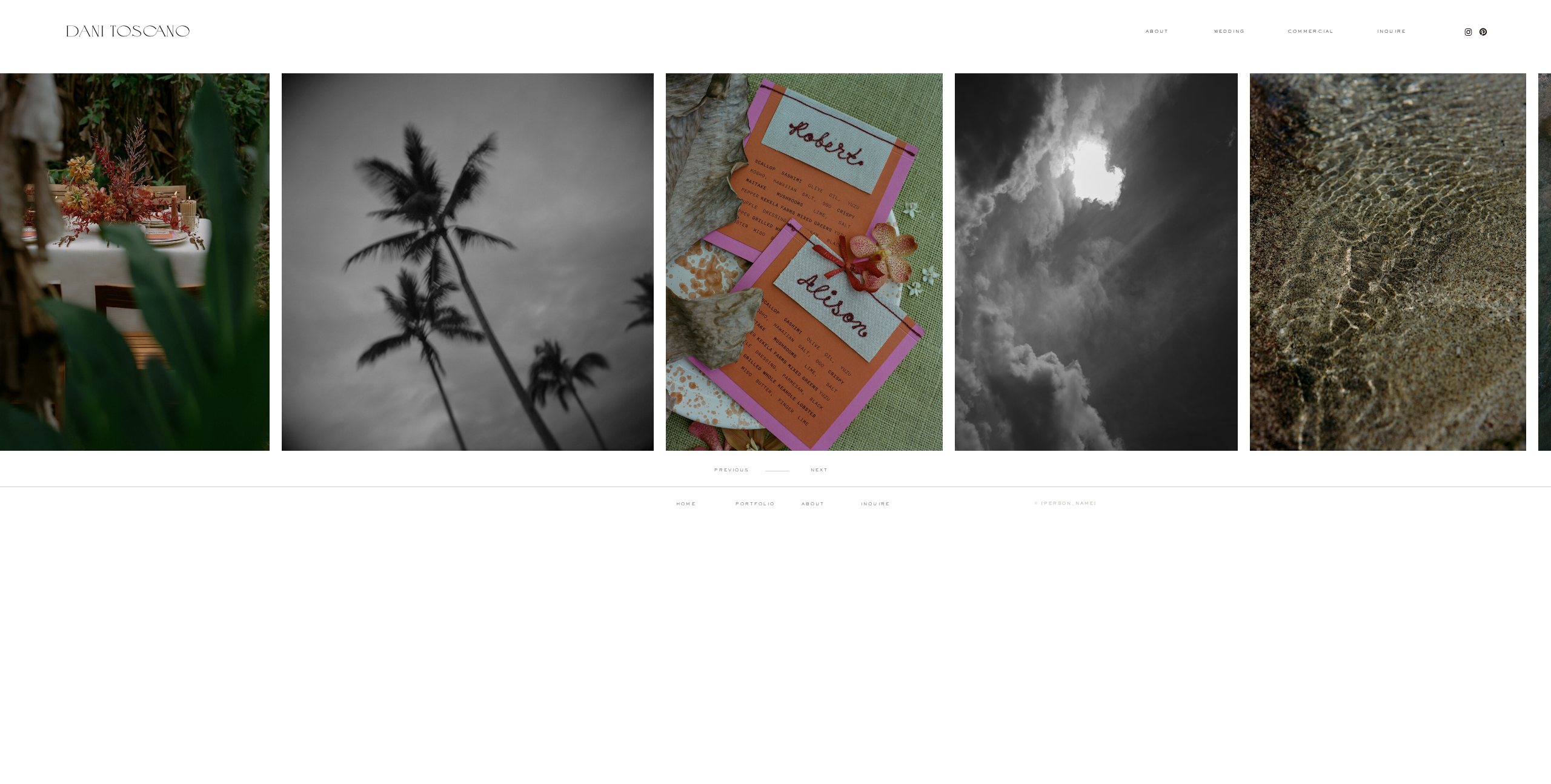
click at [821, 471] on p "next" at bounding box center [819, 470] width 60 height 5
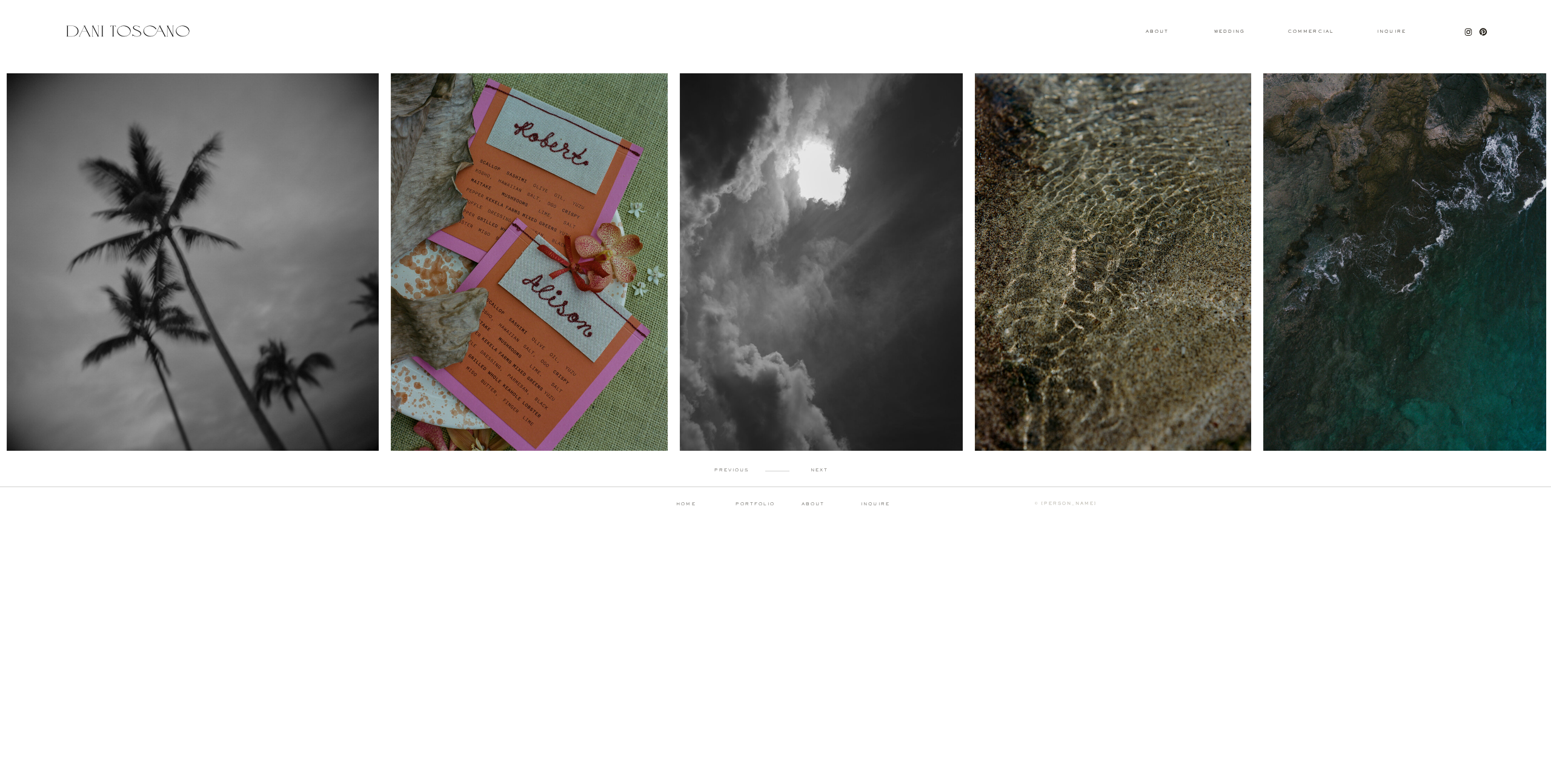
click at [821, 471] on p "next" at bounding box center [819, 470] width 60 height 5
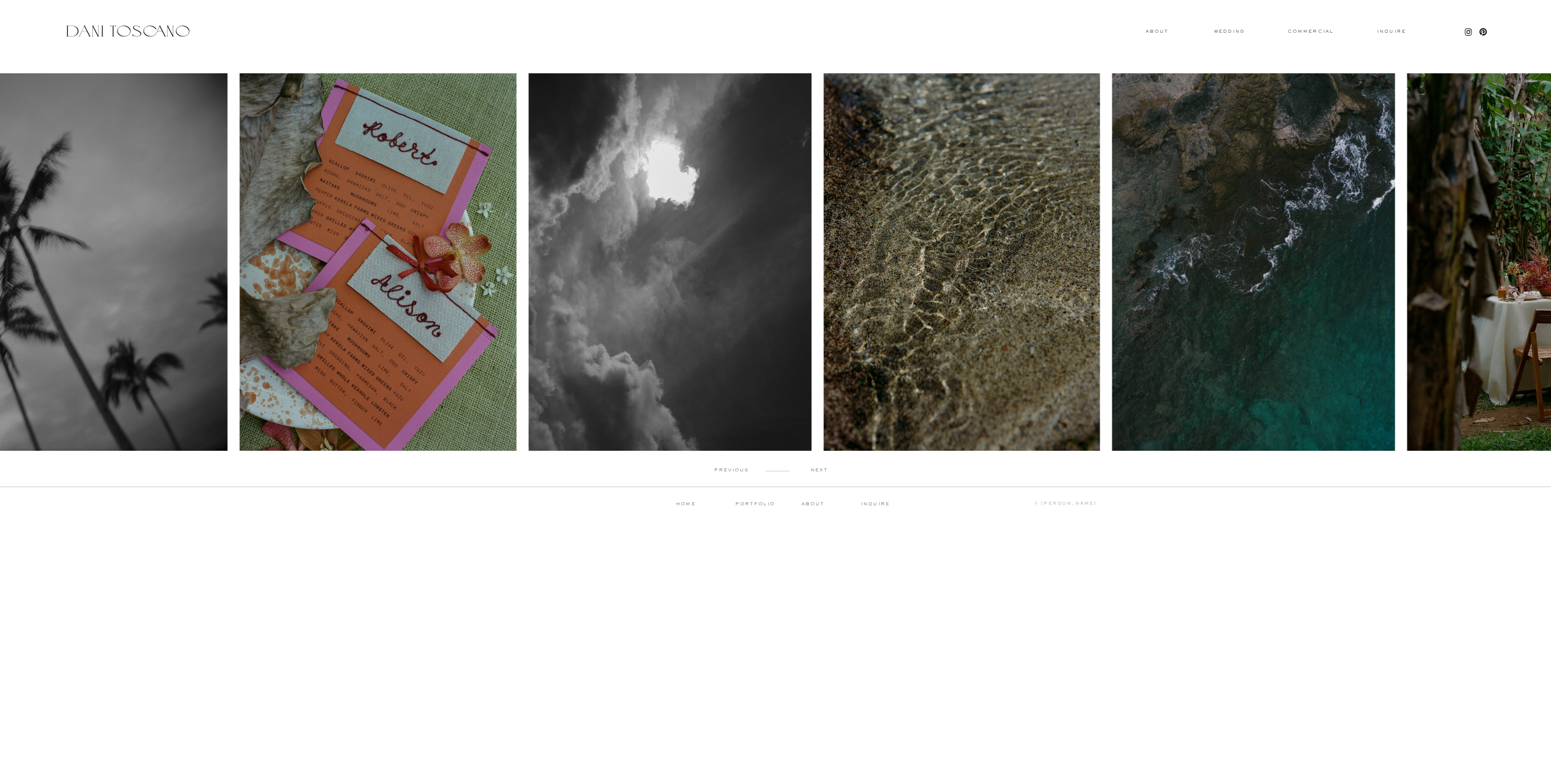
click at [821, 471] on p "next" at bounding box center [819, 470] width 60 height 5
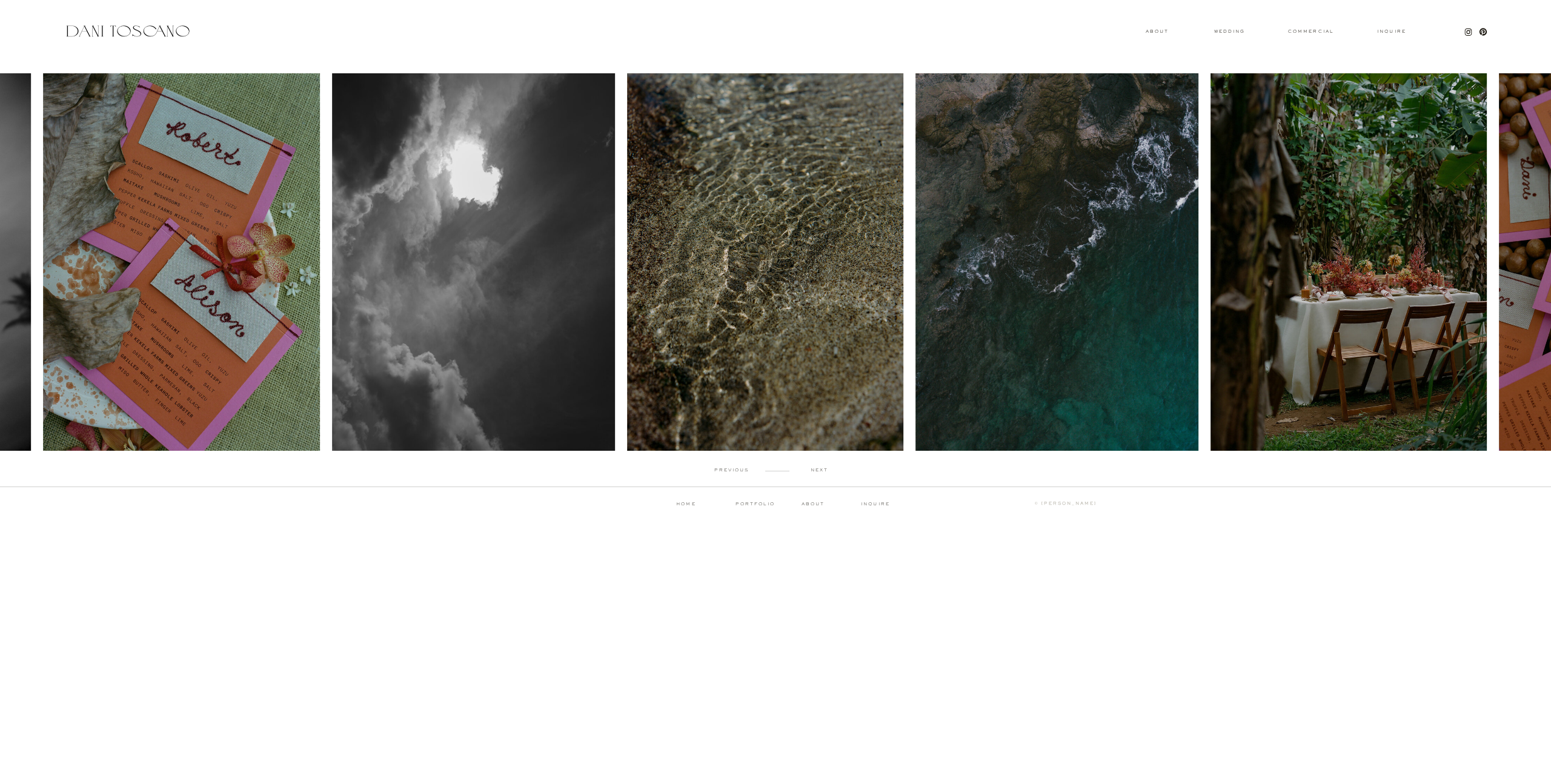
click at [821, 471] on p "next" at bounding box center [819, 470] width 60 height 5
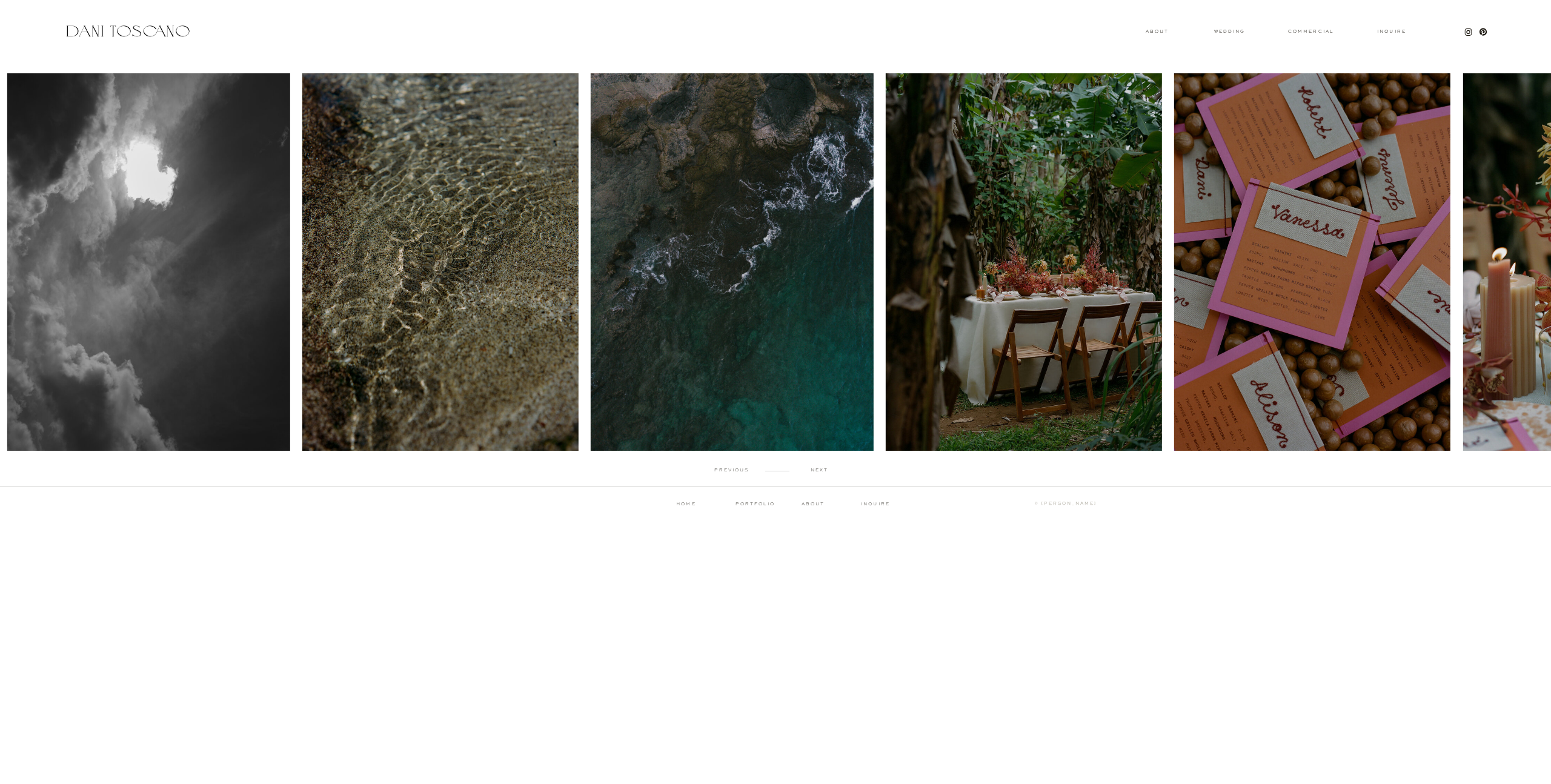
click at [821, 471] on p "next" at bounding box center [819, 470] width 60 height 5
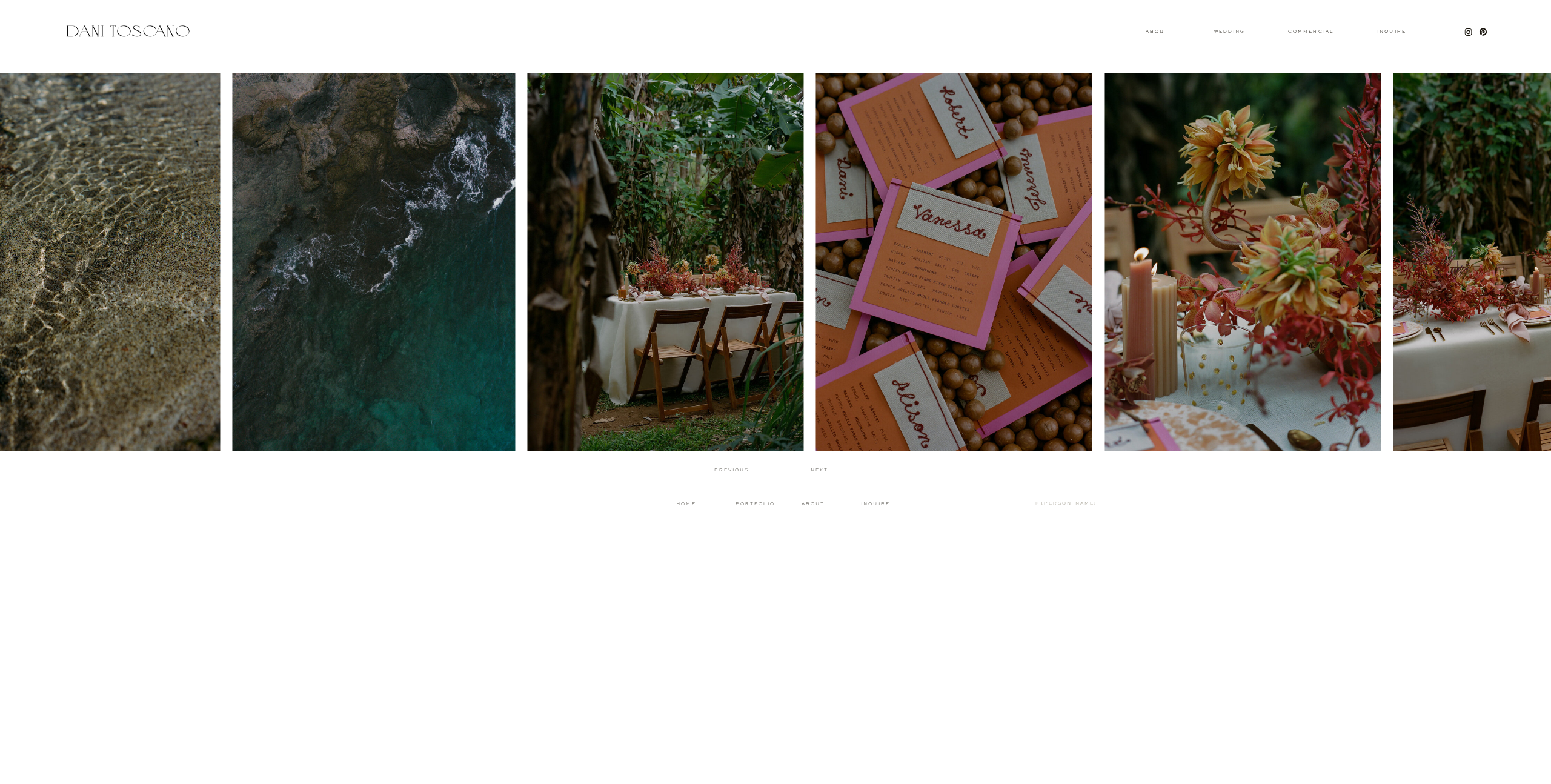
click at [821, 471] on p "next" at bounding box center [819, 470] width 60 height 5
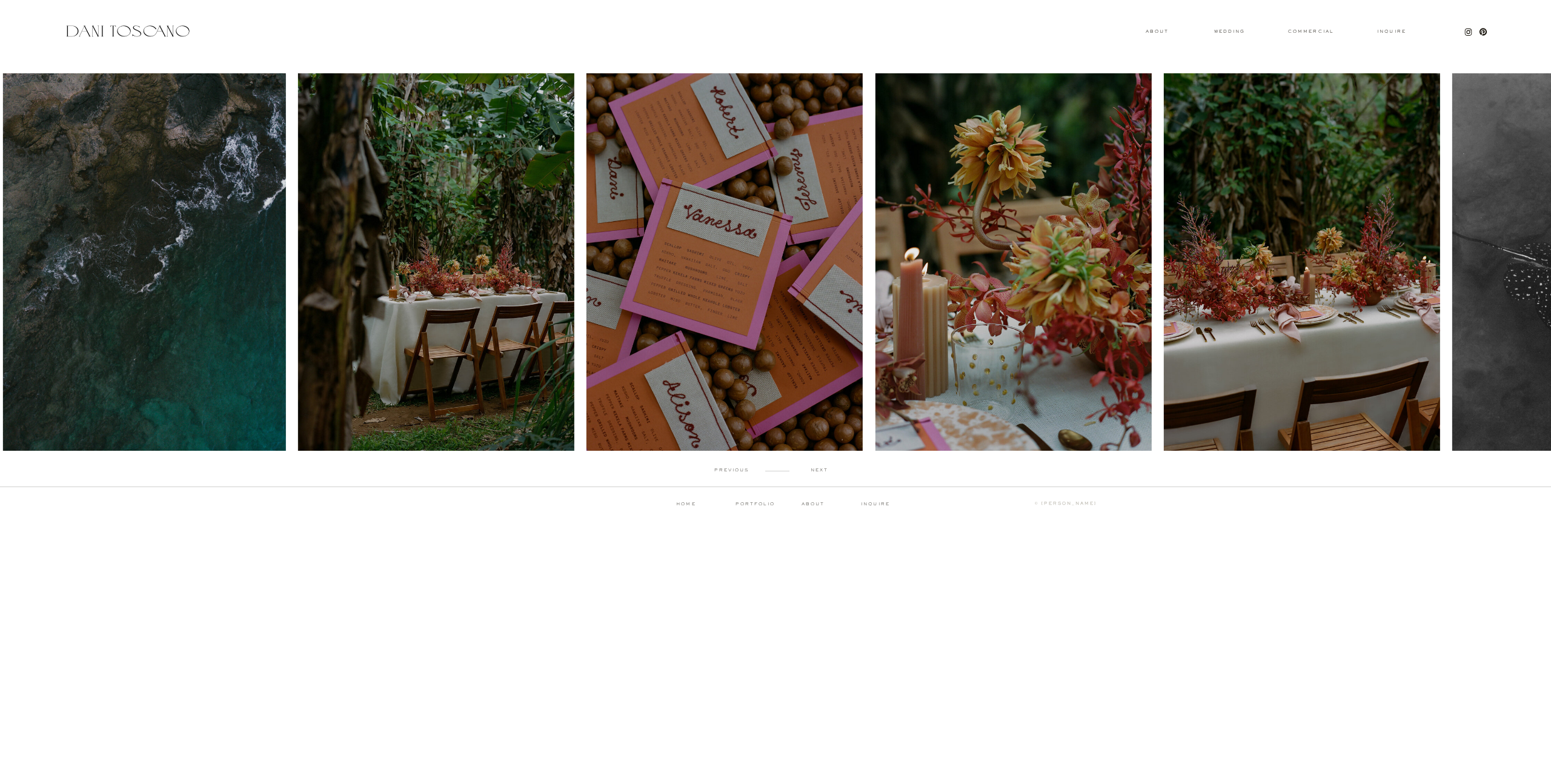
click at [821, 471] on p "next" at bounding box center [819, 470] width 60 height 5
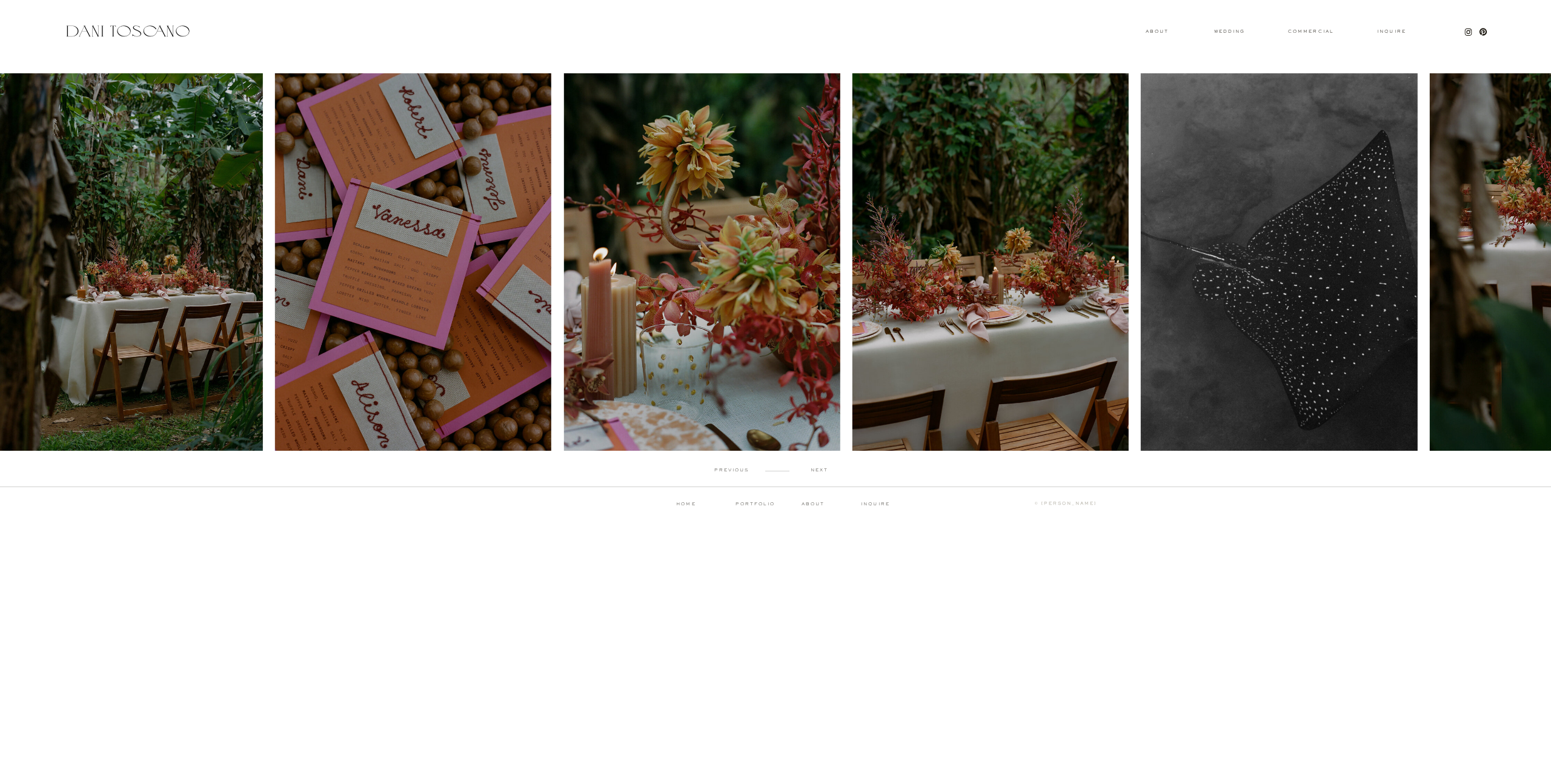
click at [821, 471] on p "next" at bounding box center [819, 470] width 60 height 5
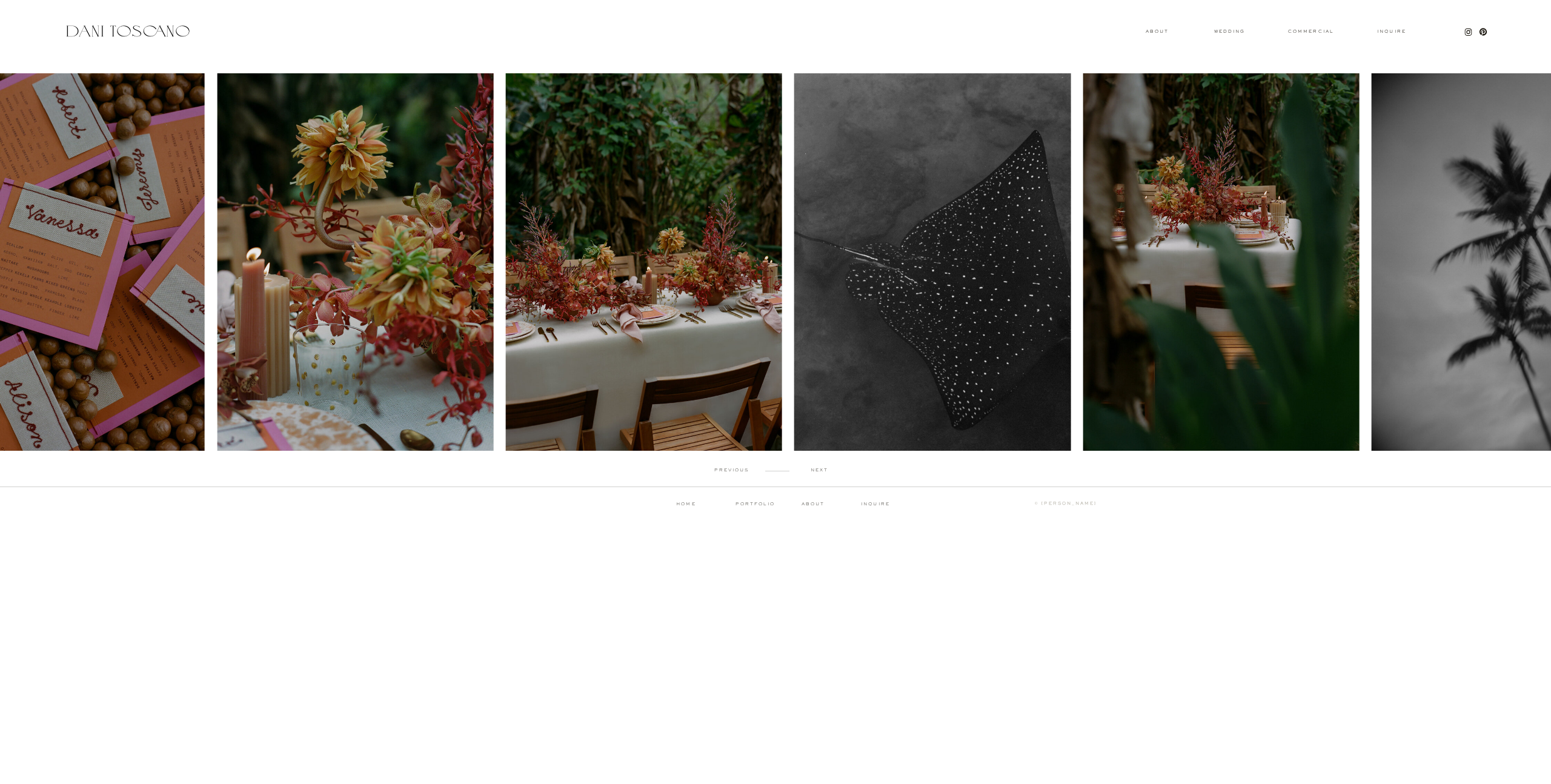
click at [821, 471] on p "next" at bounding box center [819, 470] width 60 height 5
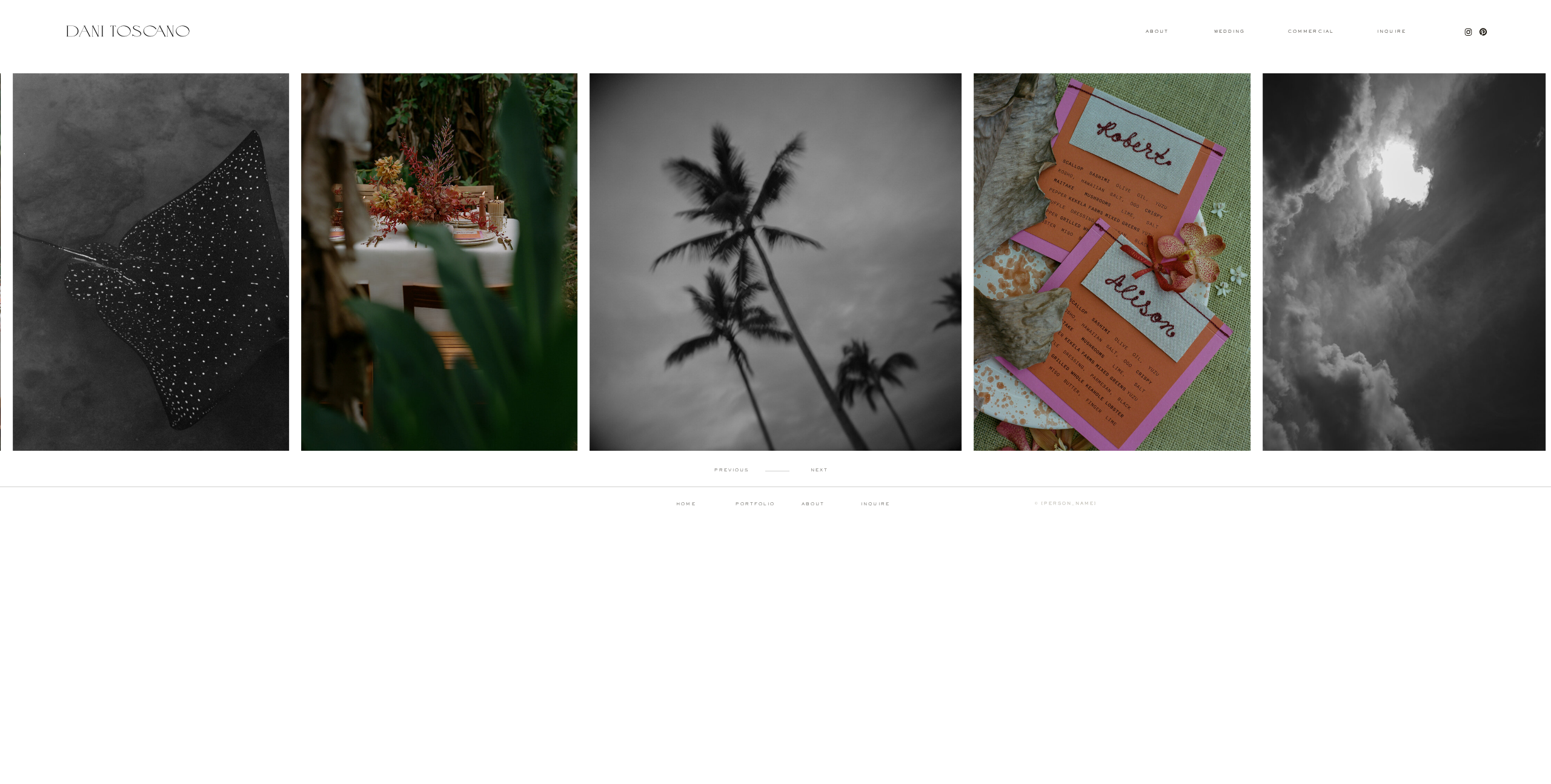
click at [821, 471] on p "next" at bounding box center [819, 470] width 60 height 5
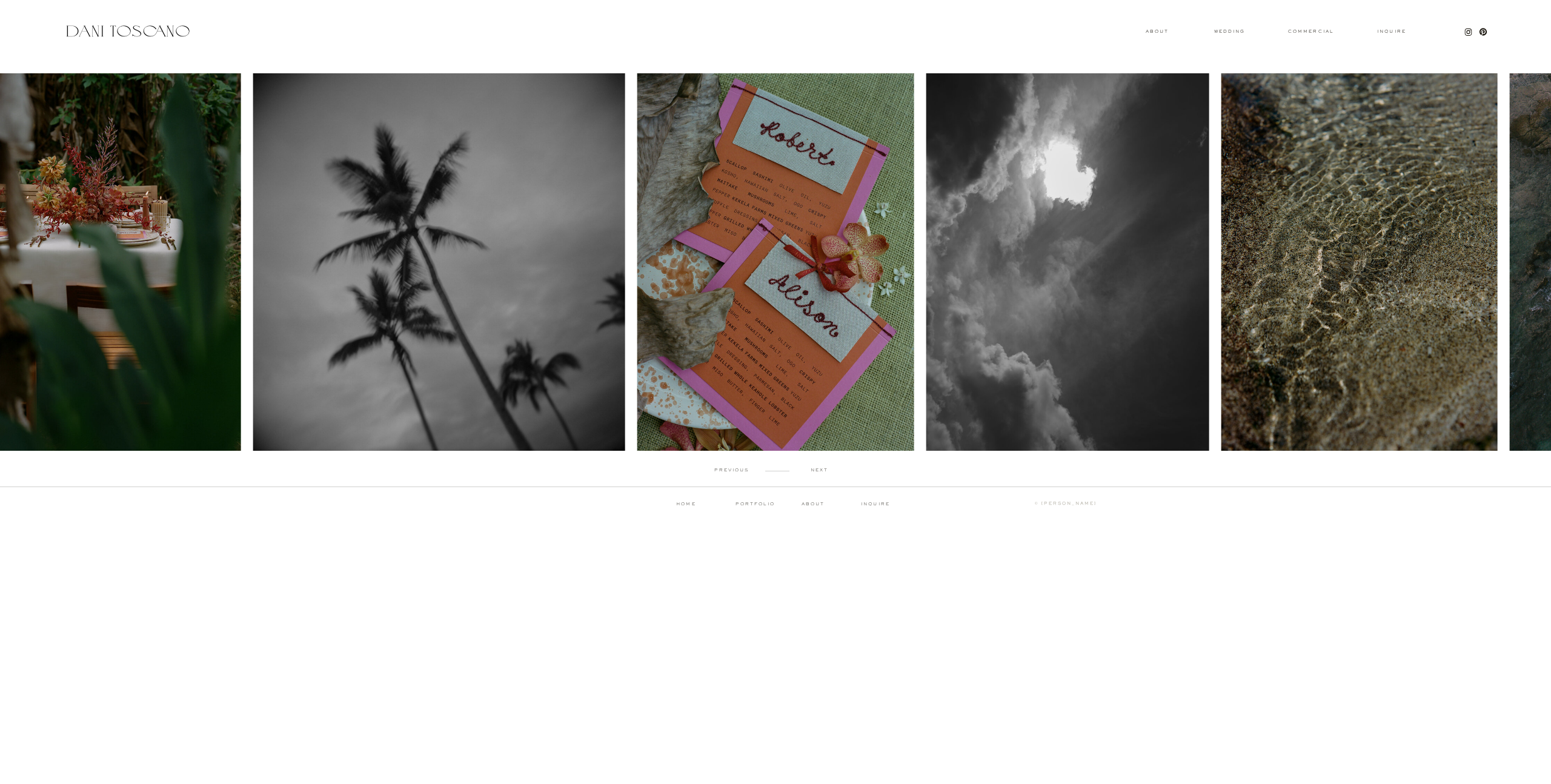
click at [821, 471] on p "next" at bounding box center [819, 470] width 60 height 5
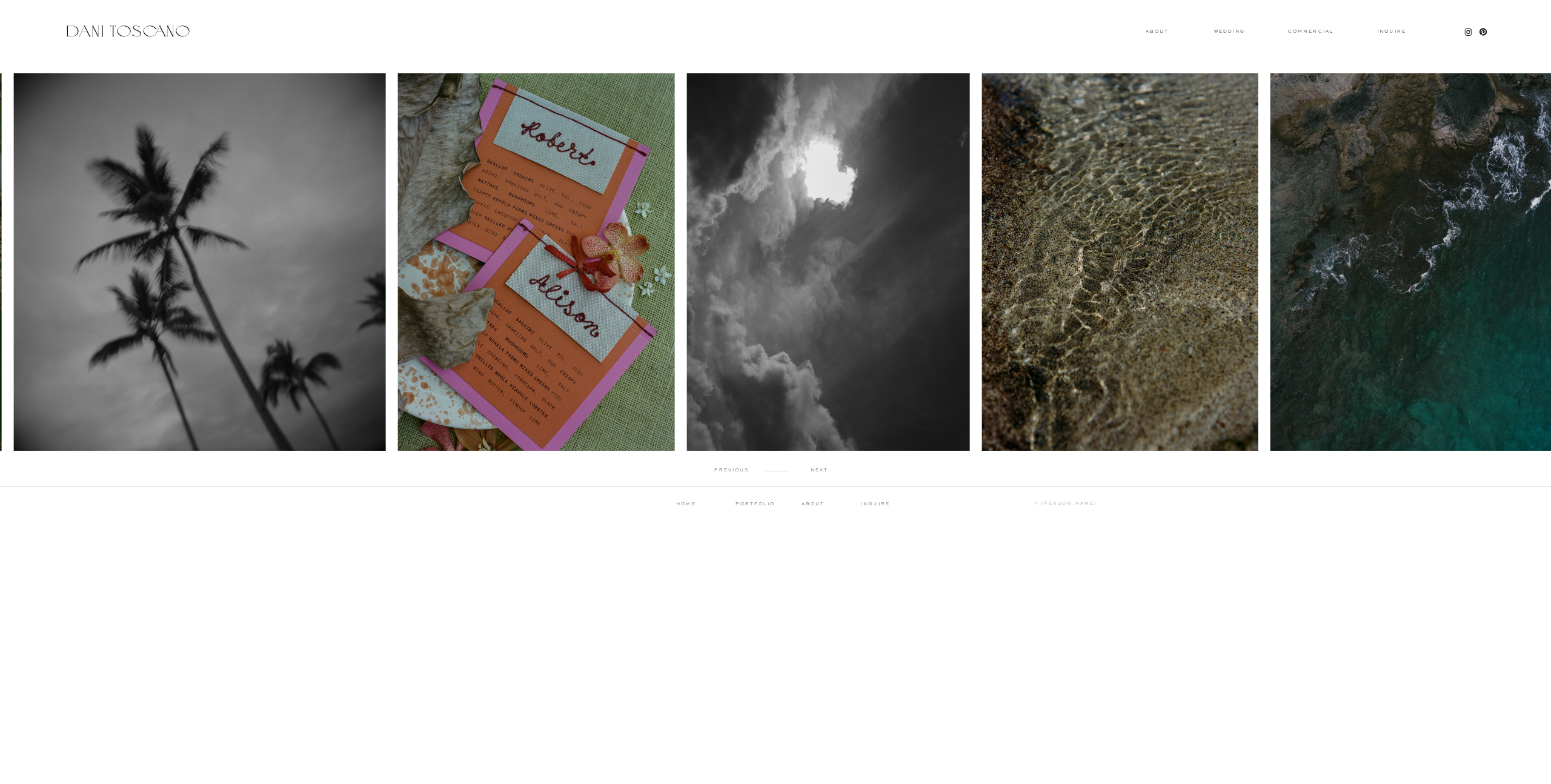
click at [821, 471] on p "next" at bounding box center [819, 470] width 60 height 5
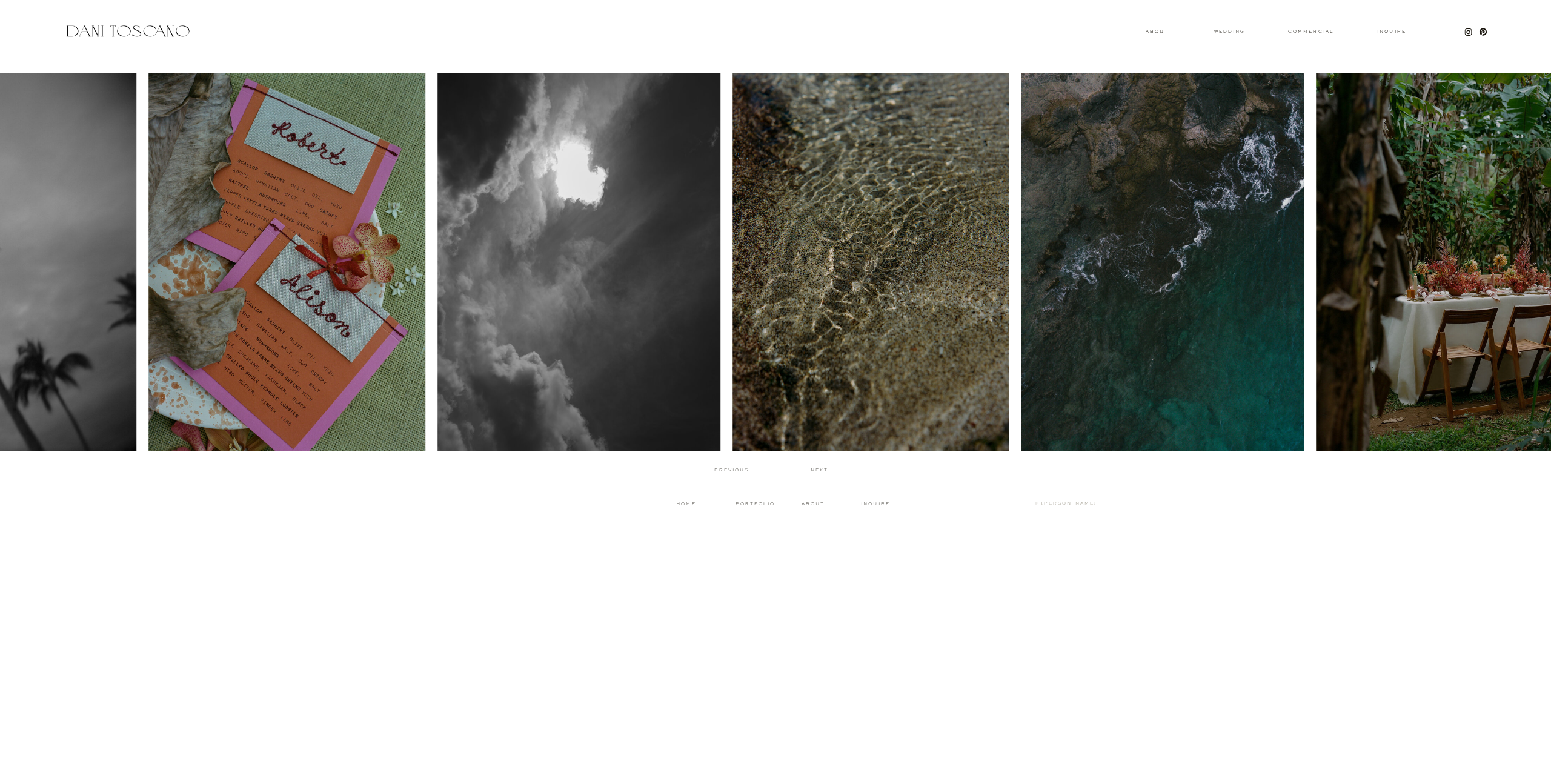
click at [821, 471] on p "next" at bounding box center [819, 470] width 60 height 5
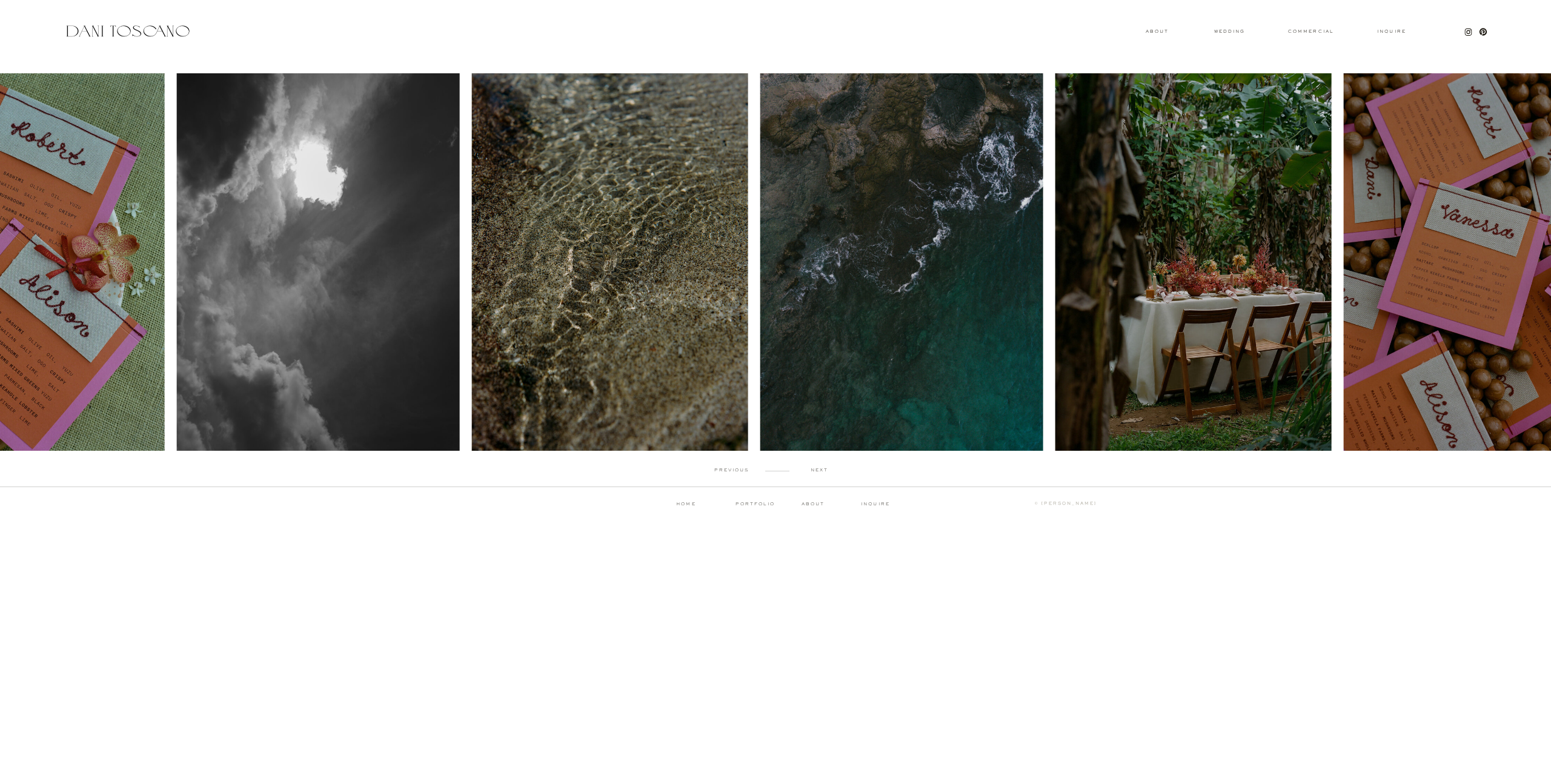
click at [821, 471] on p "next" at bounding box center [819, 470] width 60 height 5
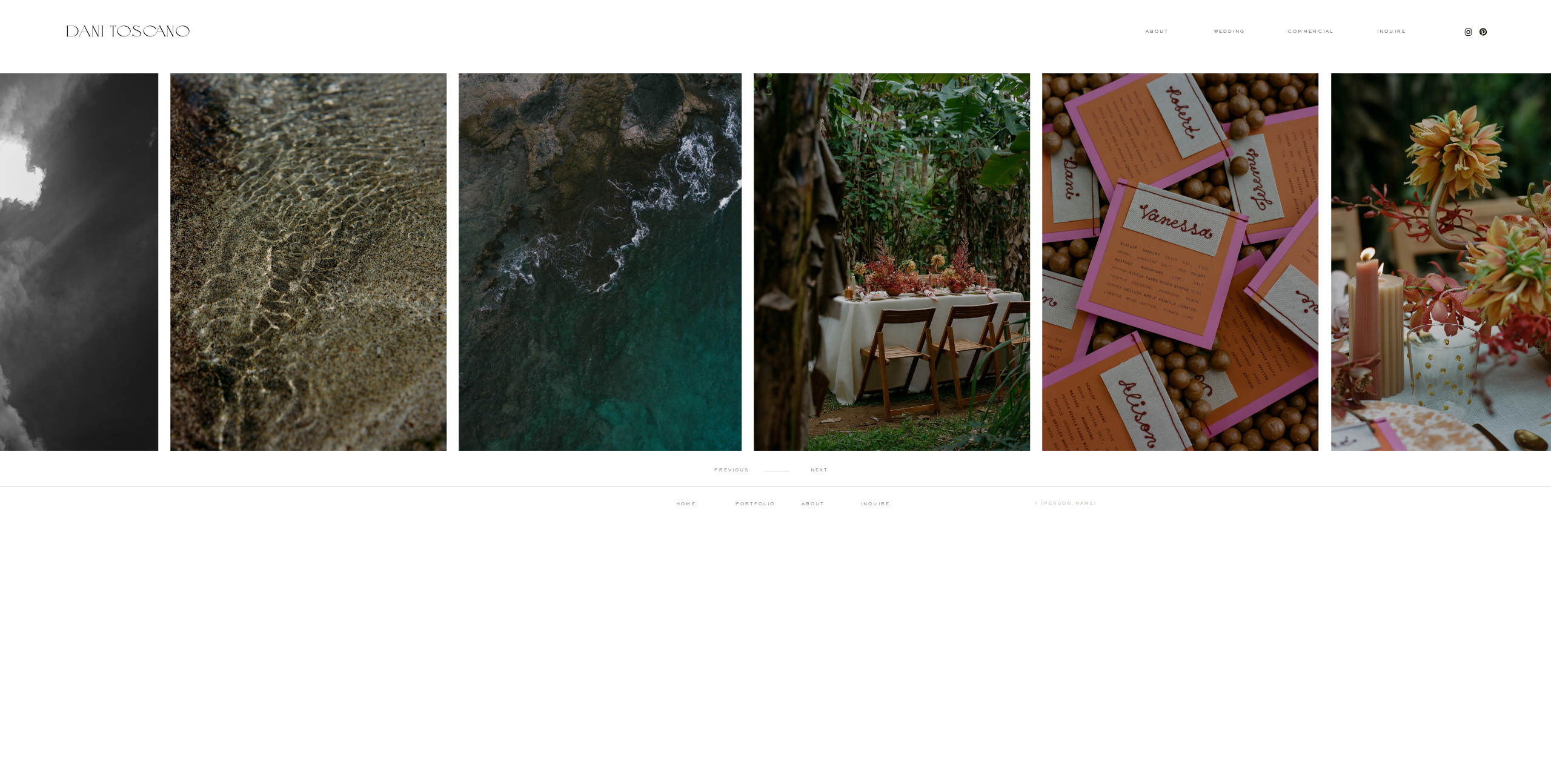
click at [821, 471] on p "next" at bounding box center [819, 470] width 60 height 5
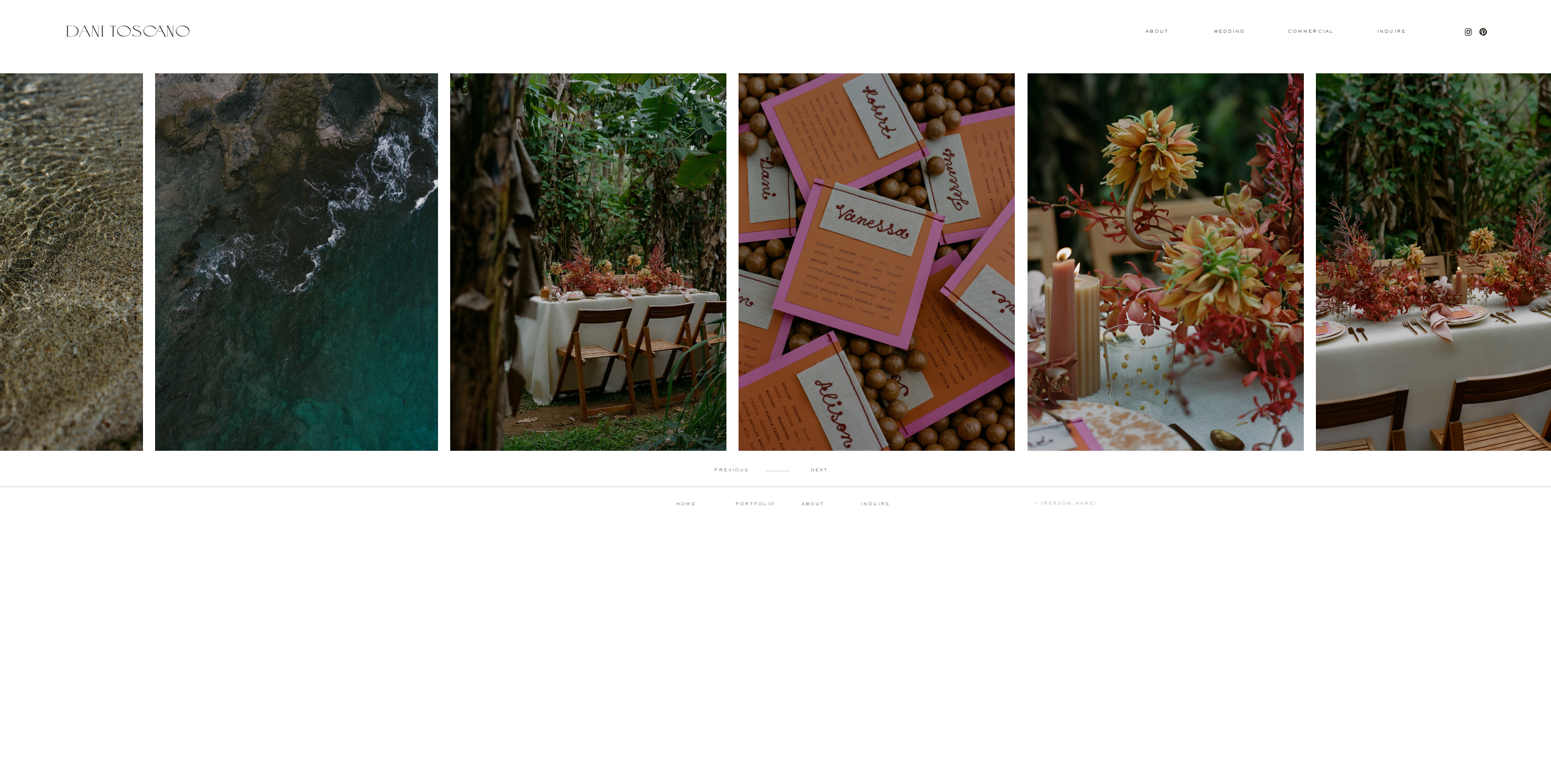
click at [821, 471] on p "next" at bounding box center [819, 470] width 60 height 5
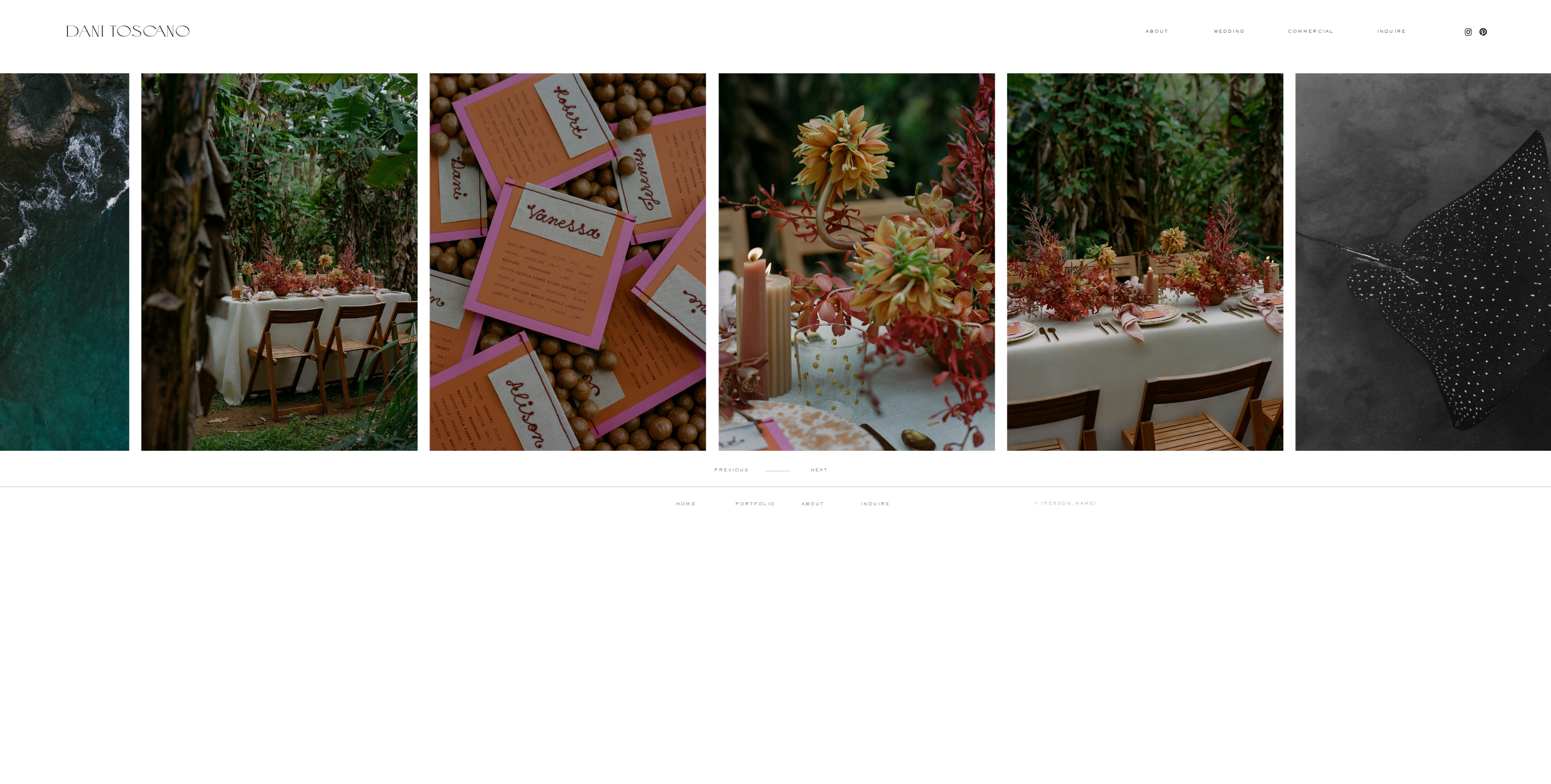
click at [821, 471] on p "next" at bounding box center [819, 470] width 60 height 5
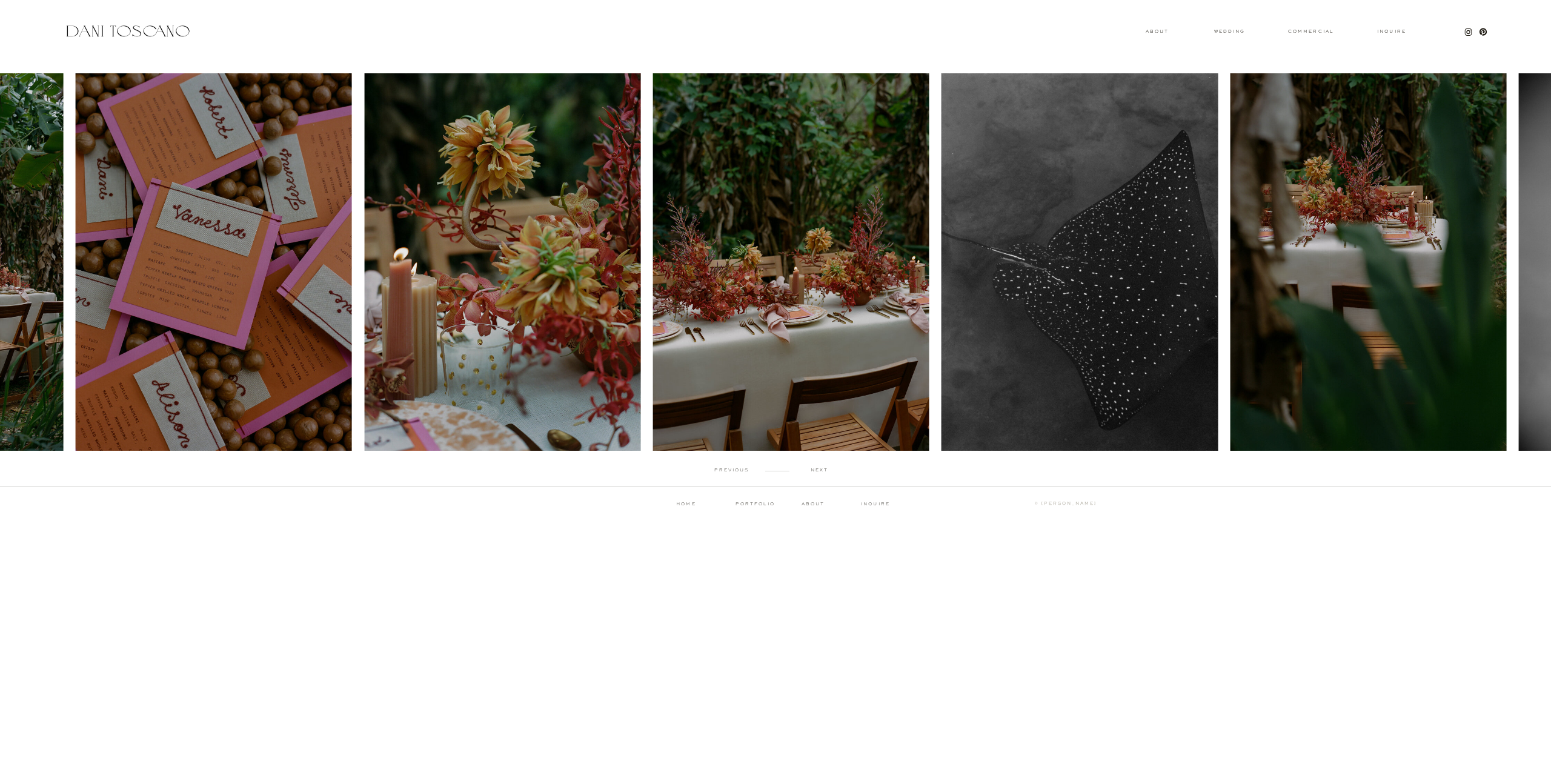
click at [821, 471] on p "next" at bounding box center [819, 470] width 60 height 5
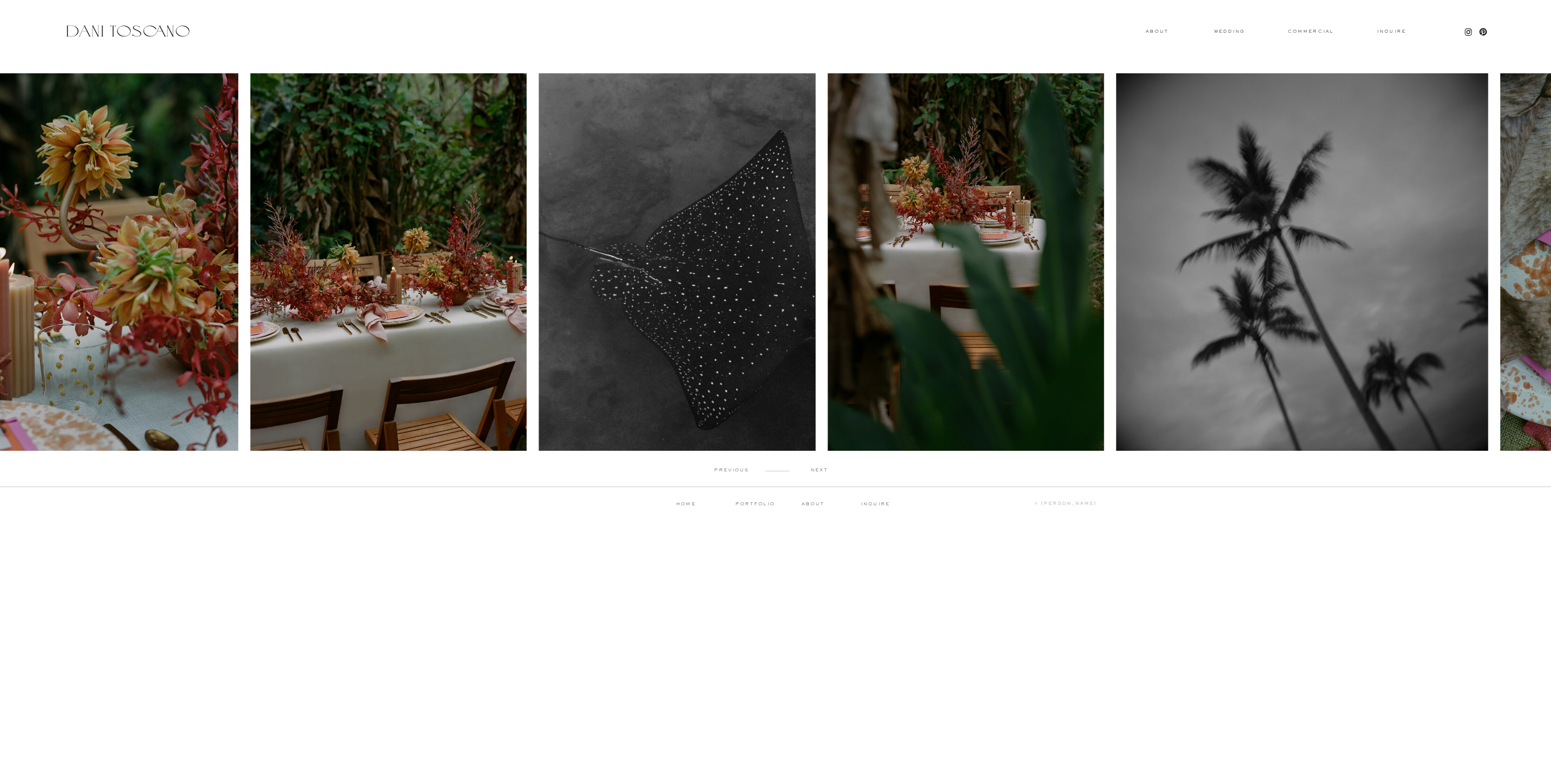
click at [821, 471] on p "next" at bounding box center [819, 470] width 60 height 5
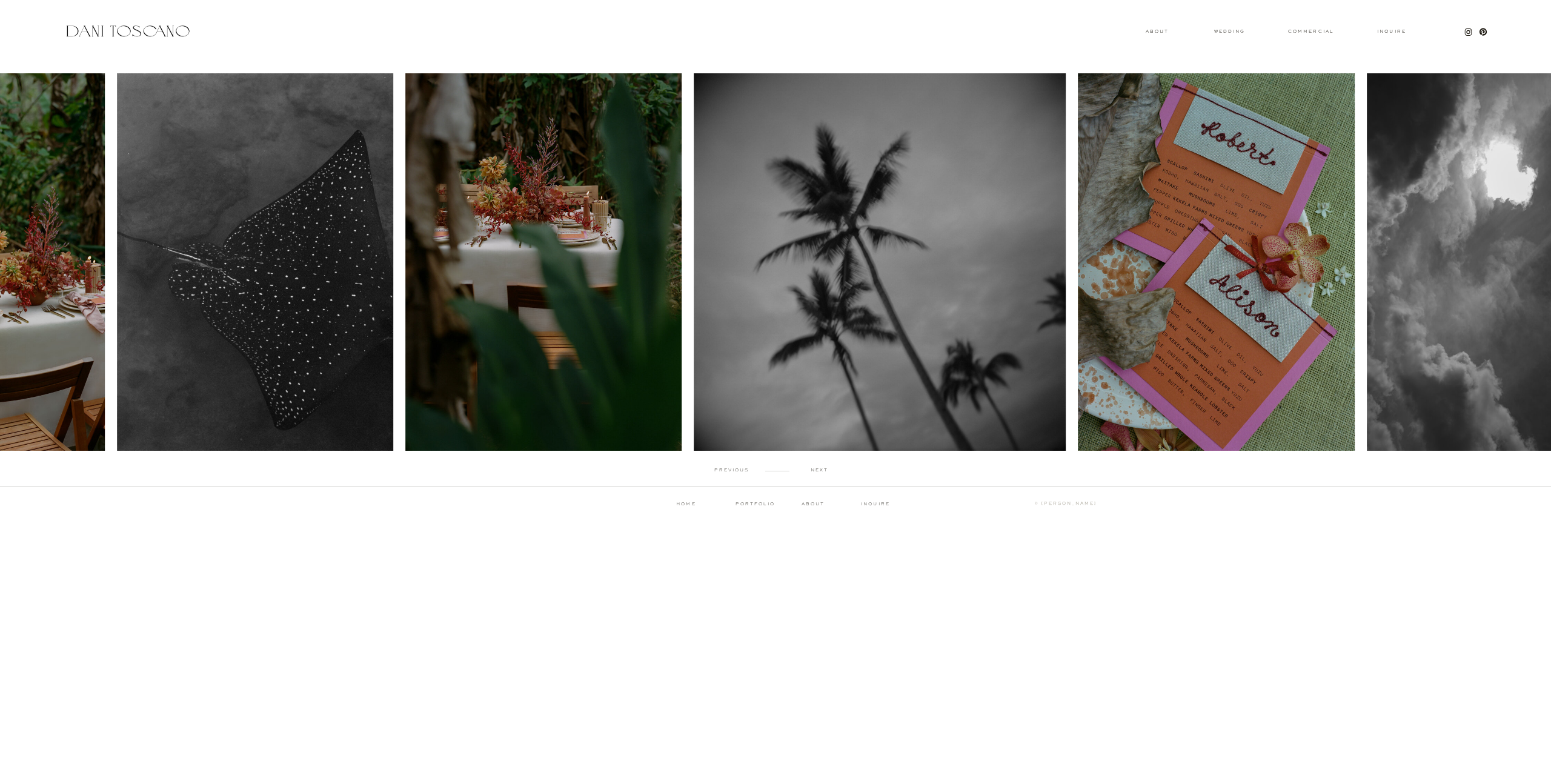
click at [821, 471] on p "next" at bounding box center [819, 470] width 60 height 5
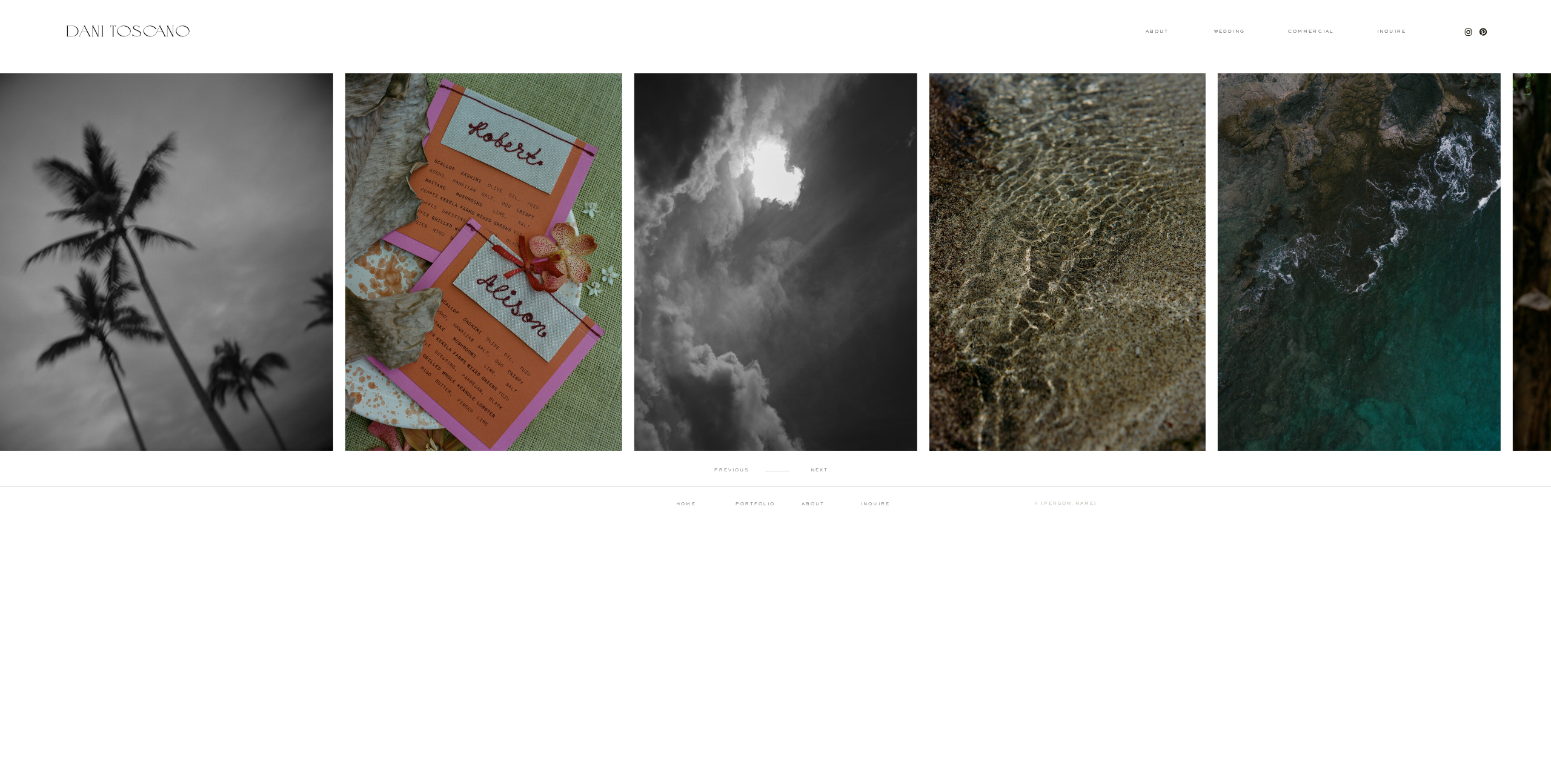
click at [1384, 36] on div "Inquire commercial wedding About previous next portfolio about inquire ↑ back t…" at bounding box center [775, 266] width 1551 height 532
click at [1388, 31] on h3 "Inquire" at bounding box center [1391, 32] width 39 height 6
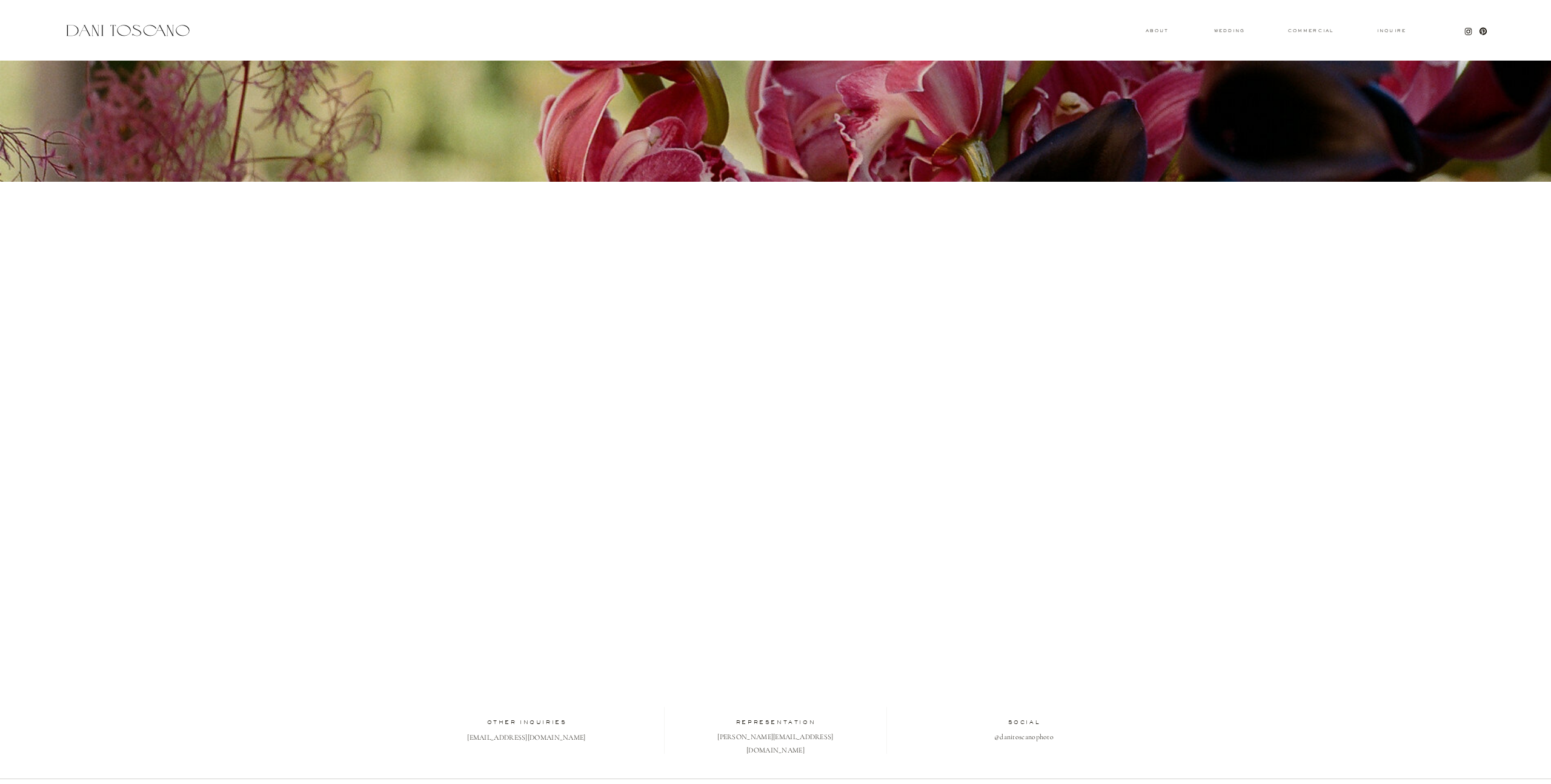
click at [139, 28] on div at bounding box center [128, 31] width 128 height 16
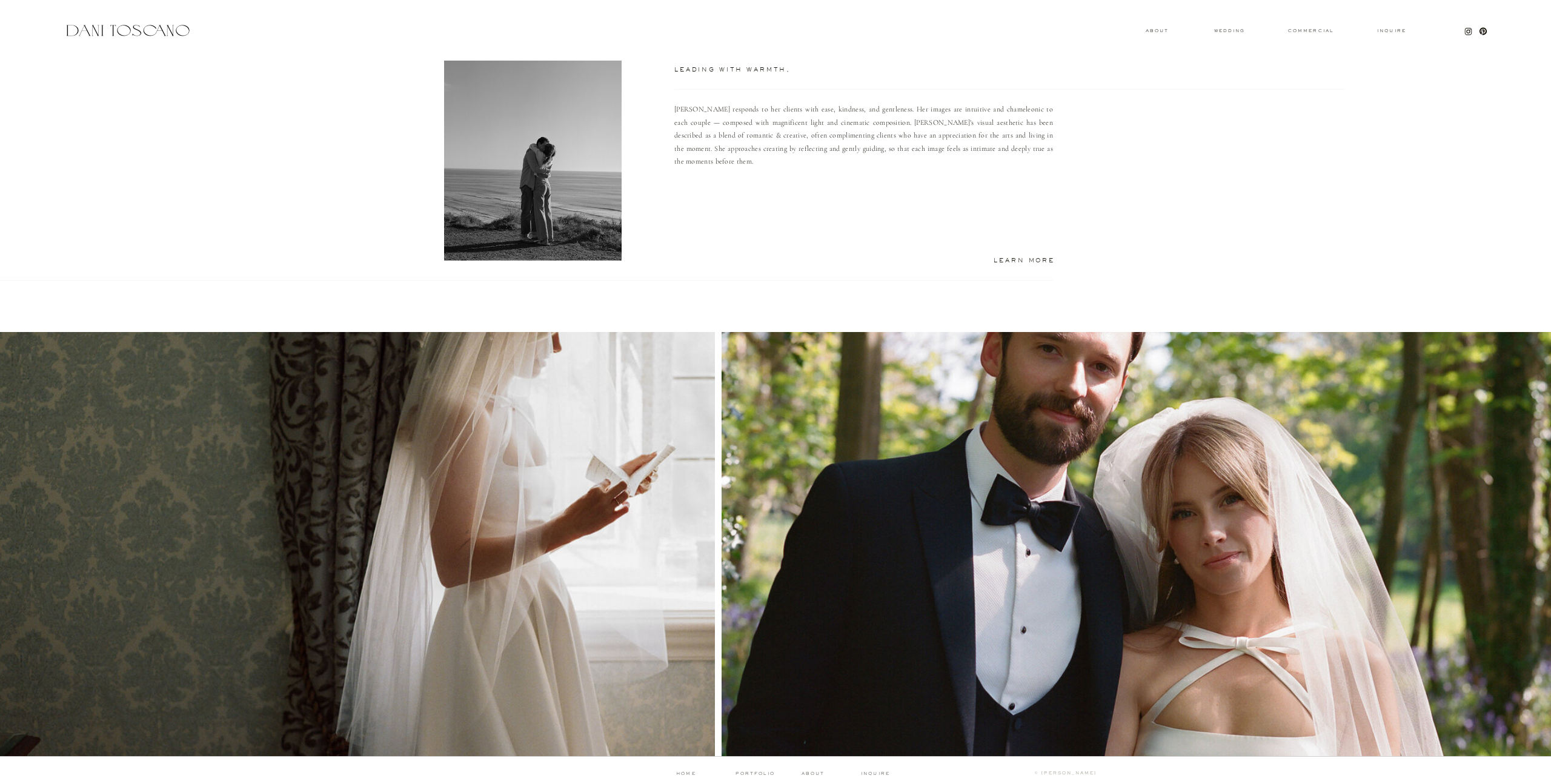
scroll to position [899, 0]
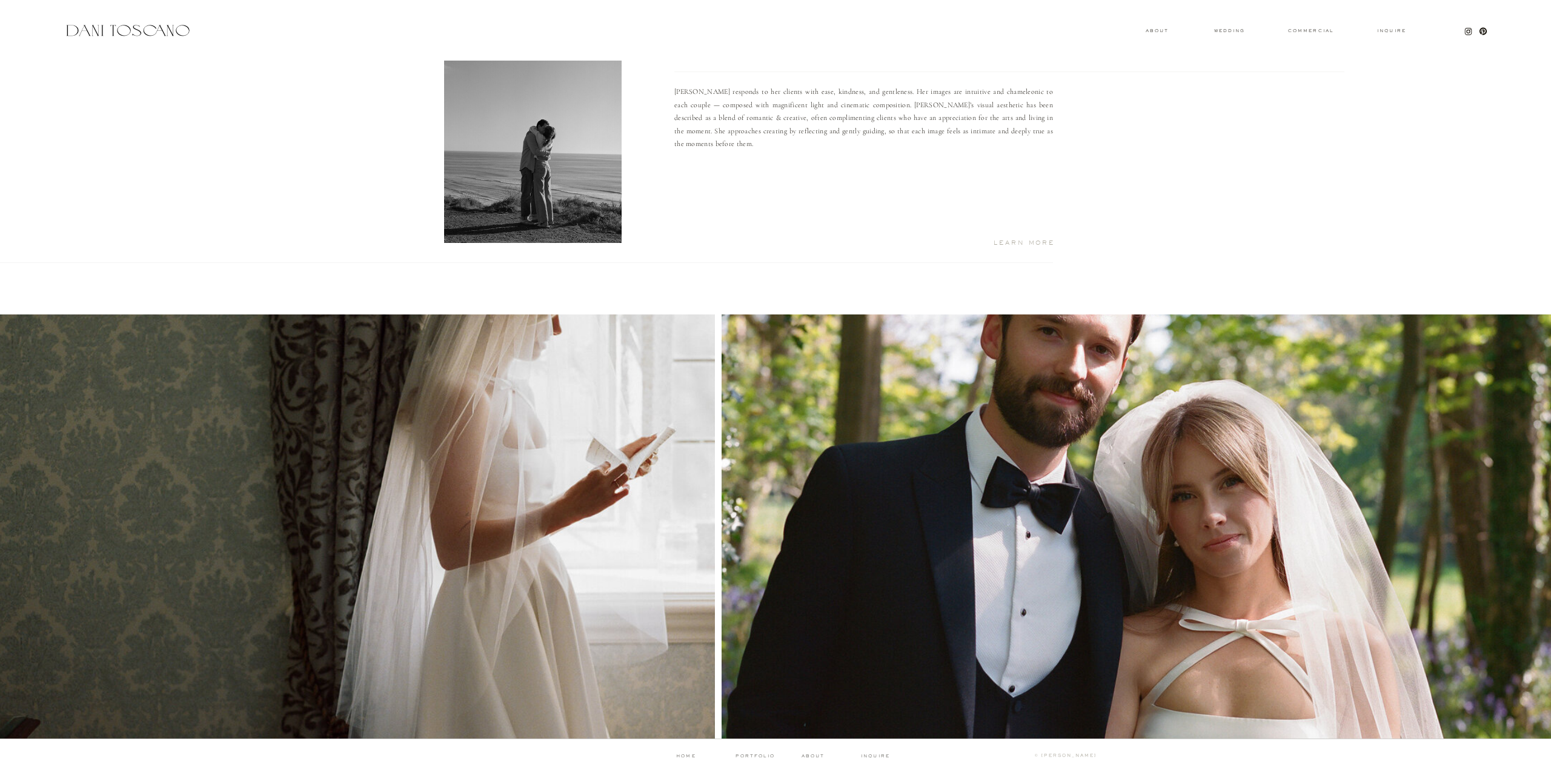
click at [1024, 242] on h2 "Learn More" at bounding box center [1002, 243] width 106 height 6
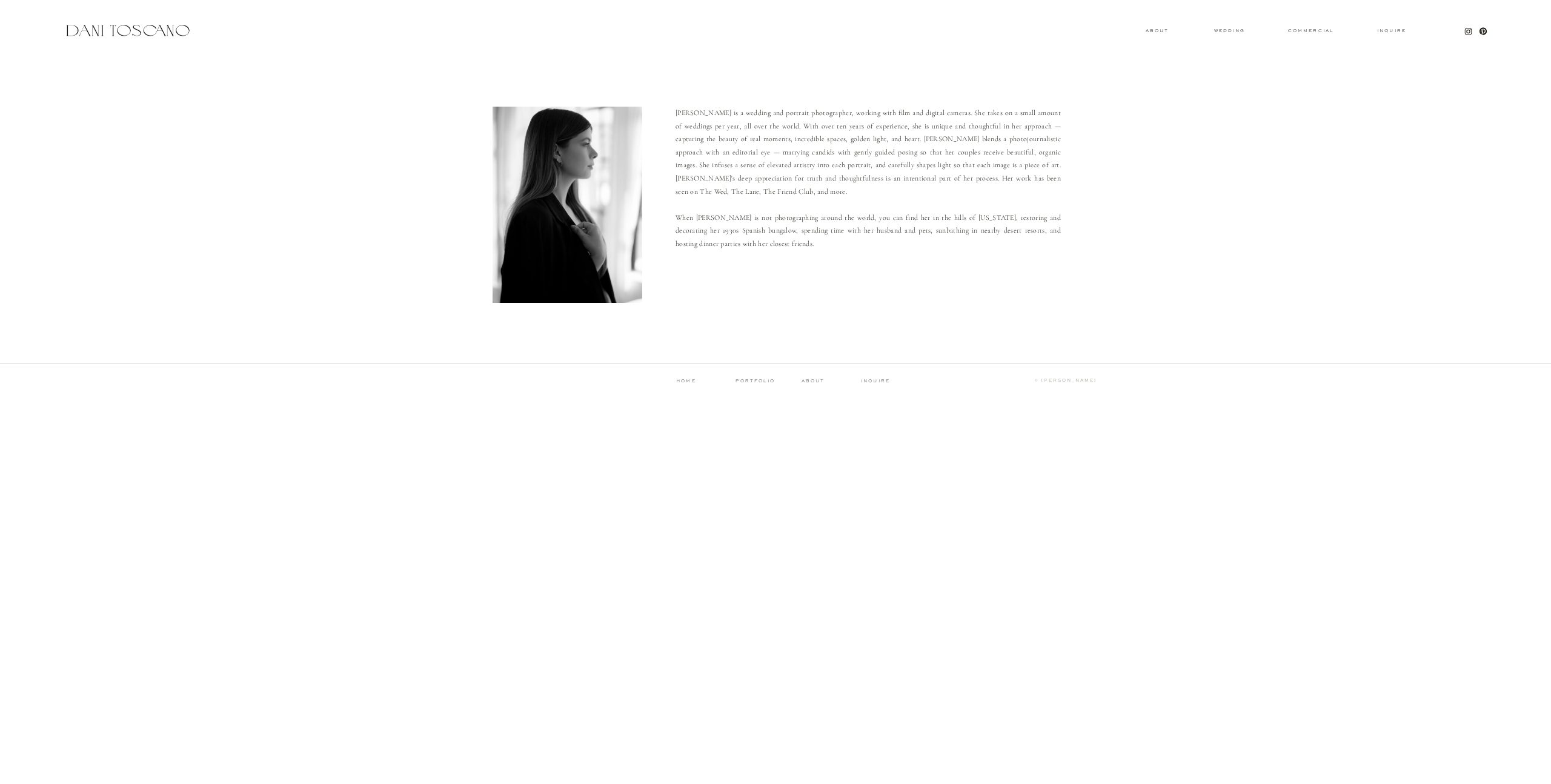
click at [768, 378] on p "portfolio" at bounding box center [755, 380] width 60 height 5
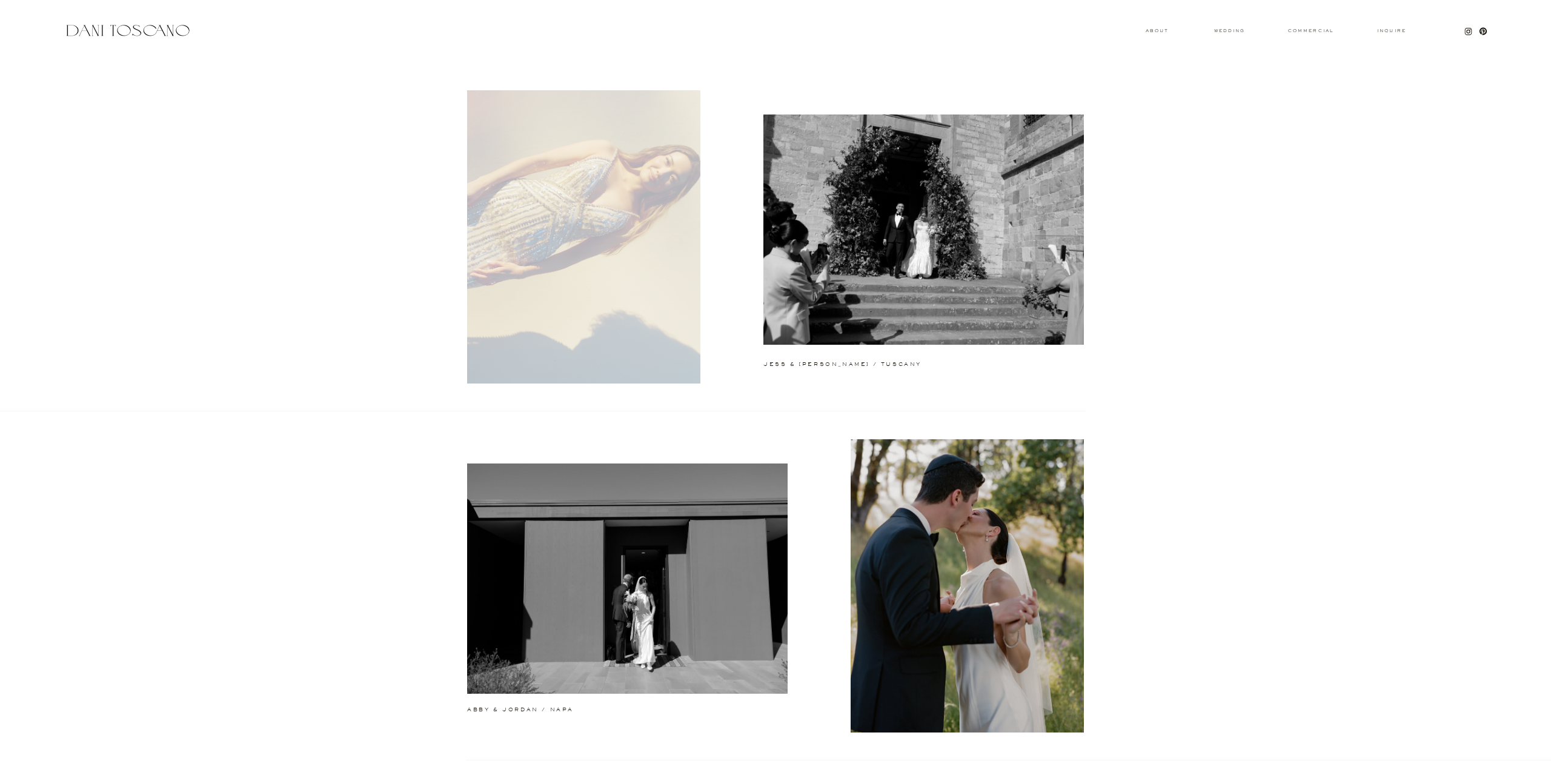
click at [637, 295] on div at bounding box center [583, 236] width 234 height 293
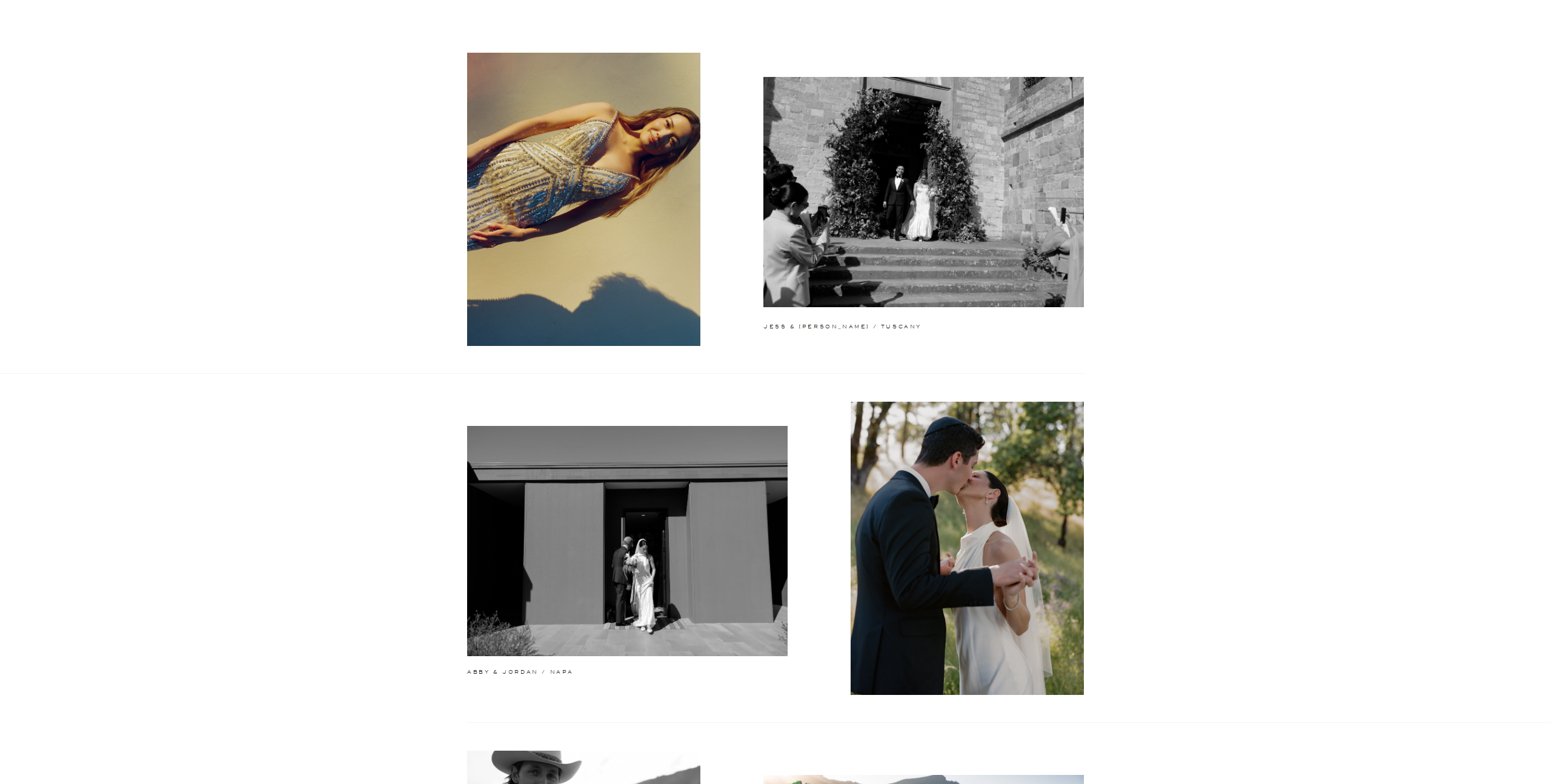
scroll to position [53, 0]
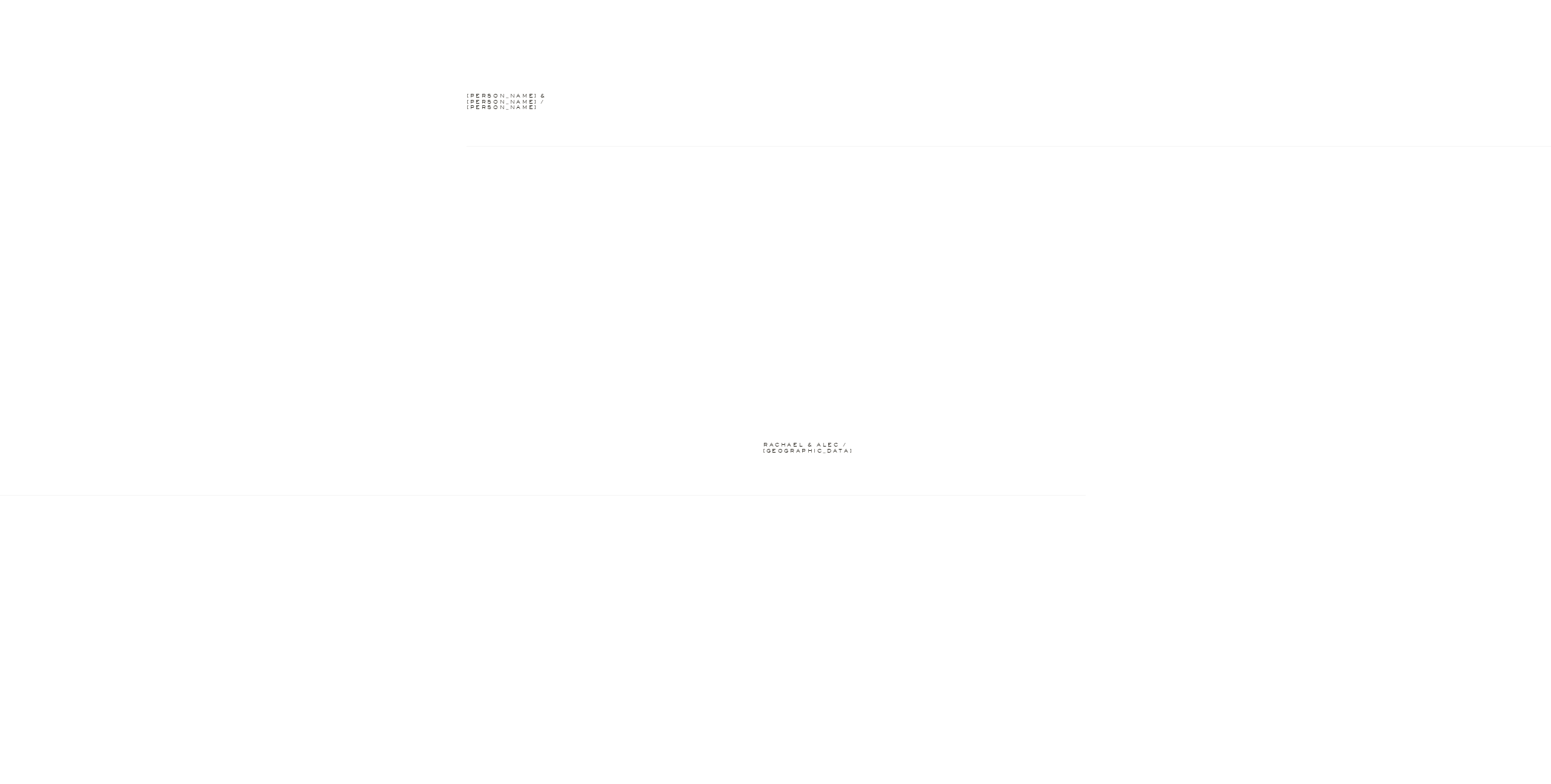
scroll to position [2813, 0]
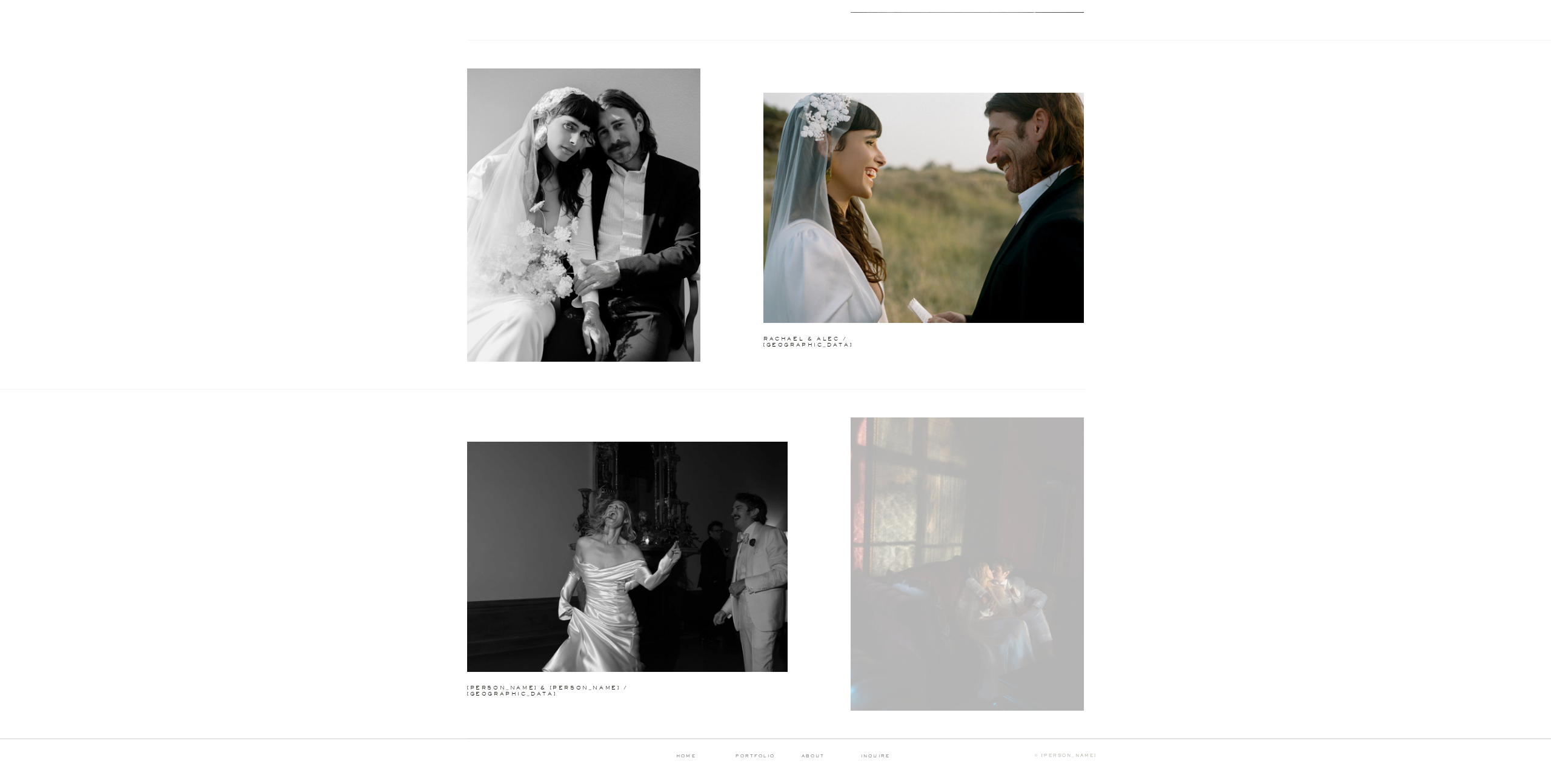
click at [923, 586] on div at bounding box center [967, 563] width 234 height 293
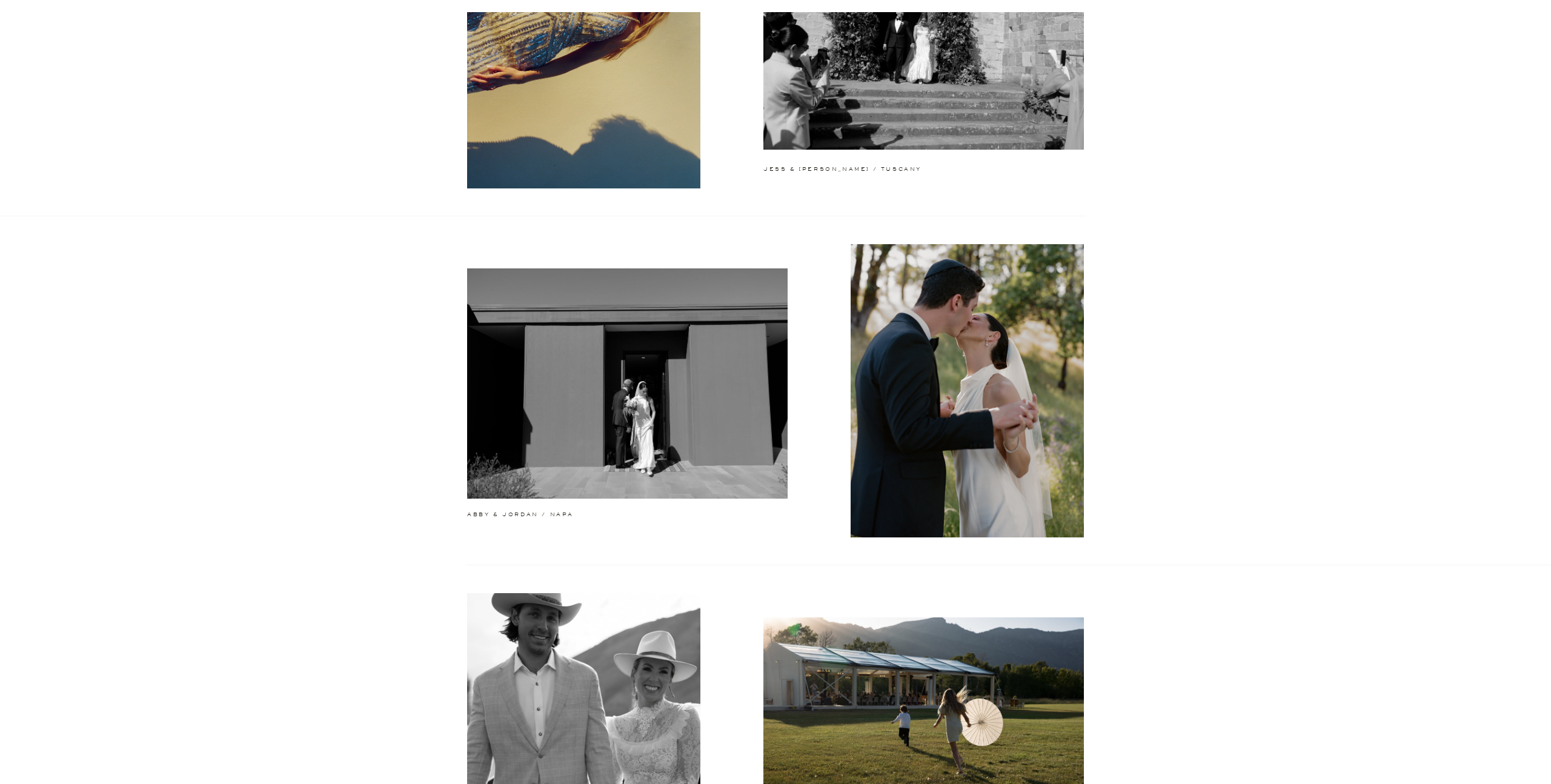
scroll to position [214, 0]
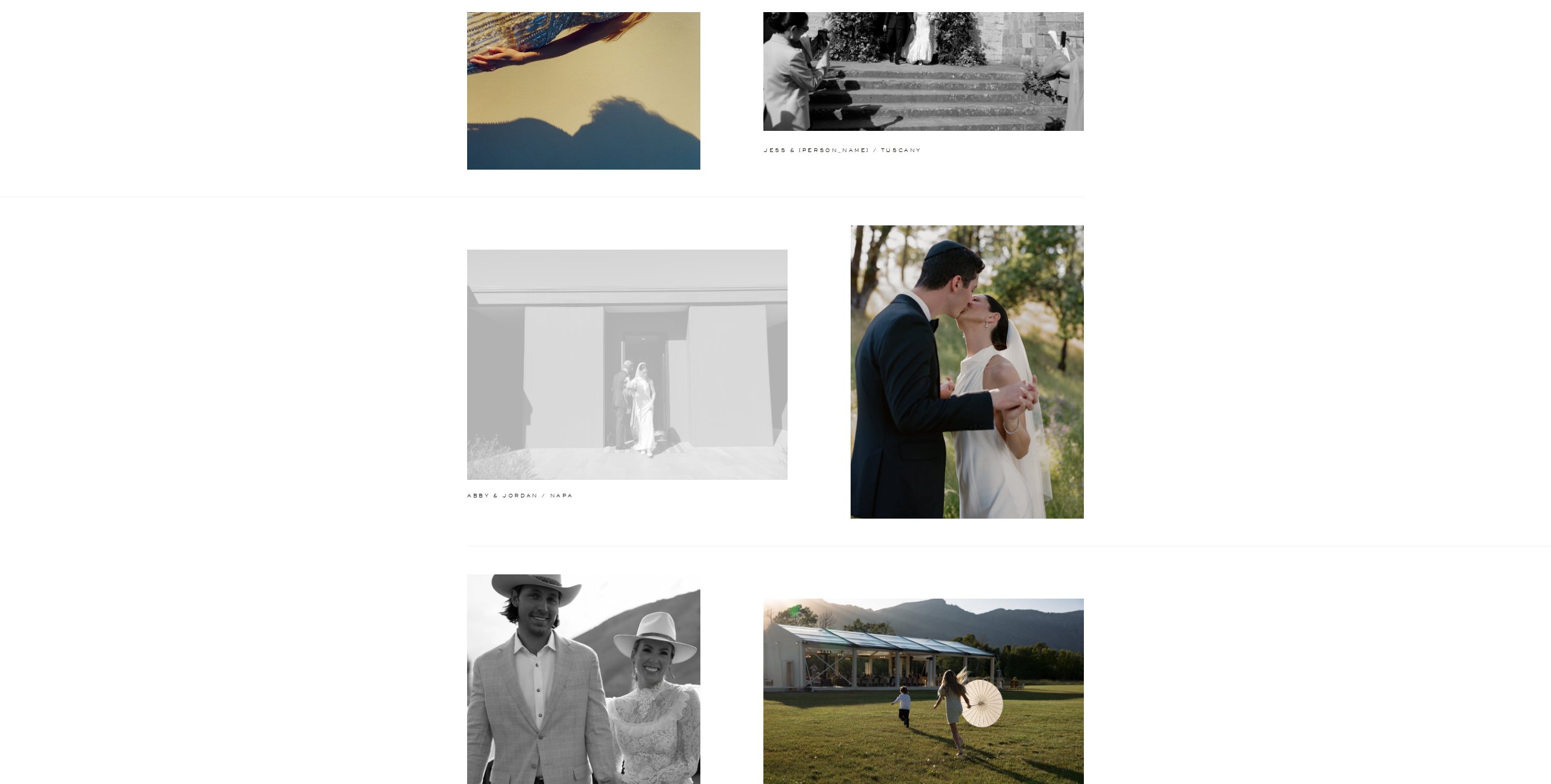
click at [711, 428] on div at bounding box center [627, 365] width 321 height 231
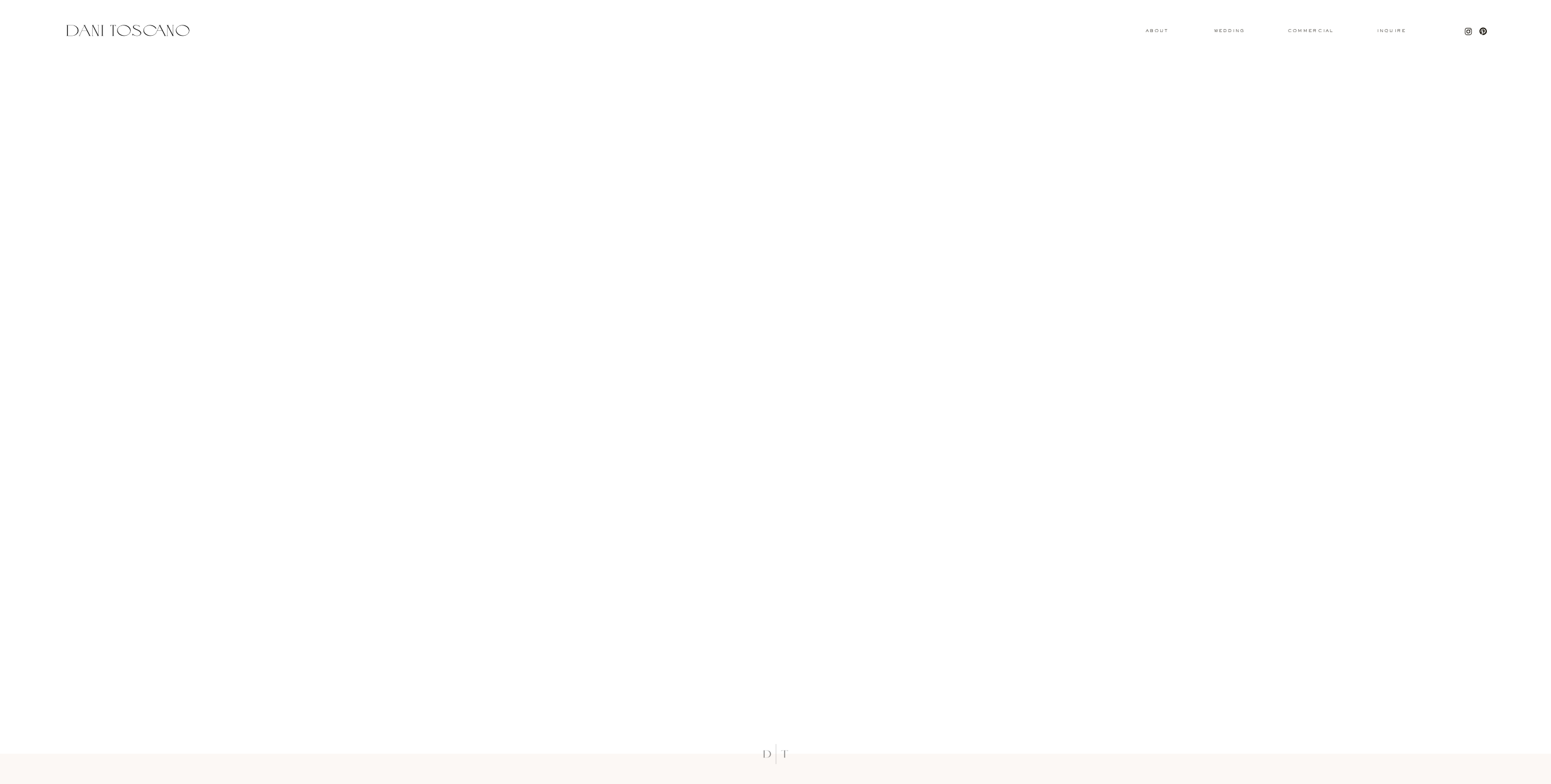
scroll to position [17821, 0]
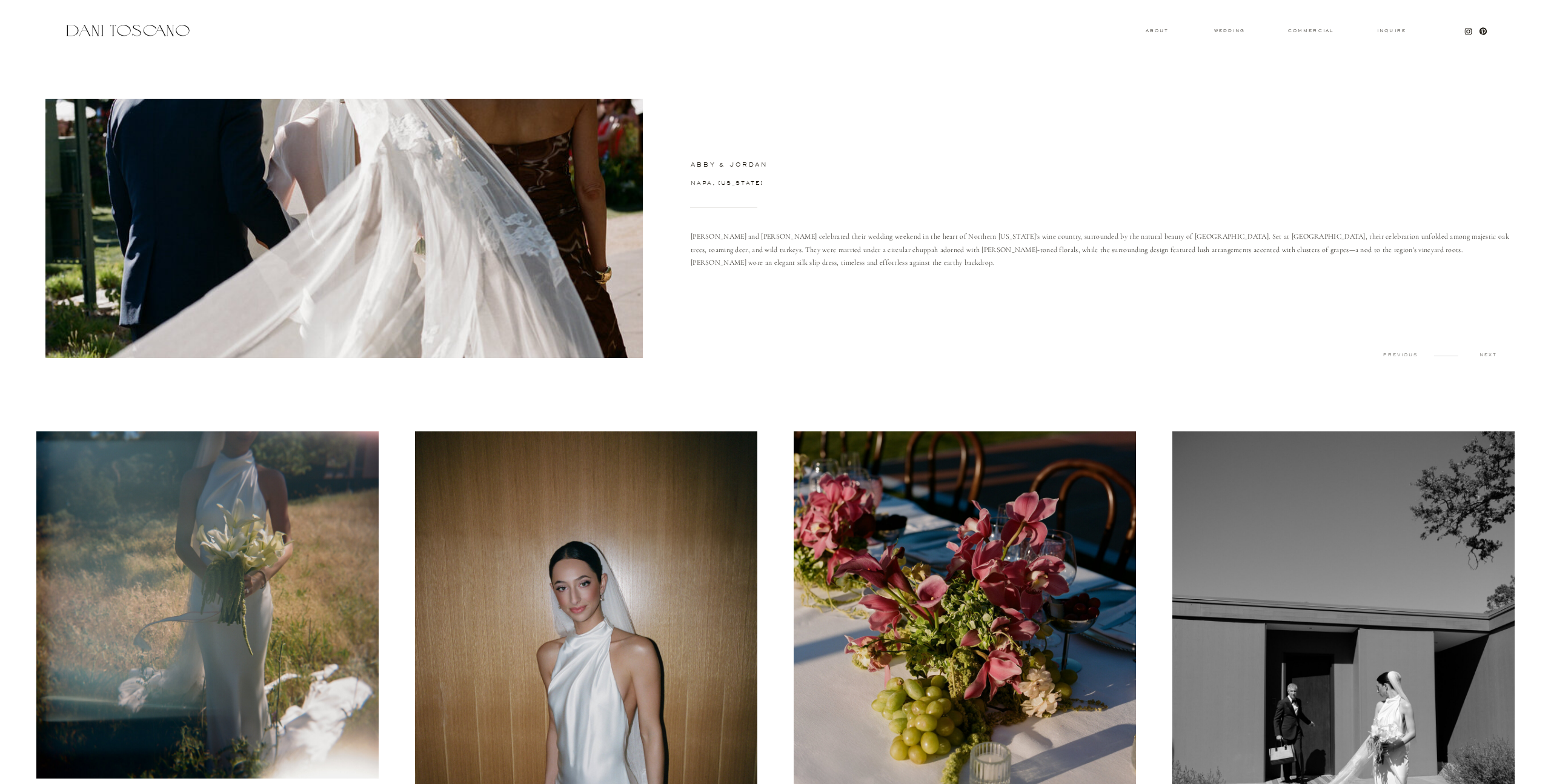
click at [110, 25] on div at bounding box center [128, 31] width 128 height 16
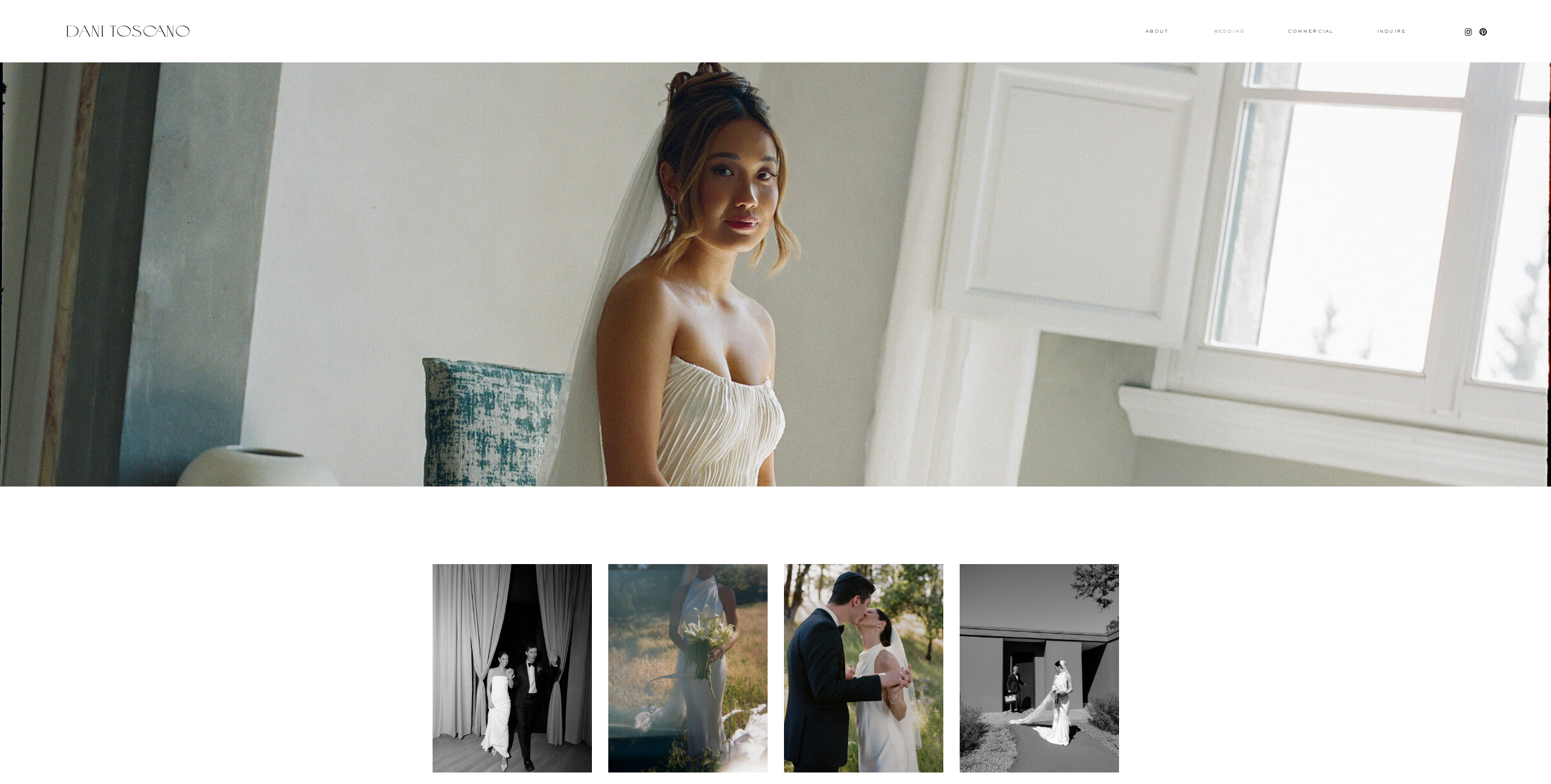
click at [1236, 31] on h3 "wedding" at bounding box center [1229, 31] width 40 height 4
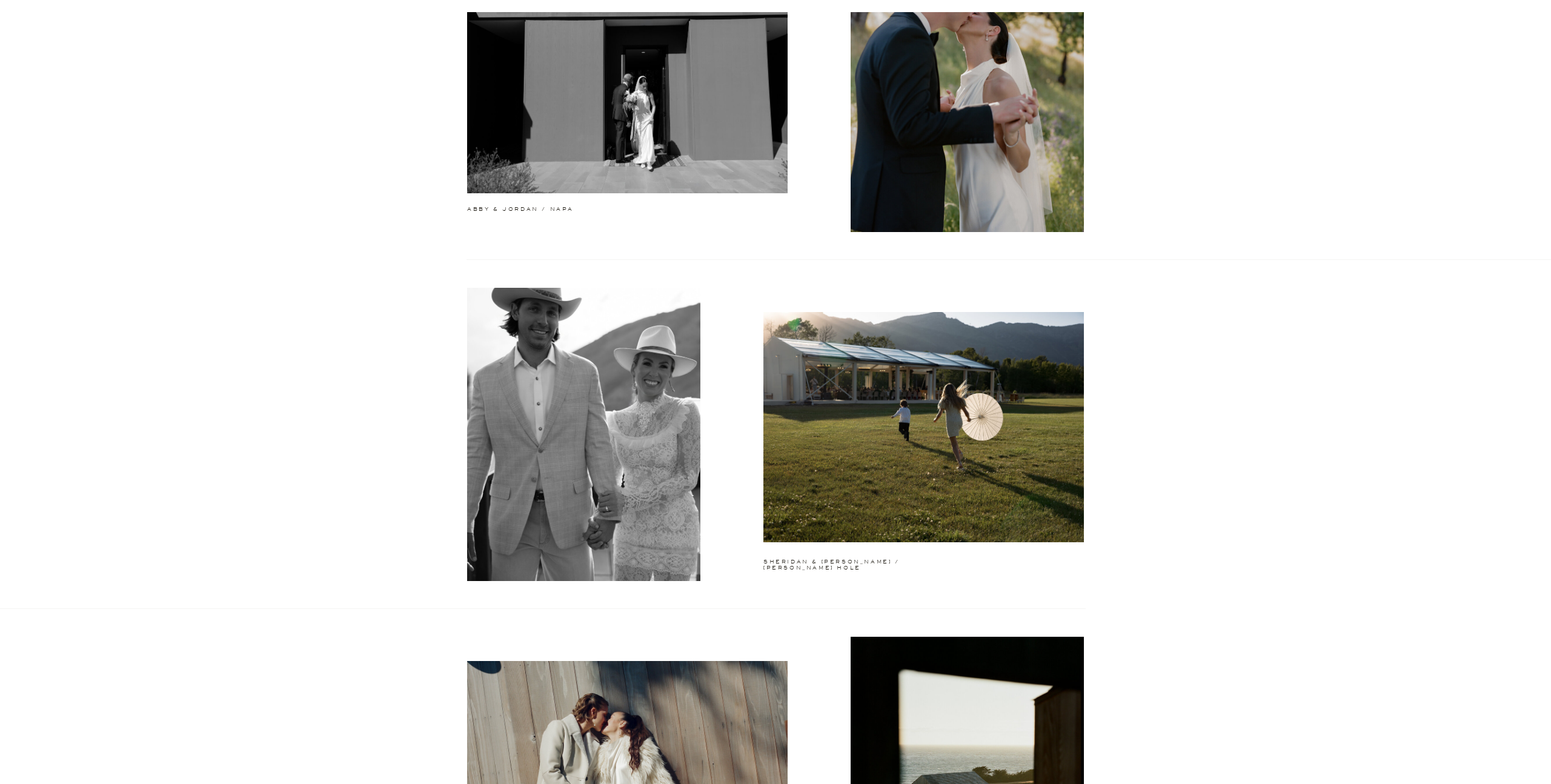
scroll to position [507, 0]
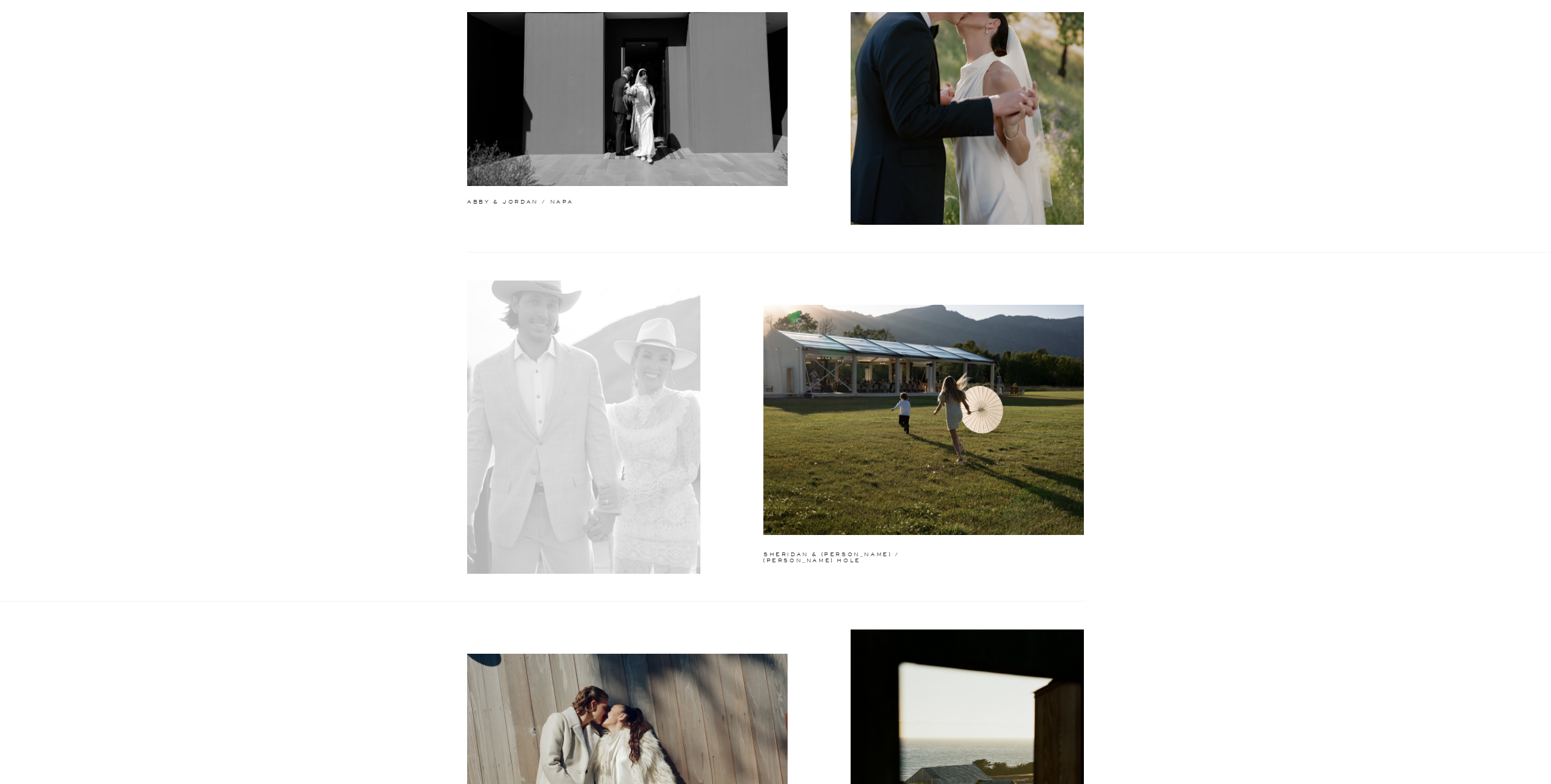
click at [583, 416] on div at bounding box center [583, 427] width 234 height 293
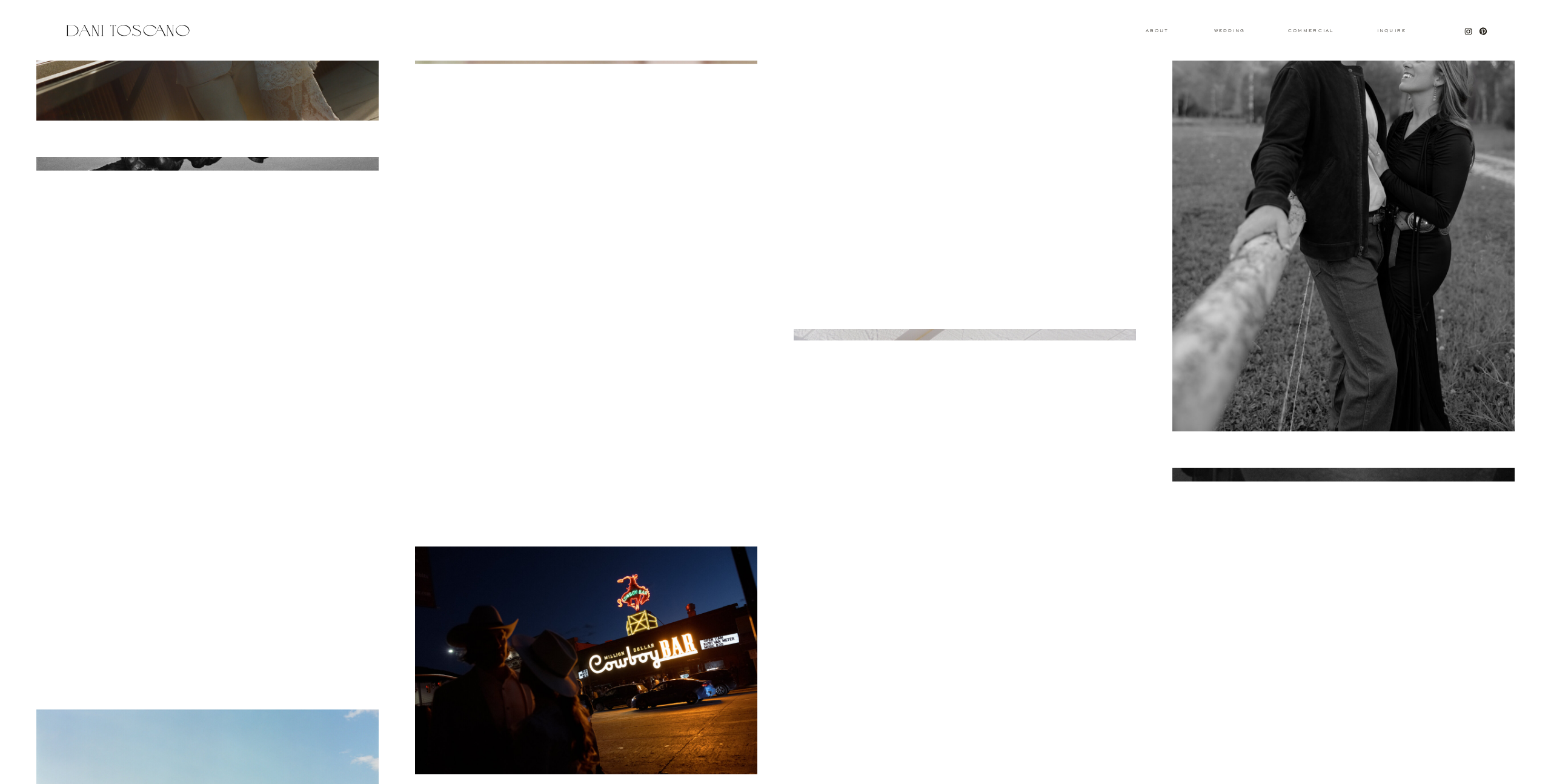
scroll to position [17296, 0]
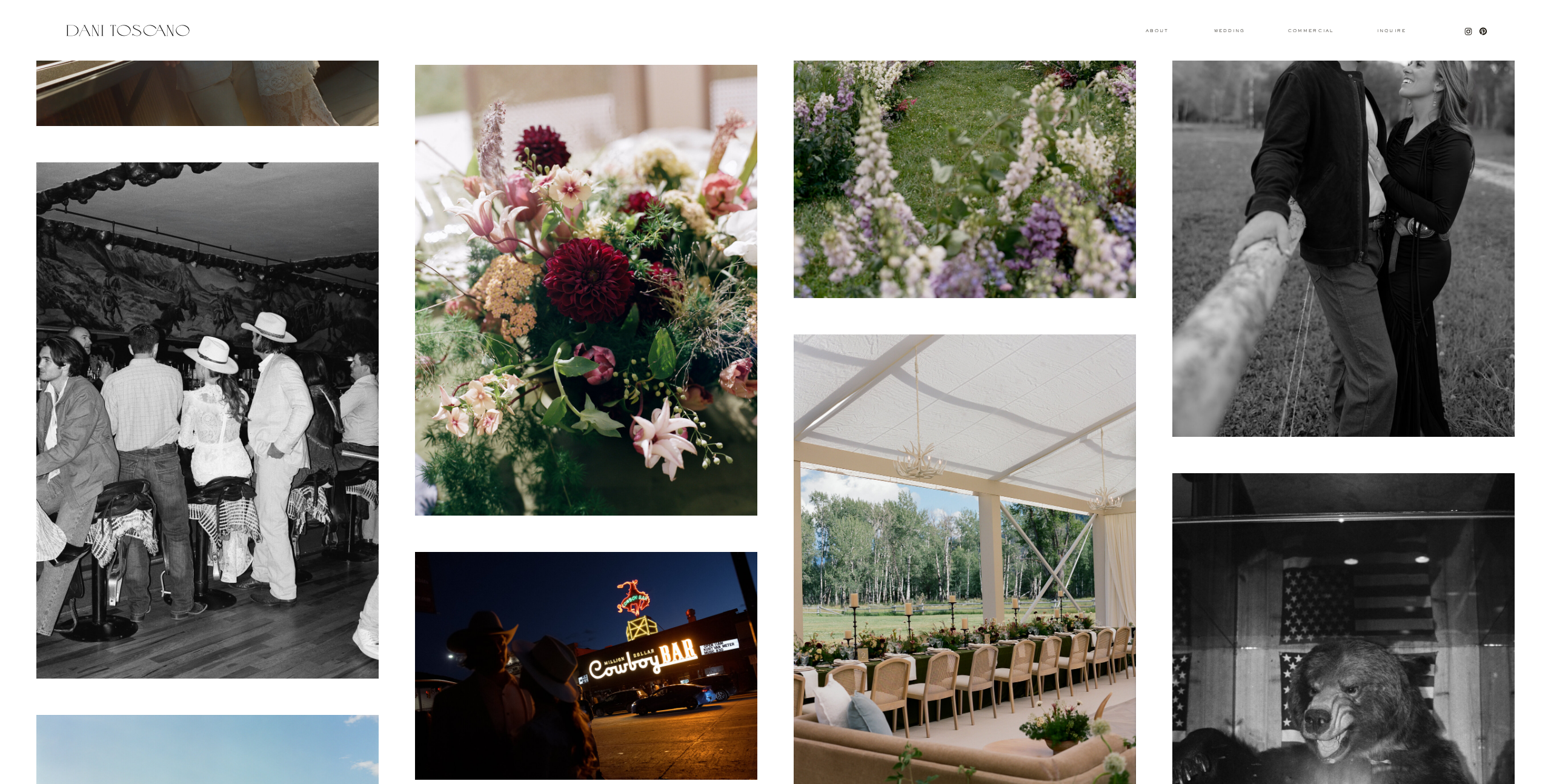
click at [574, 644] on img at bounding box center [586, 666] width 342 height 228
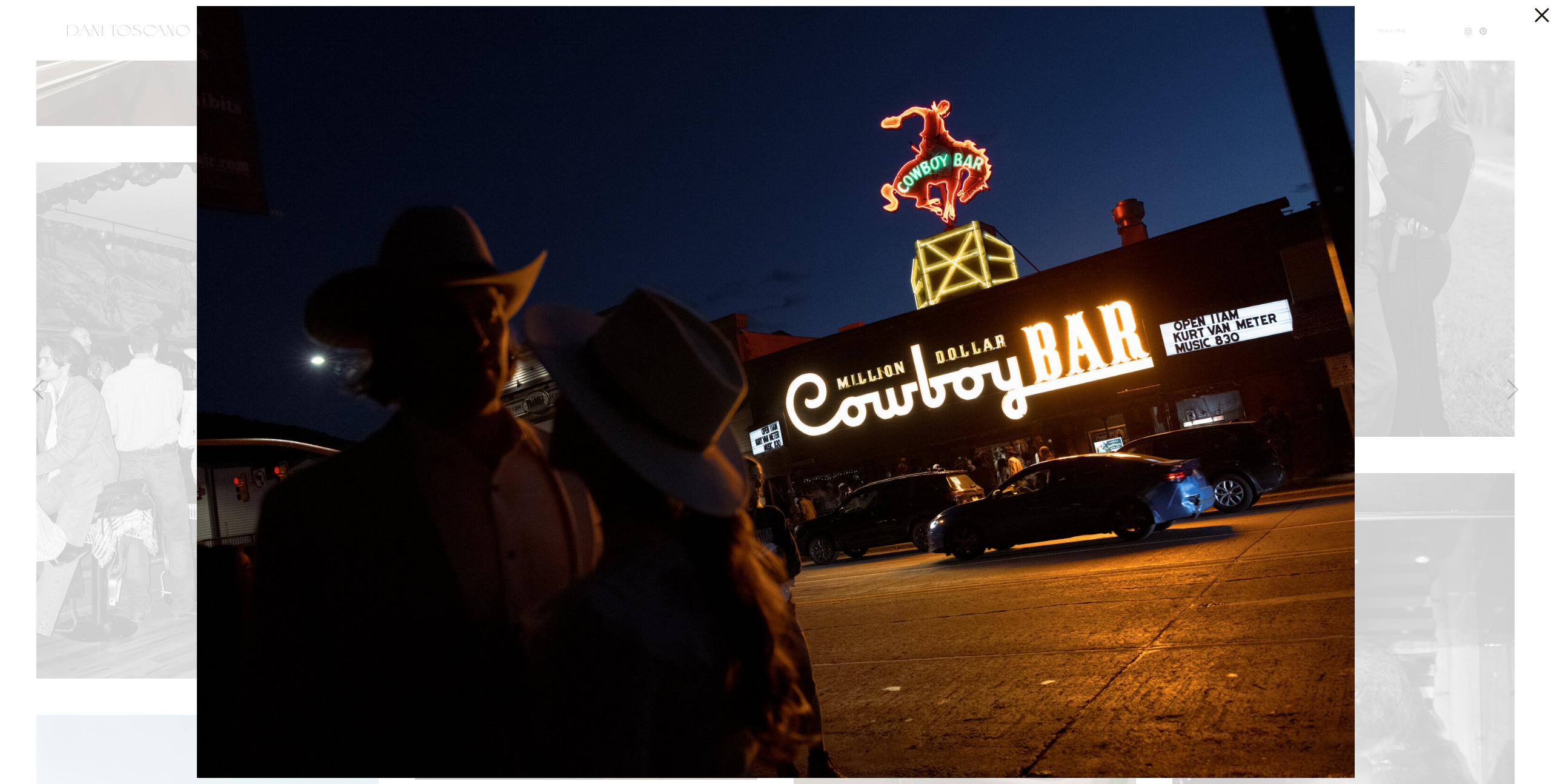
click at [1464, 205] on div at bounding box center [775, 392] width 1551 height 784
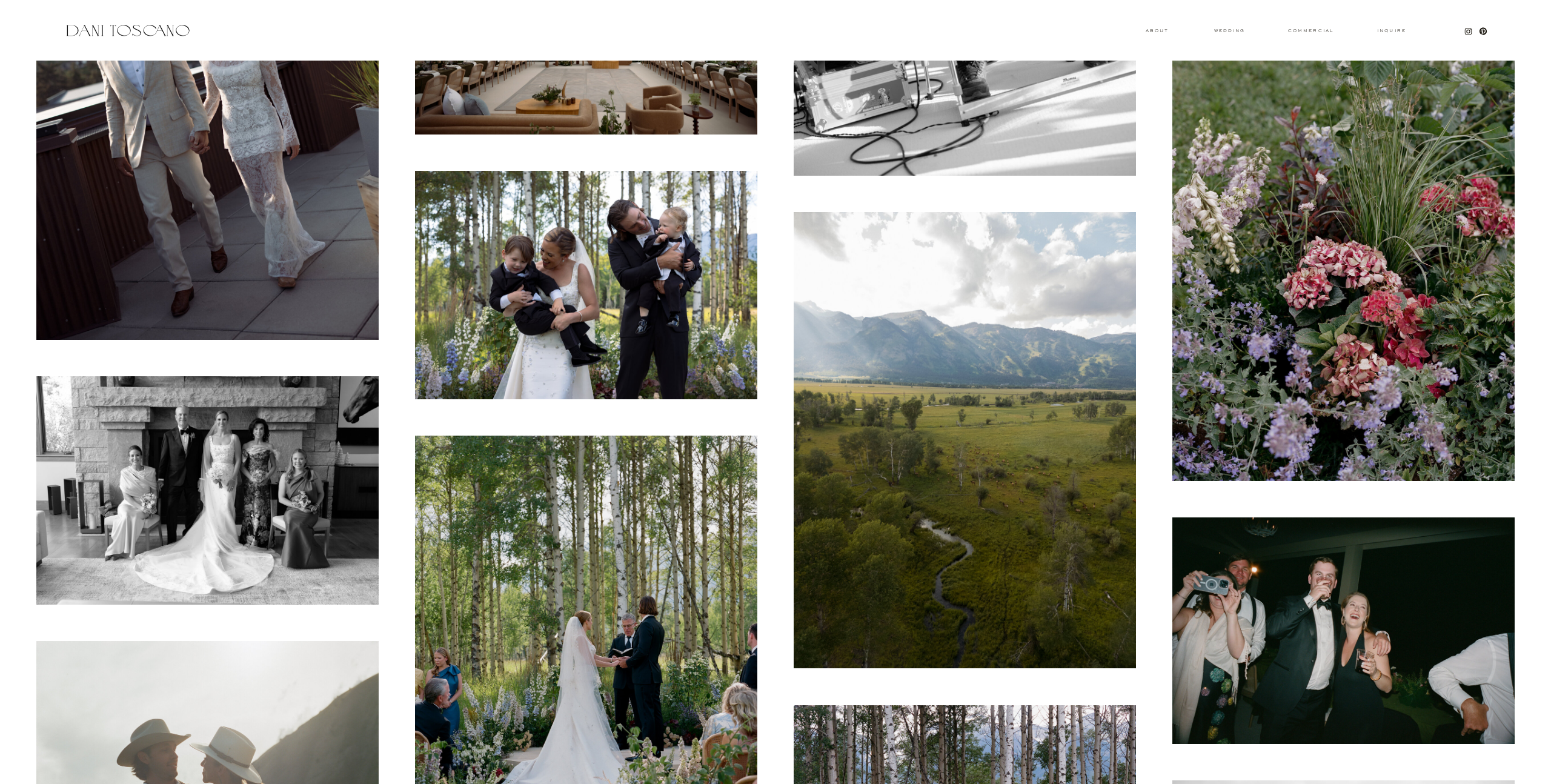
scroll to position [16338, 0]
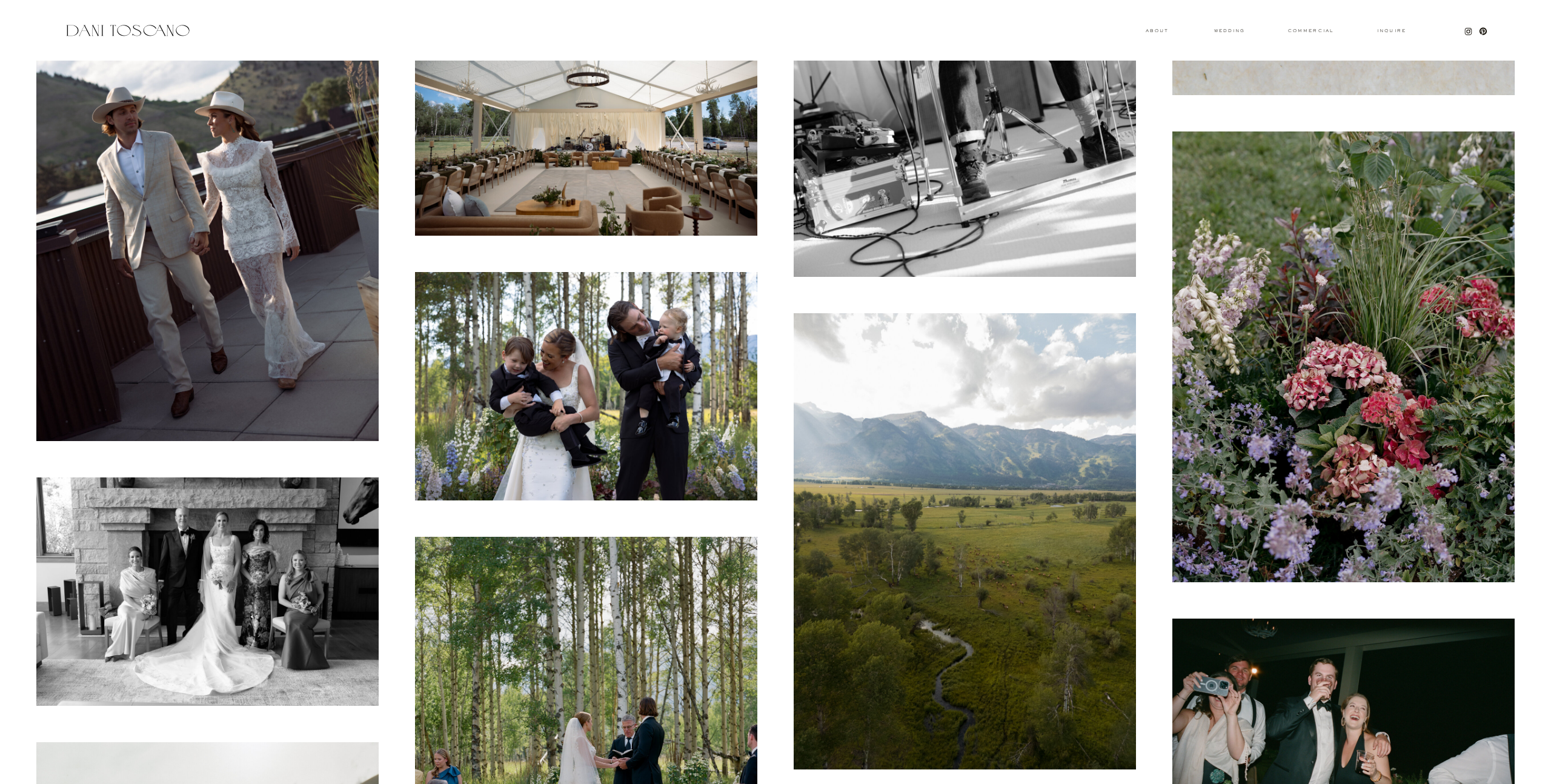
click at [234, 574] on img at bounding box center [207, 592] width 342 height 228
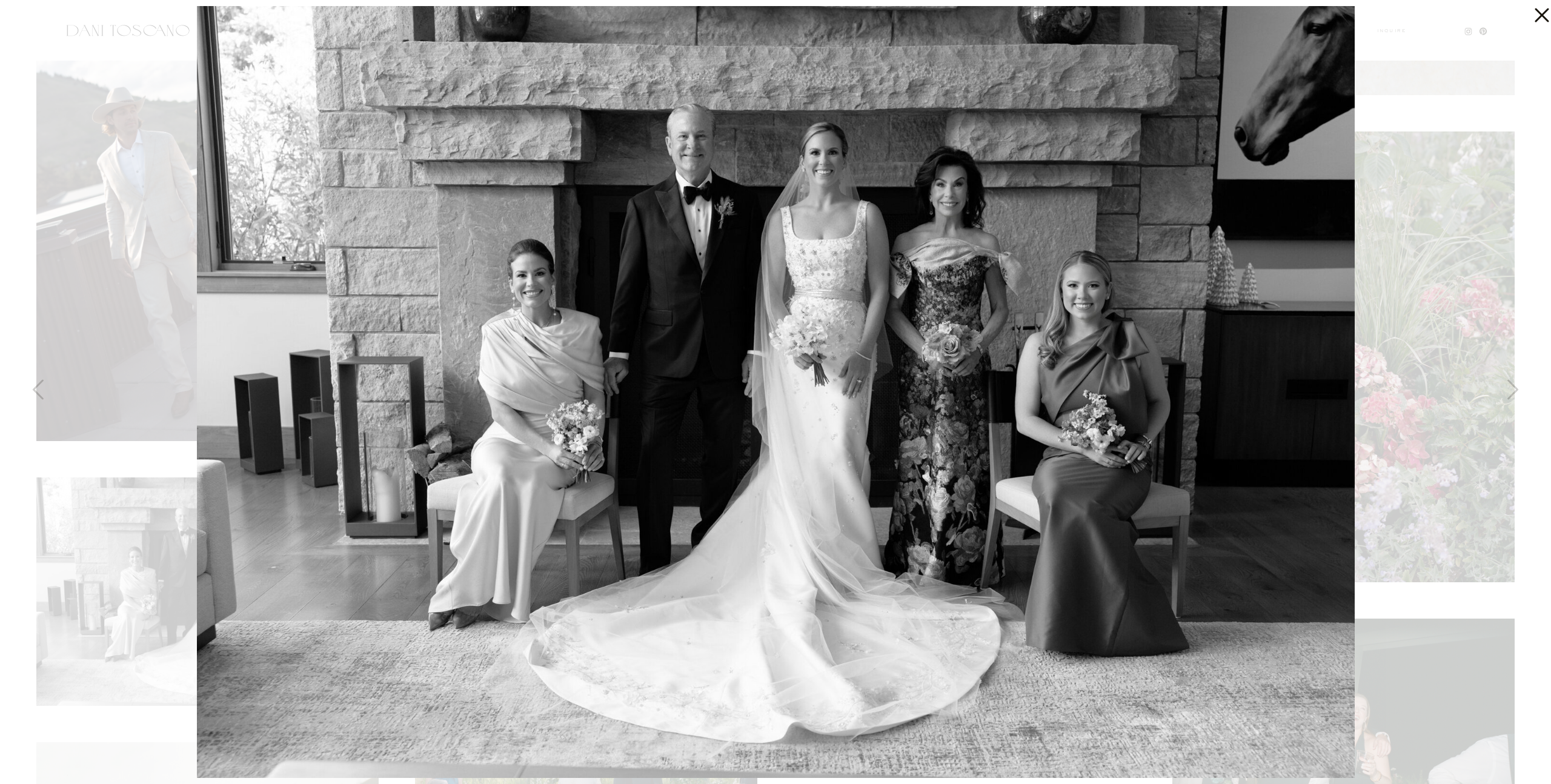
click at [1519, 203] on div at bounding box center [775, 392] width 1551 height 784
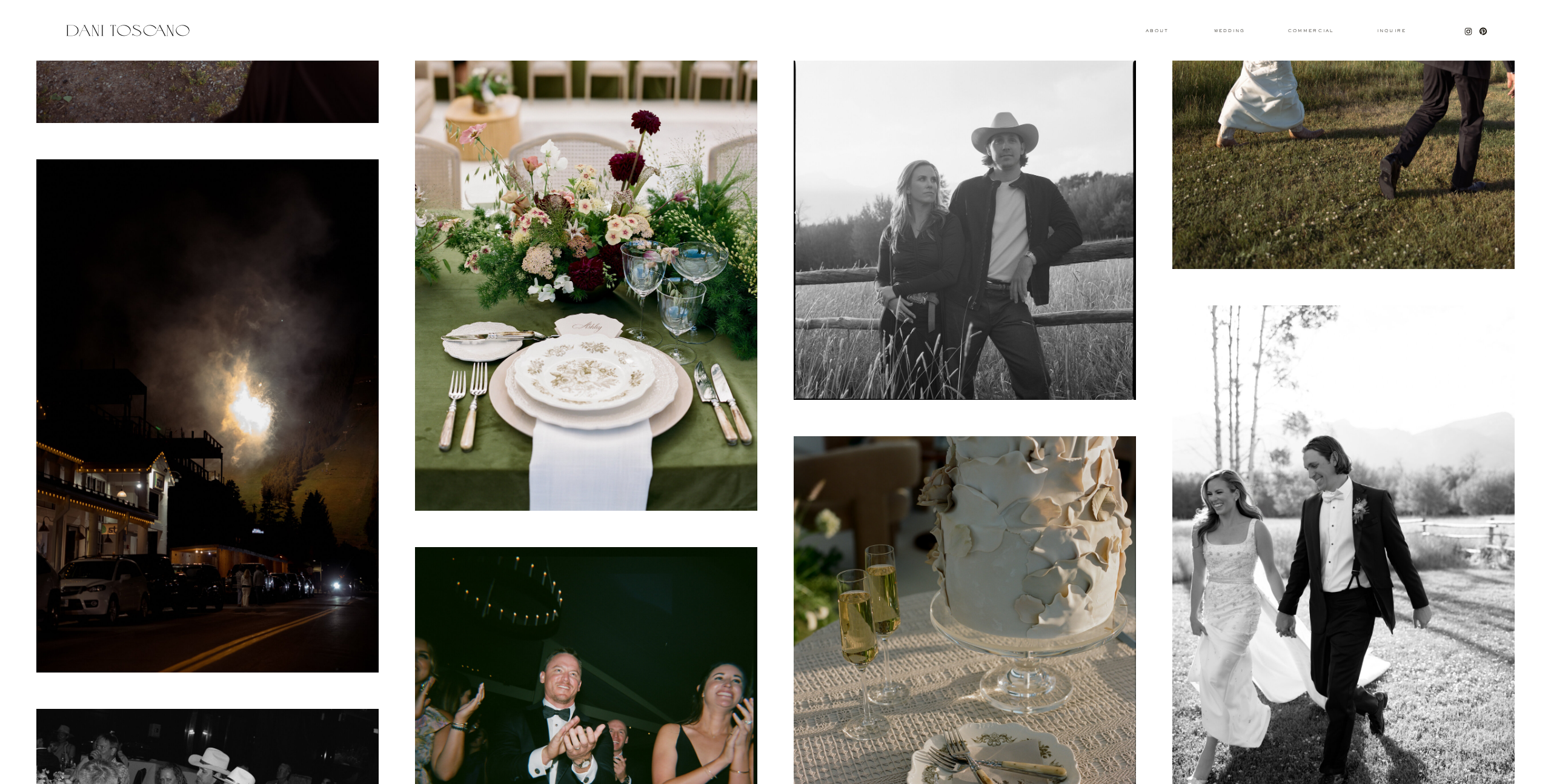
scroll to position [11764, 0]
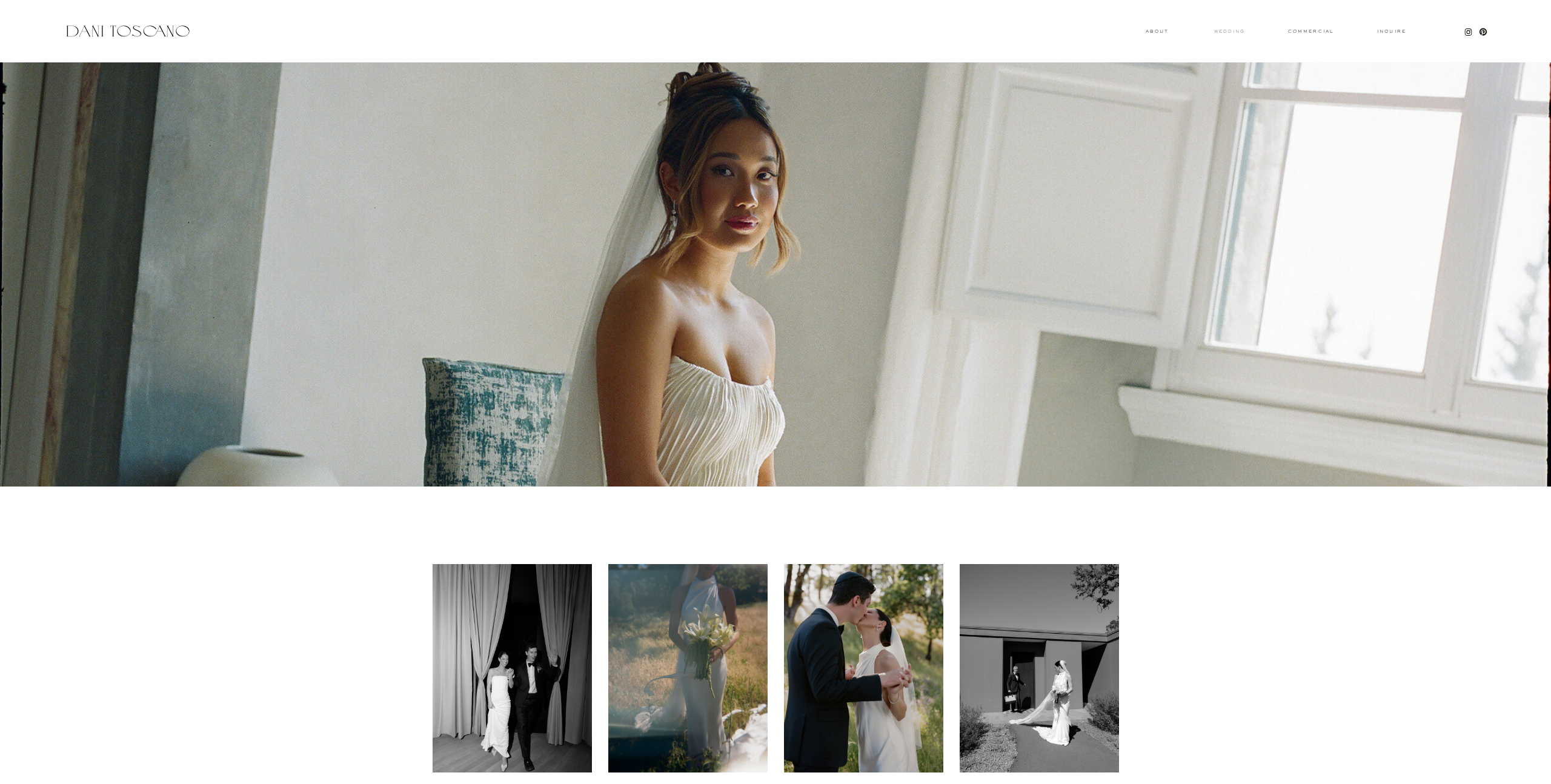
click at [1229, 31] on h3 "wedding" at bounding box center [1229, 31] width 40 height 4
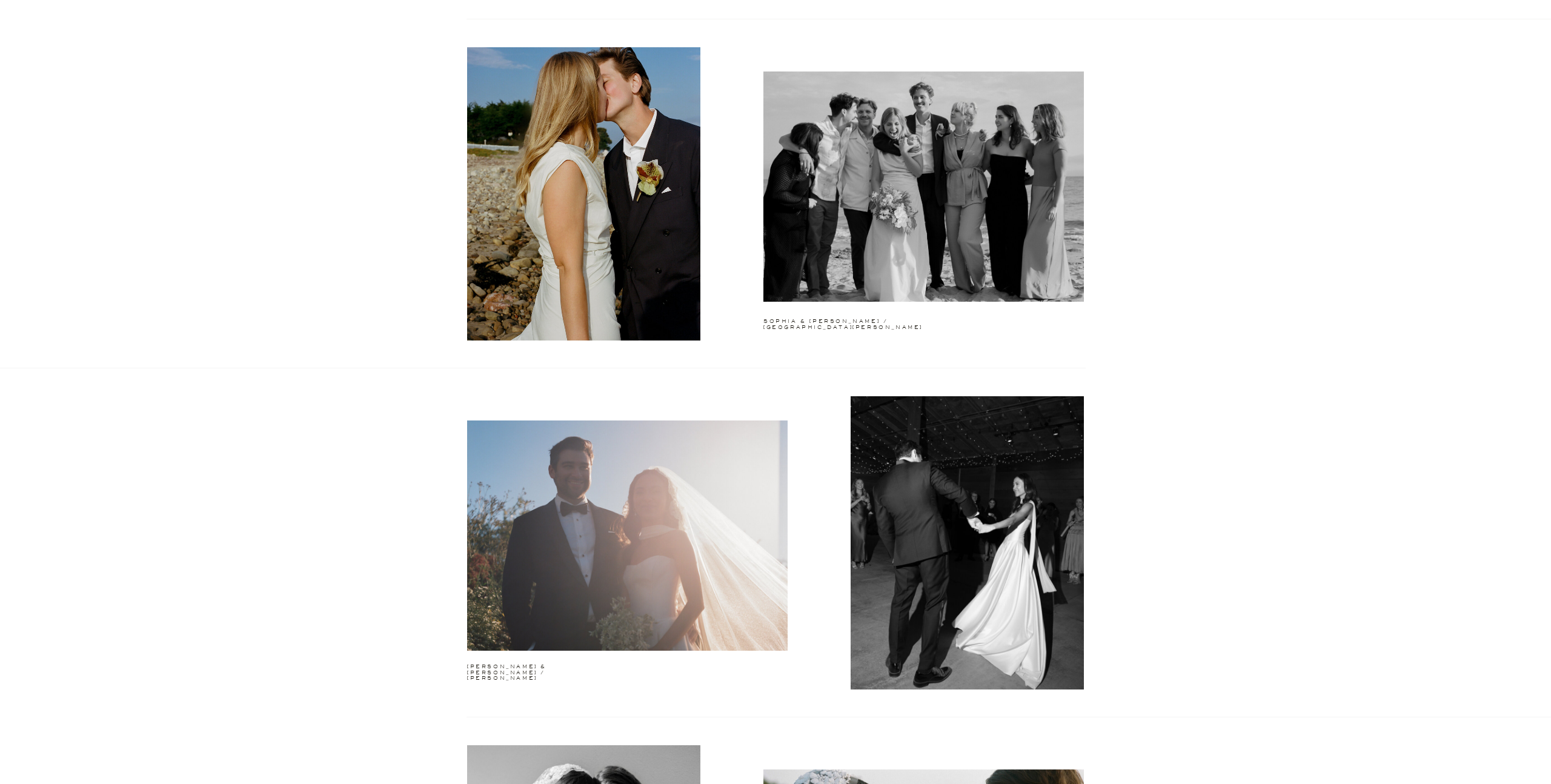
scroll to position [2162, 0]
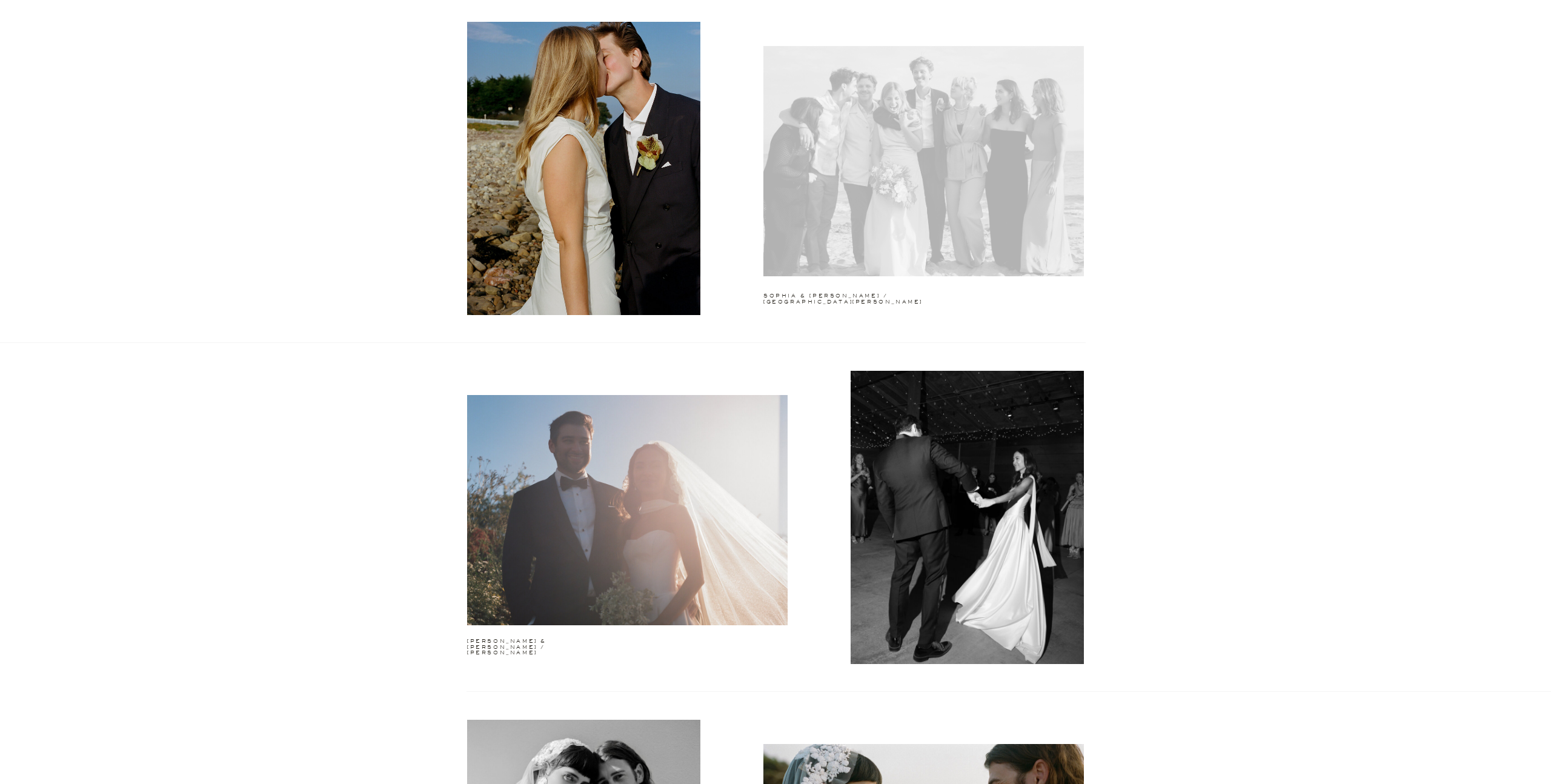
click at [898, 186] on div at bounding box center [924, 161] width 321 height 231
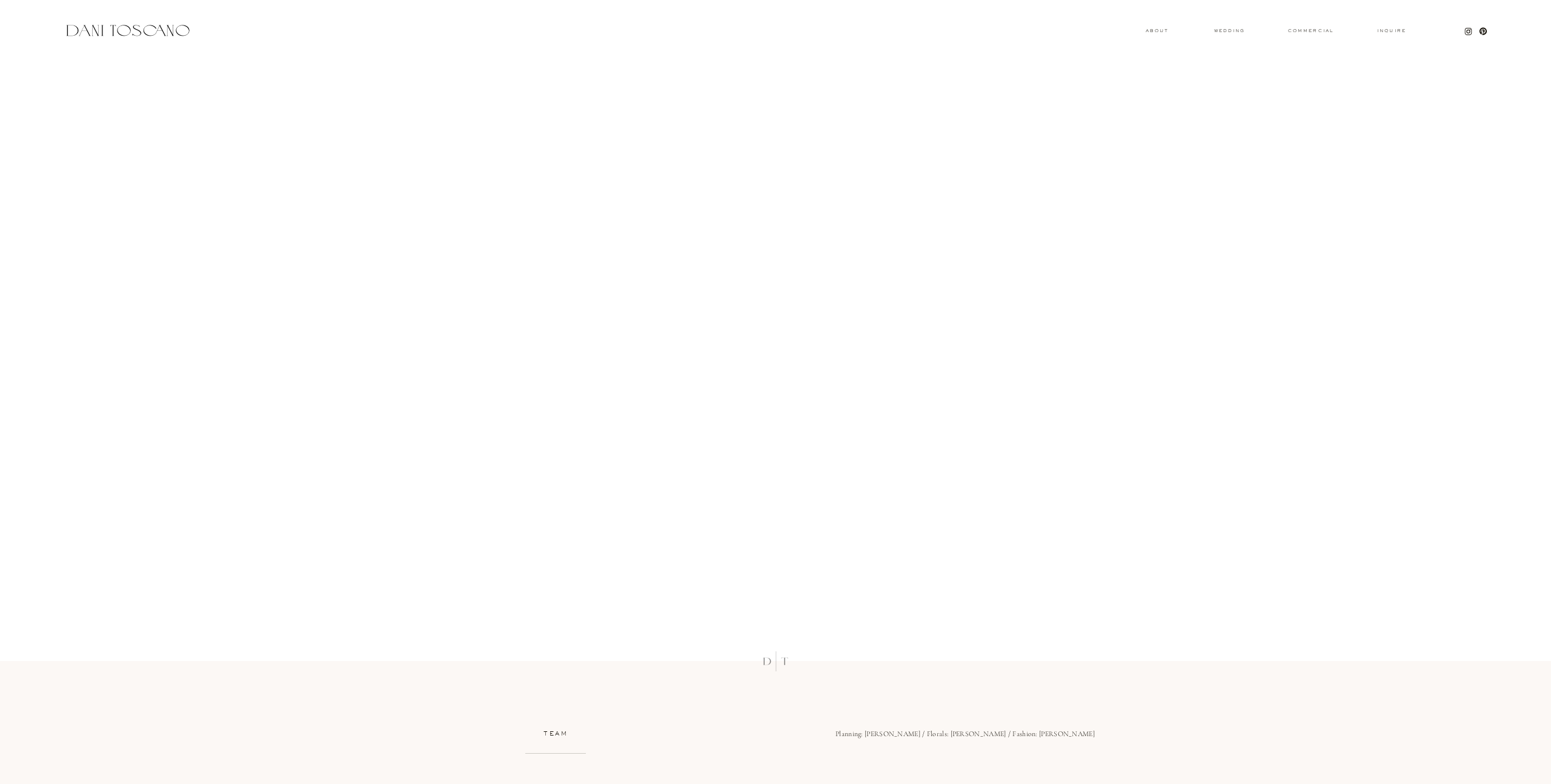
scroll to position [17078, 0]
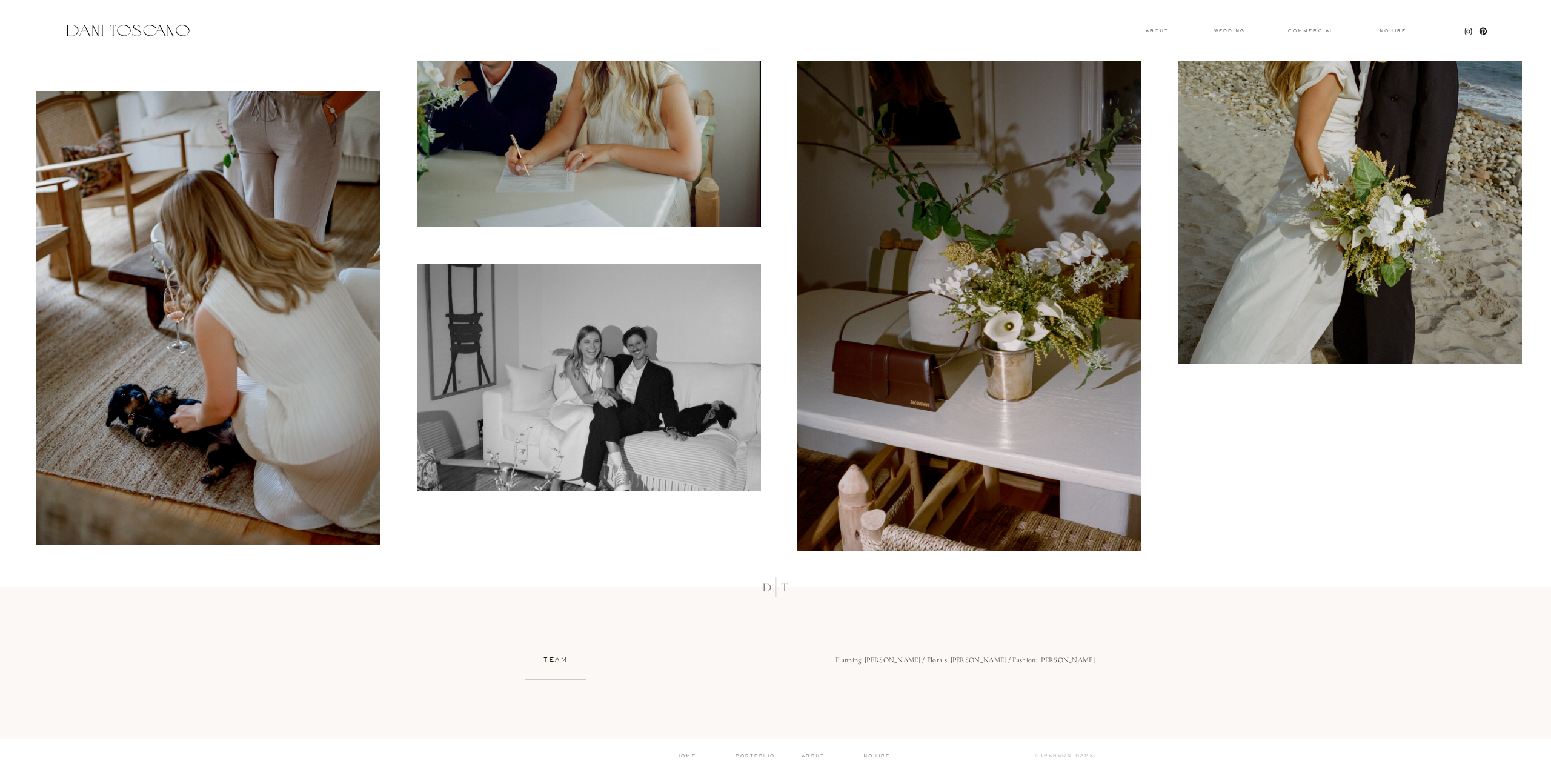
click at [812, 754] on p "about" at bounding box center [818, 756] width 34 height 5
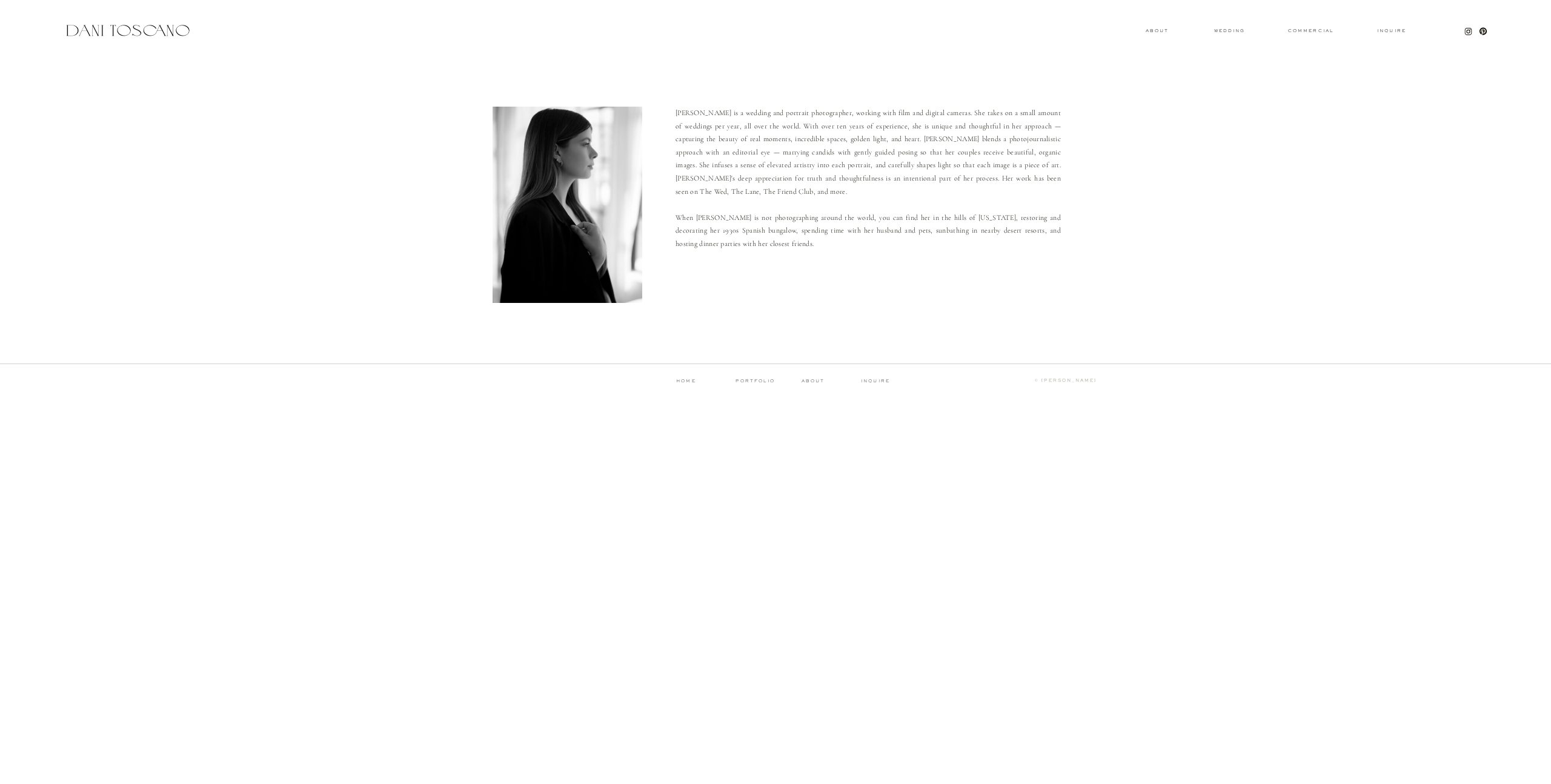
click at [137, 31] on div at bounding box center [128, 31] width 128 height 16
